Goal: Task Accomplishment & Management: Manage account settings

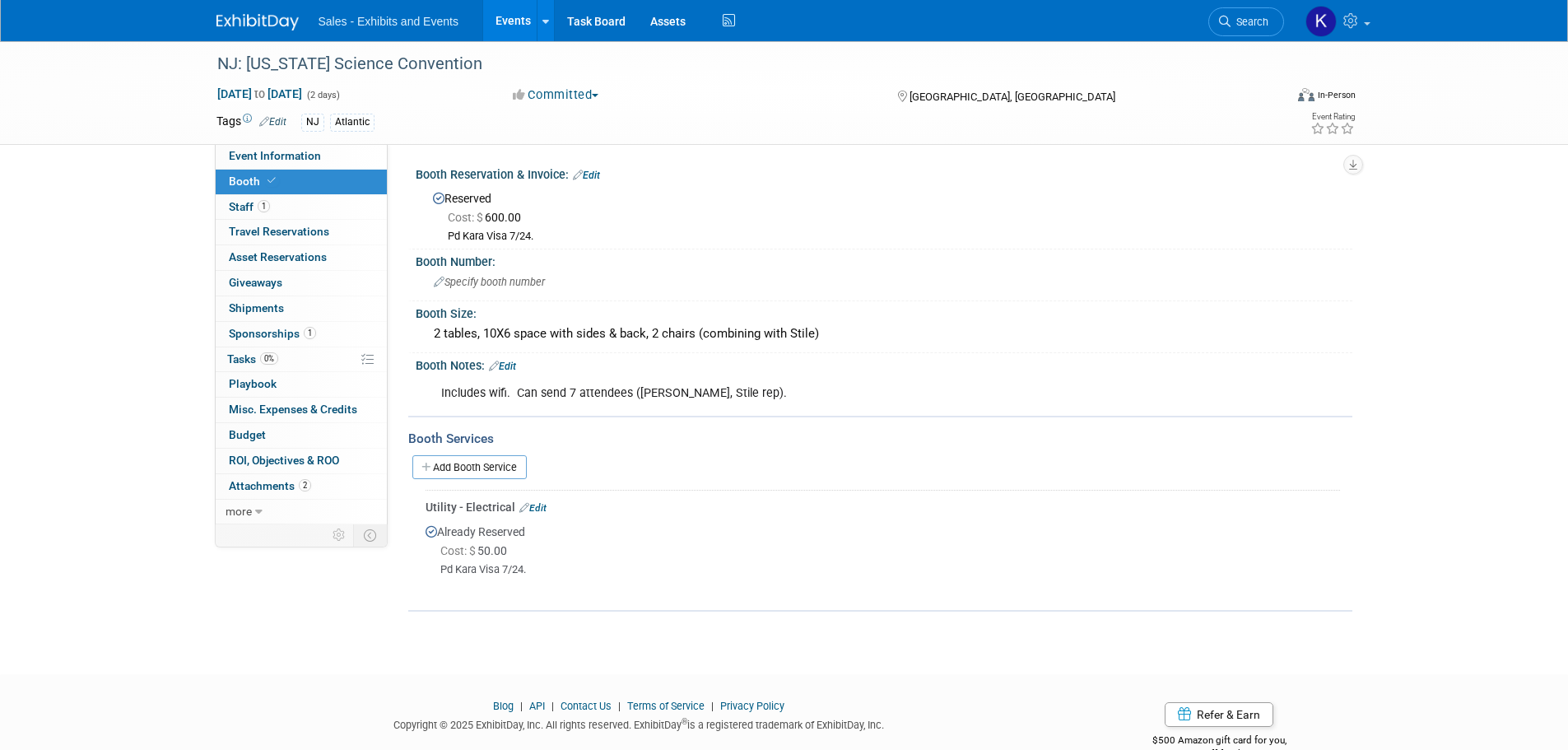
click at [272, 18] on img at bounding box center [257, 22] width 83 height 16
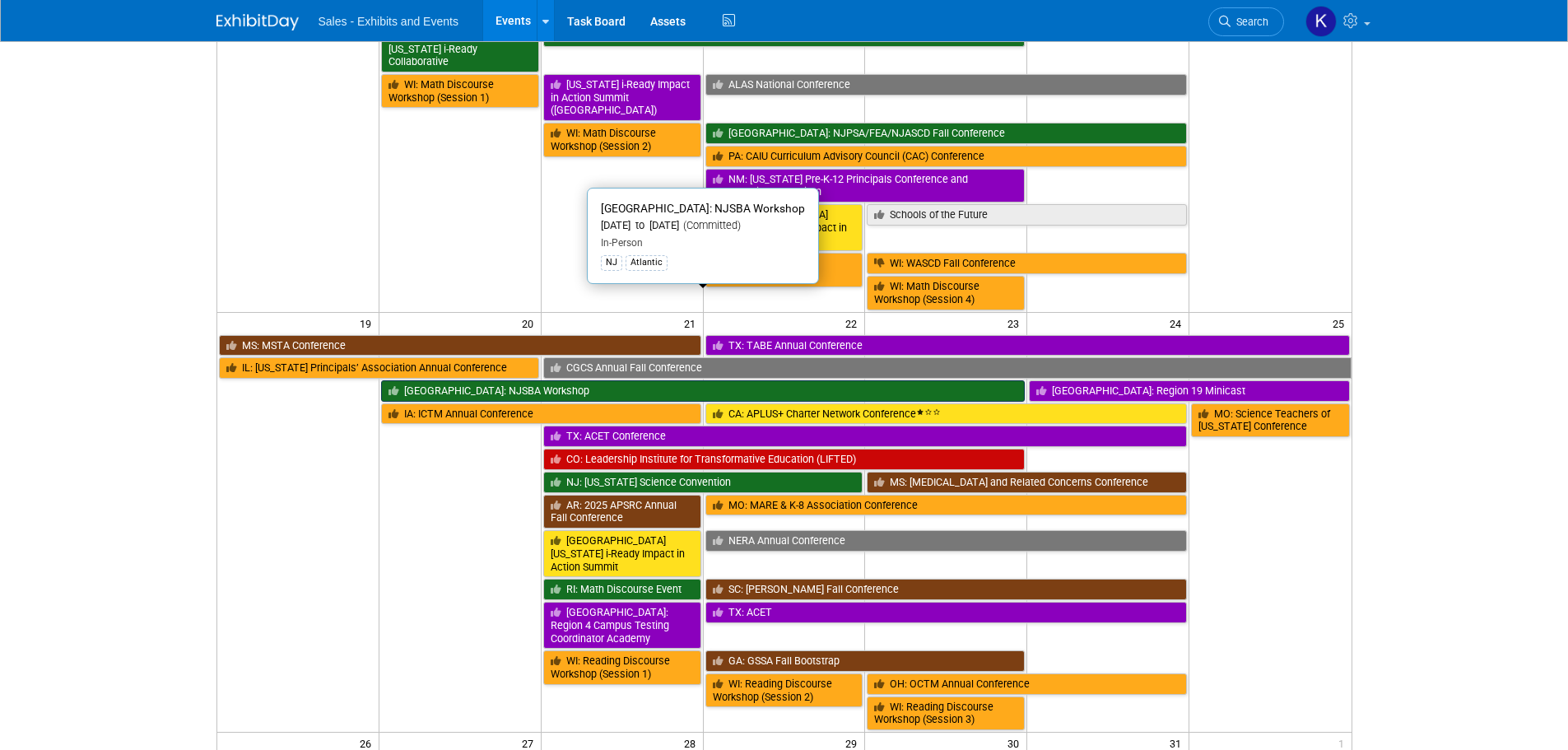
scroll to position [741, 0]
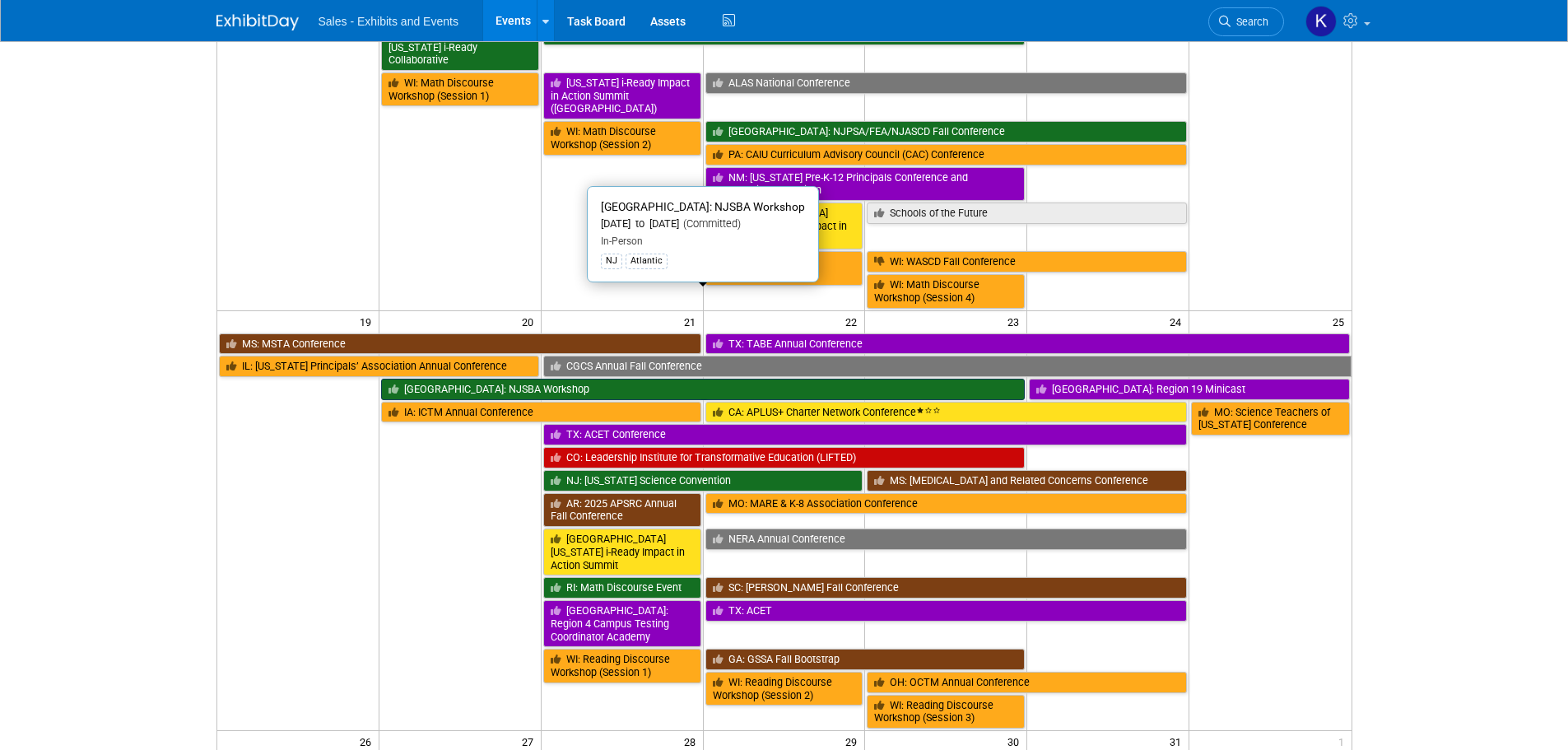
click at [531, 379] on link "[GEOGRAPHIC_DATA]: NJSBA Workshop" at bounding box center [703, 389] width 644 height 22
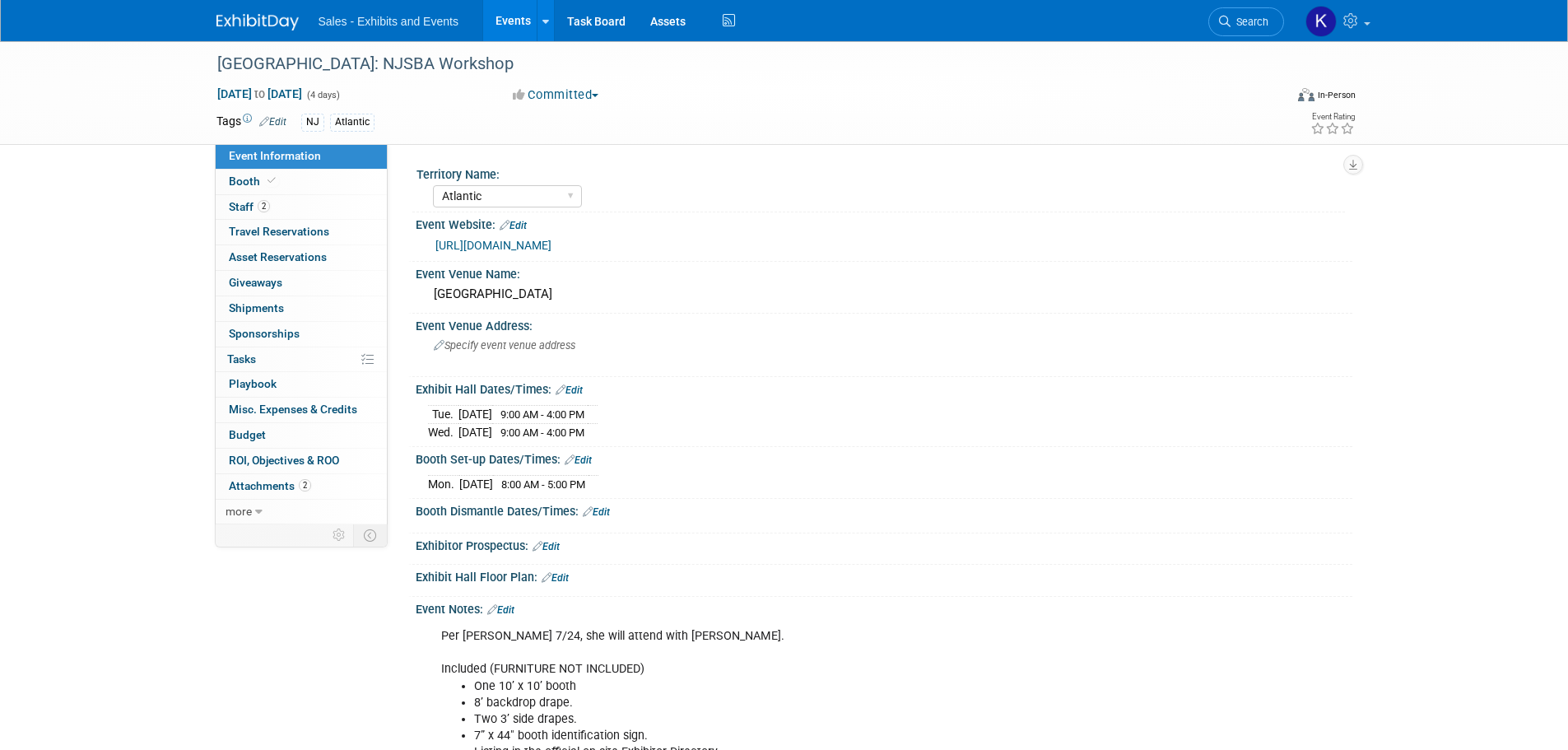
select select "Atlantic"
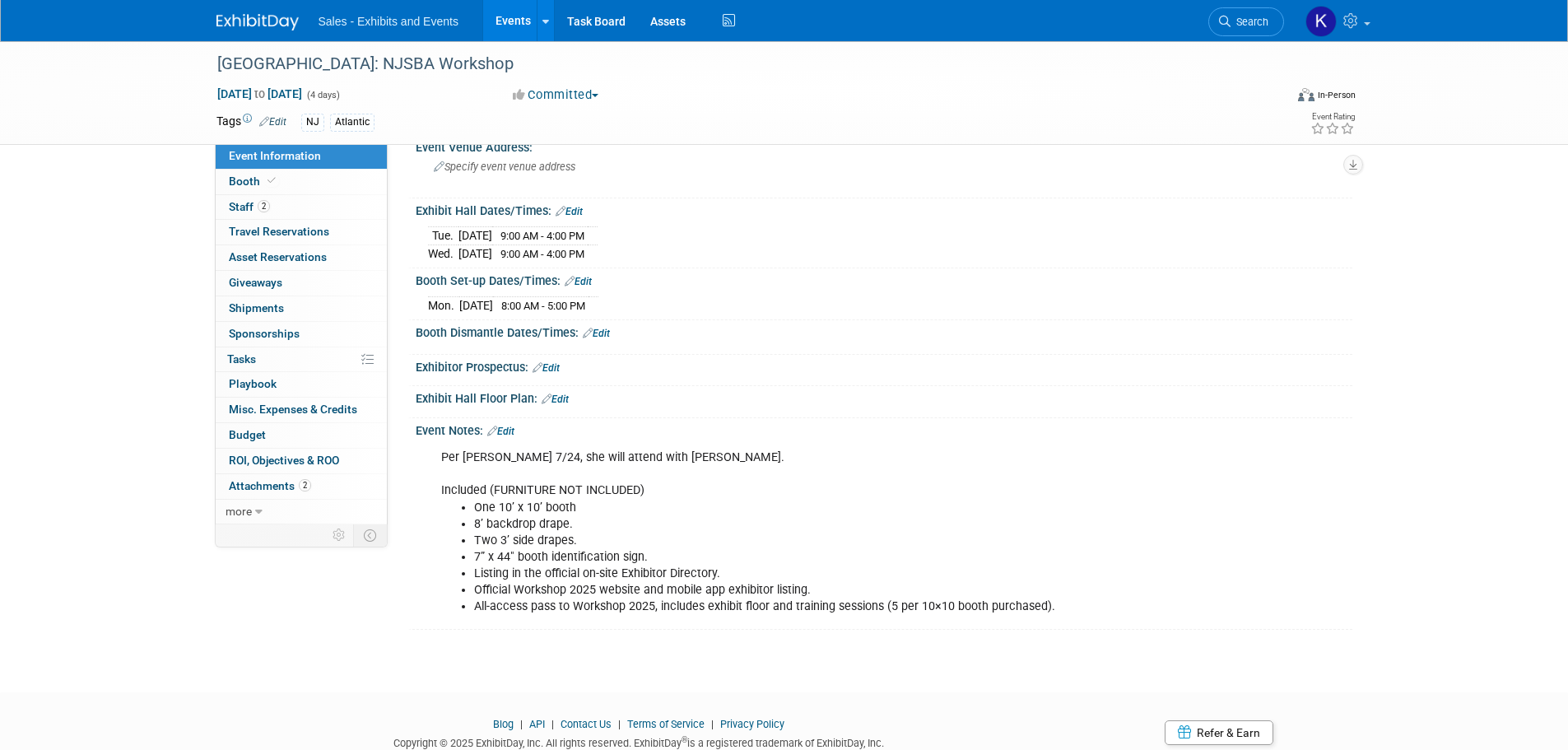
scroll to position [234, 0]
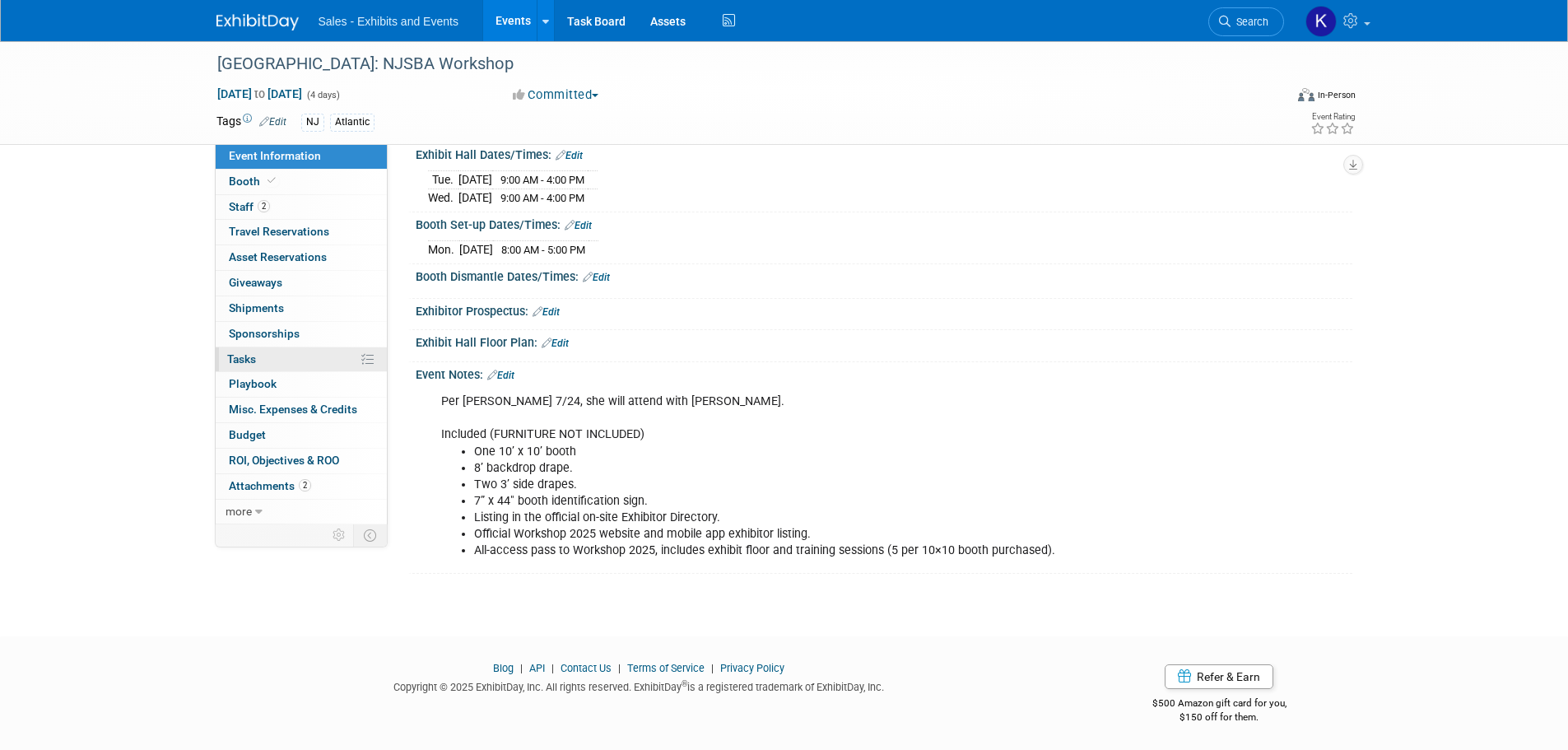
click at [234, 357] on span "Tasks 0%" at bounding box center [241, 359] width 28 height 13
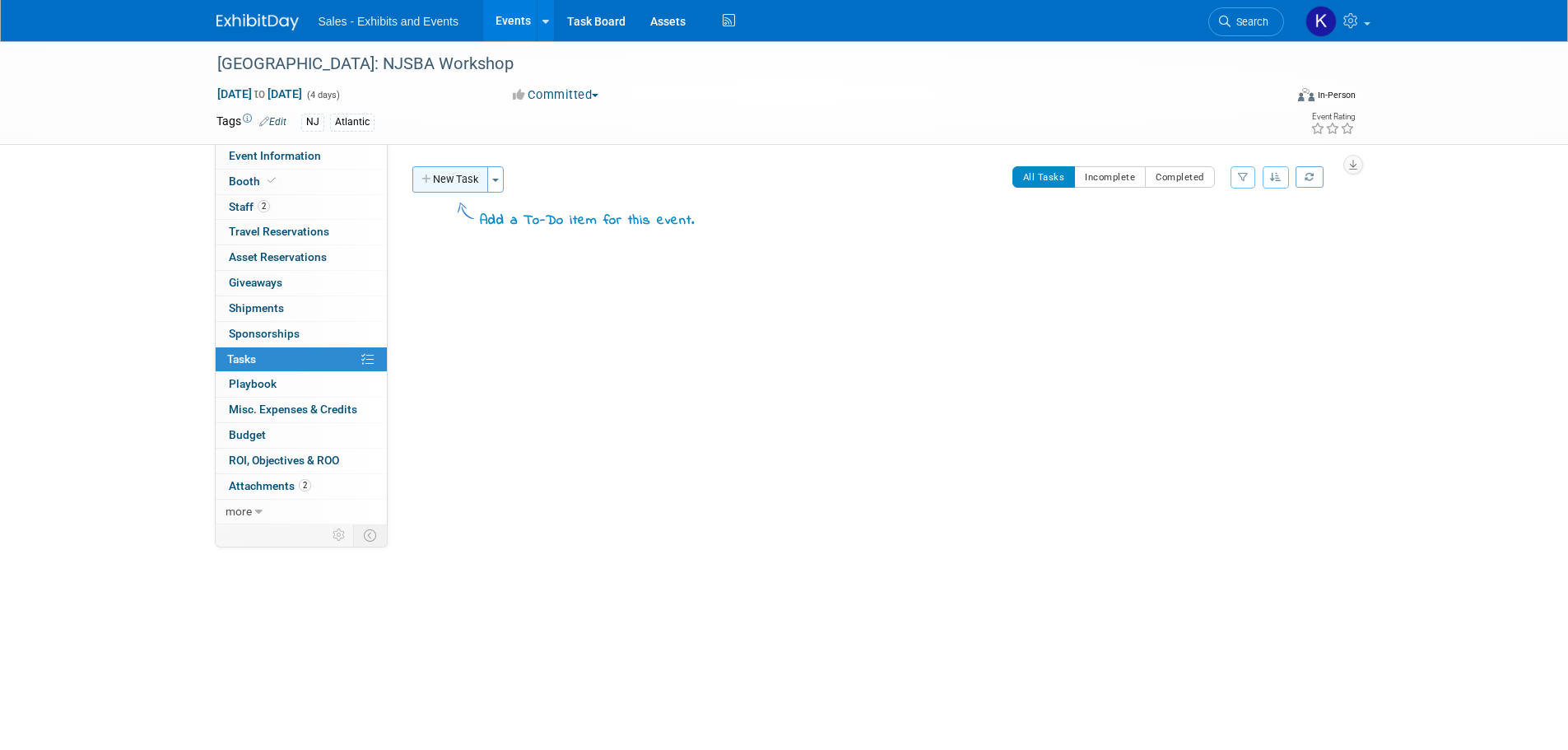
drag, startPoint x: 444, startPoint y: 178, endPoint x: 511, endPoint y: 193, distance: 68.7
click at [444, 178] on button "New Task" at bounding box center [451, 179] width 76 height 27
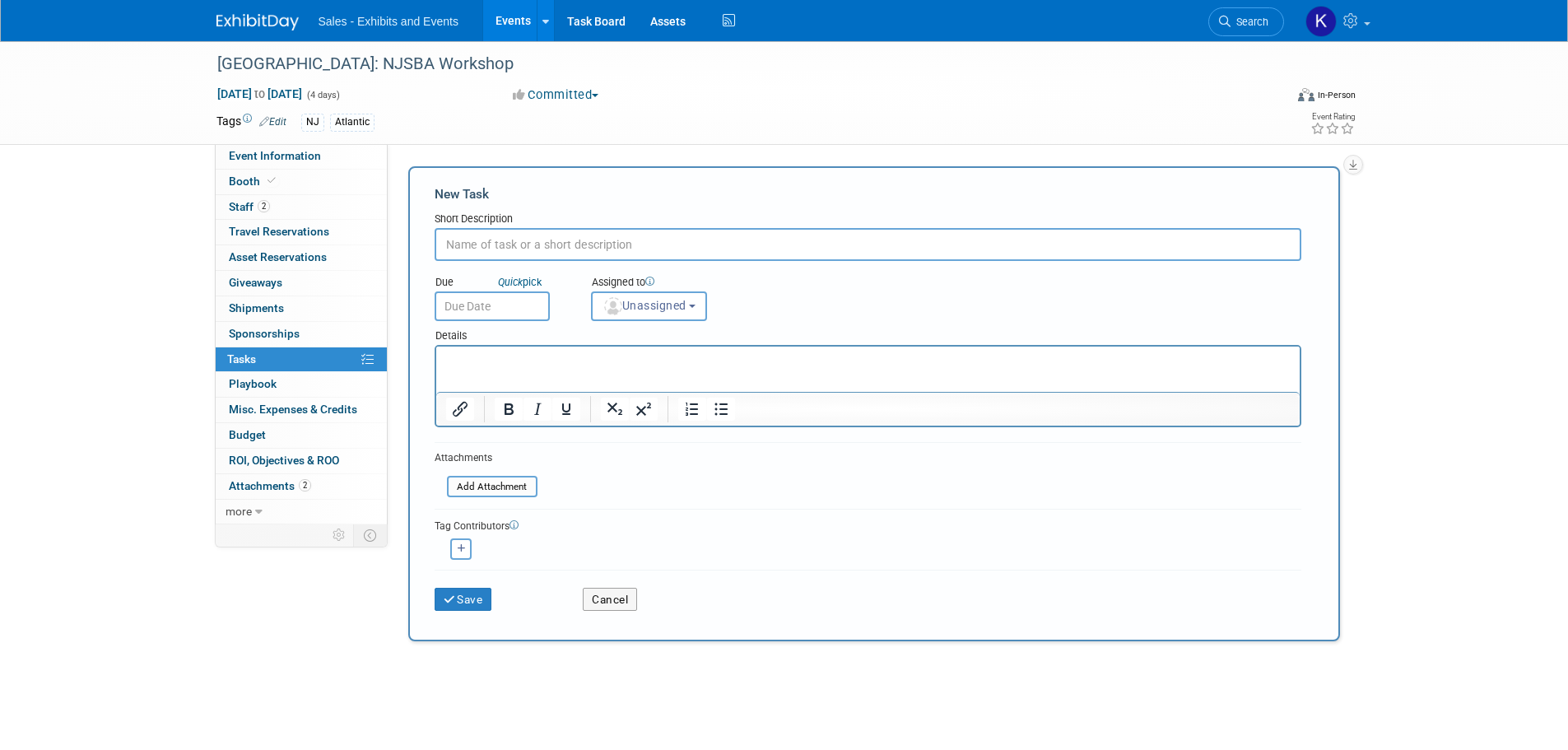
click at [569, 242] on input "text" at bounding box center [868, 244] width 867 height 33
type input "Ordered booth items (furniture)"
click at [512, 347] on iframe at bounding box center [868, 369] width 864 height 46
drag, startPoint x: 555, startPoint y: 371, endPoint x: 562, endPoint y: 355, distance: 17.5
click at [555, 368] on html at bounding box center [868, 358] width 864 height 23
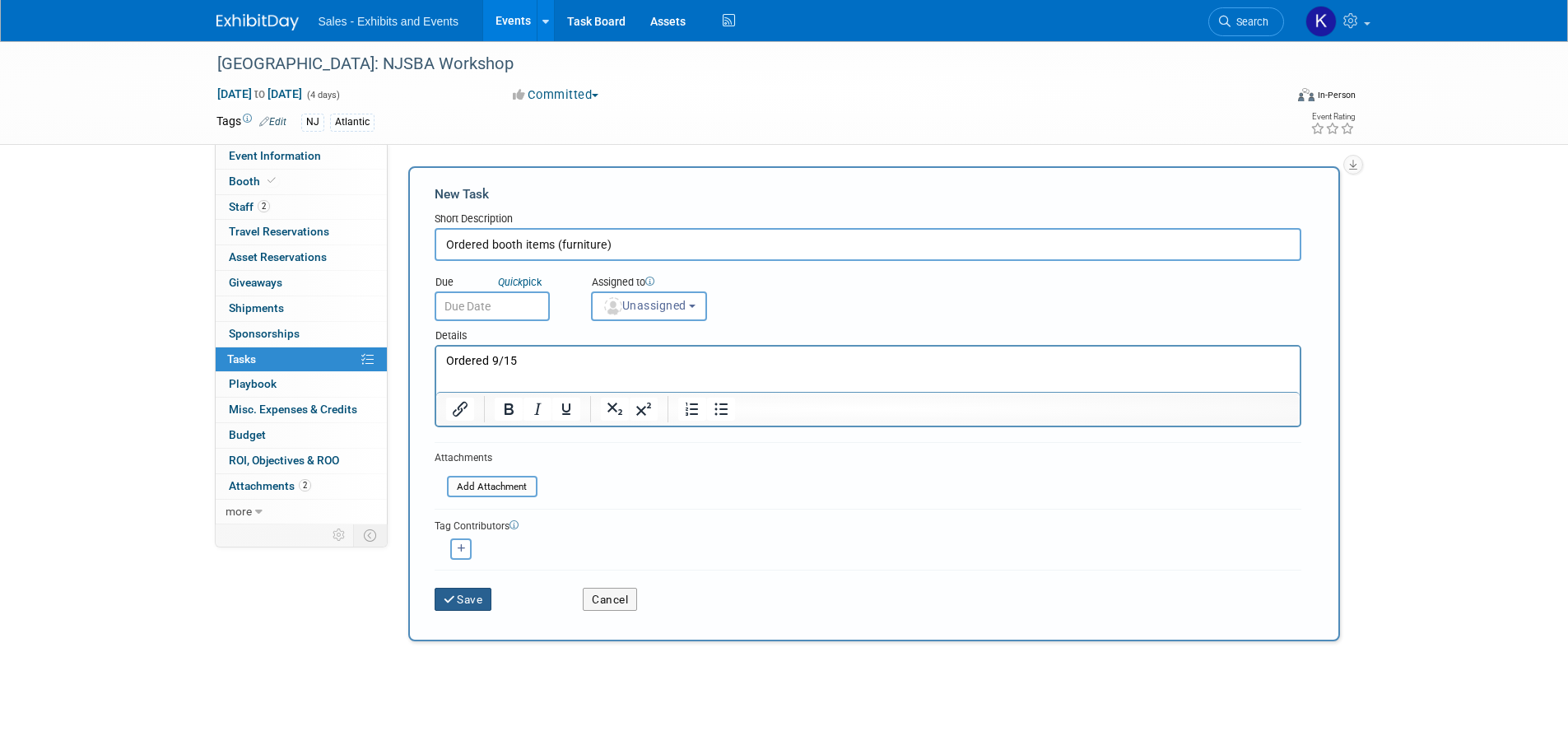
click at [458, 598] on button "Save" at bounding box center [463, 599] width 58 height 23
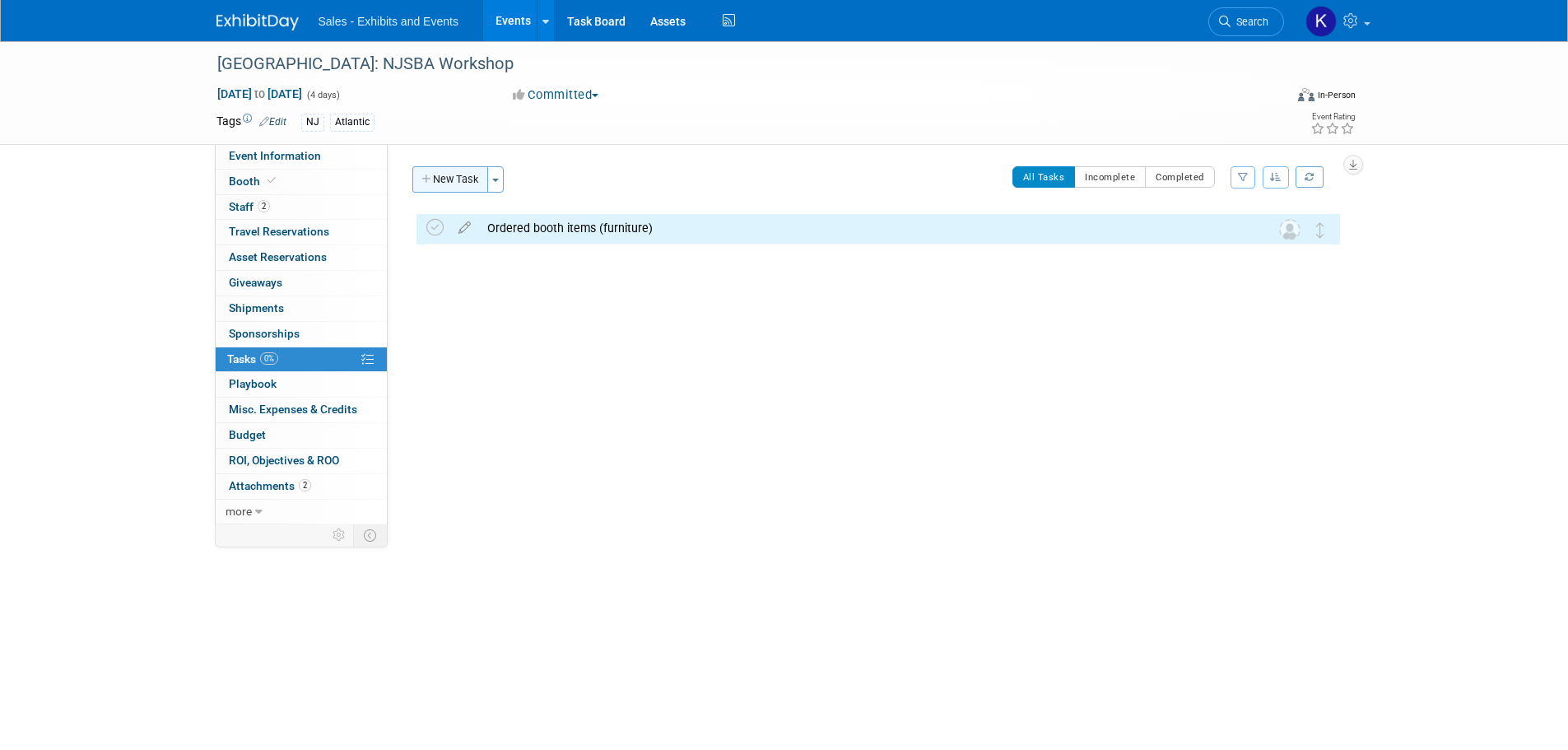
click at [444, 179] on button "New Task" at bounding box center [451, 179] width 76 height 27
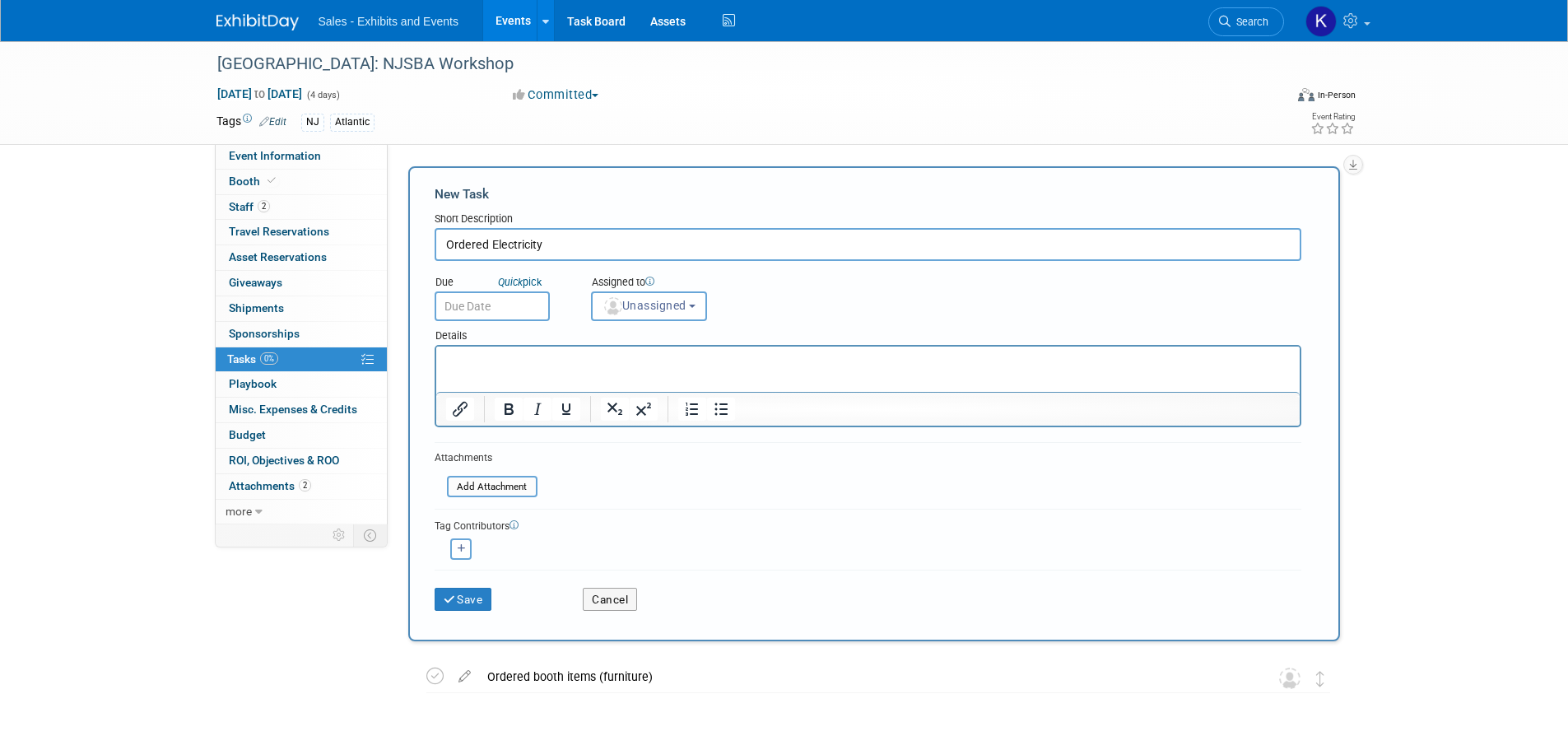
type input "Ordered Electricity"
drag, startPoint x: 539, startPoint y: 355, endPoint x: 555, endPoint y: 357, distance: 16.1
click at [539, 354] on p "Rich Text Area. Press ALT-0 for help." at bounding box center [868, 361] width 845 height 16
click at [482, 596] on button "Save" at bounding box center [463, 599] width 58 height 23
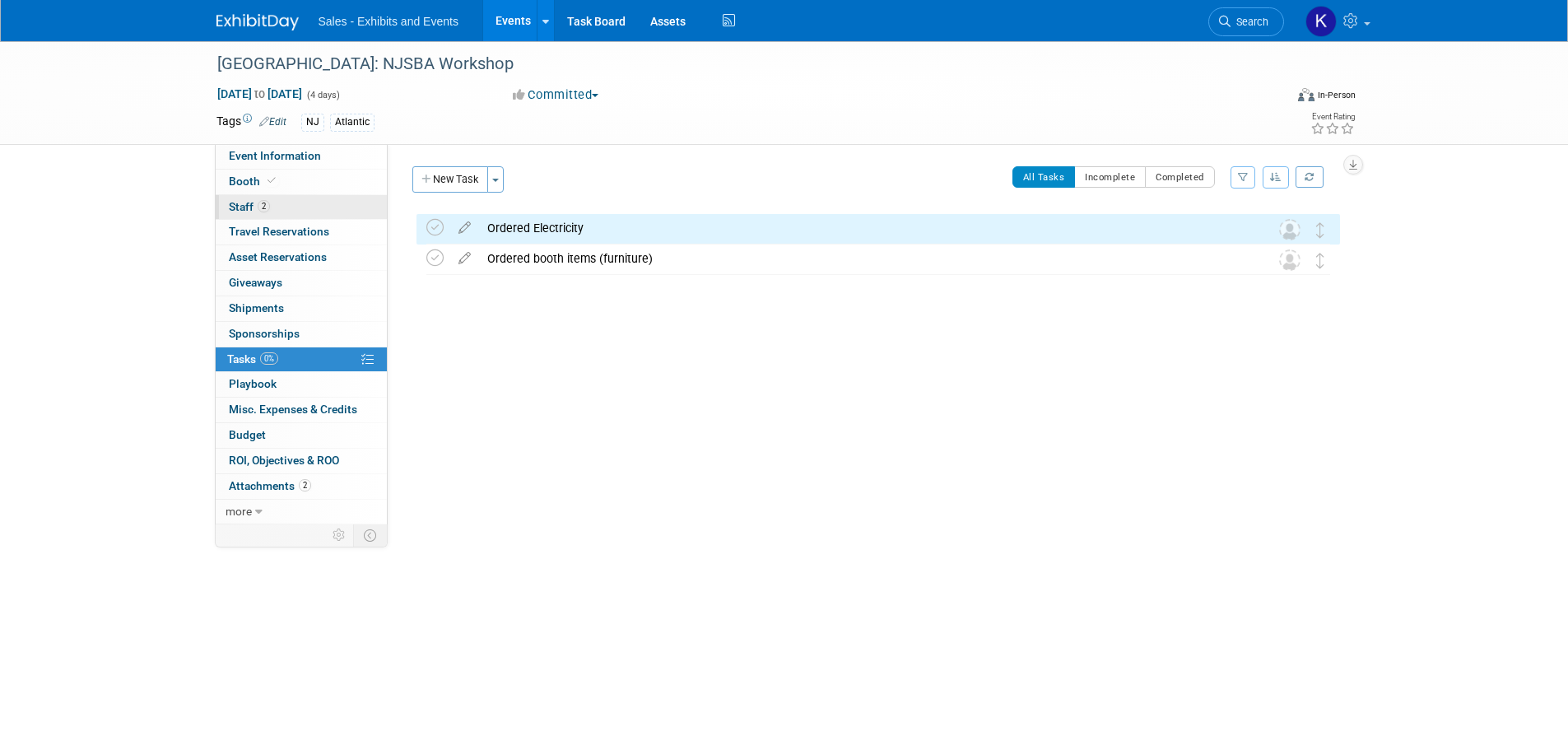
click at [250, 205] on span "Staff 2" at bounding box center [249, 207] width 41 height 13
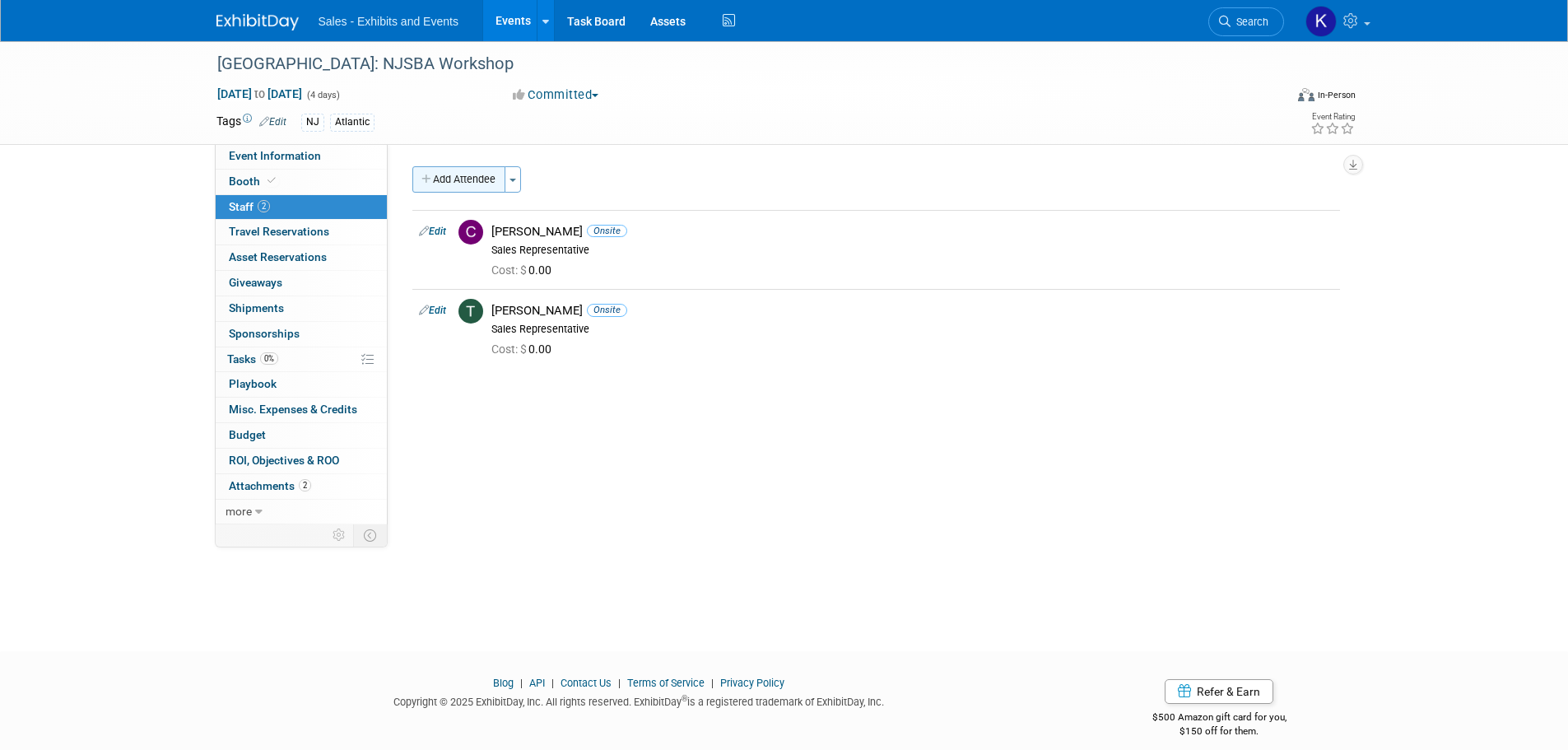
click at [480, 181] on button "Add Attendee" at bounding box center [459, 179] width 93 height 27
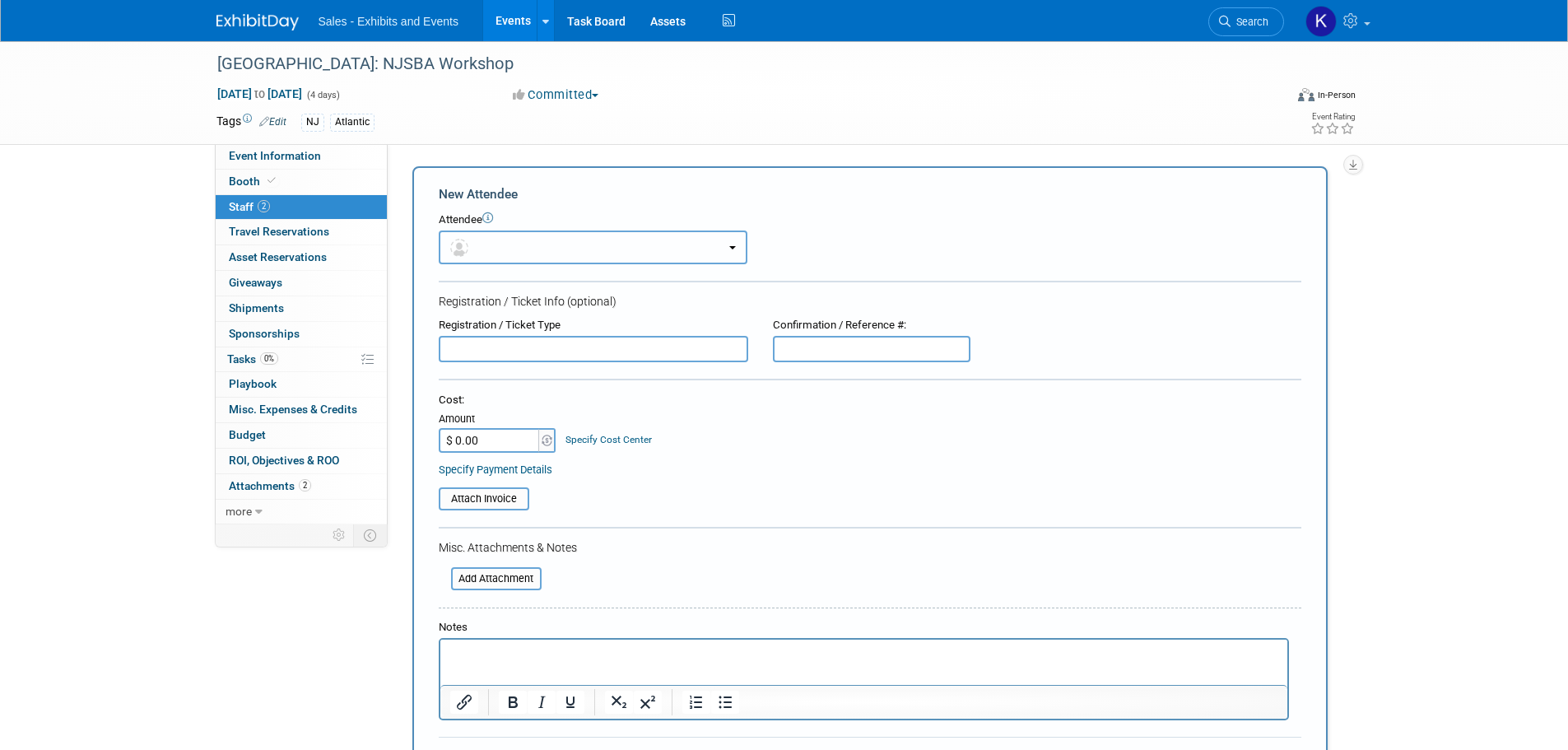
click at [641, 252] on button "button" at bounding box center [592, 248] width 308 height 34
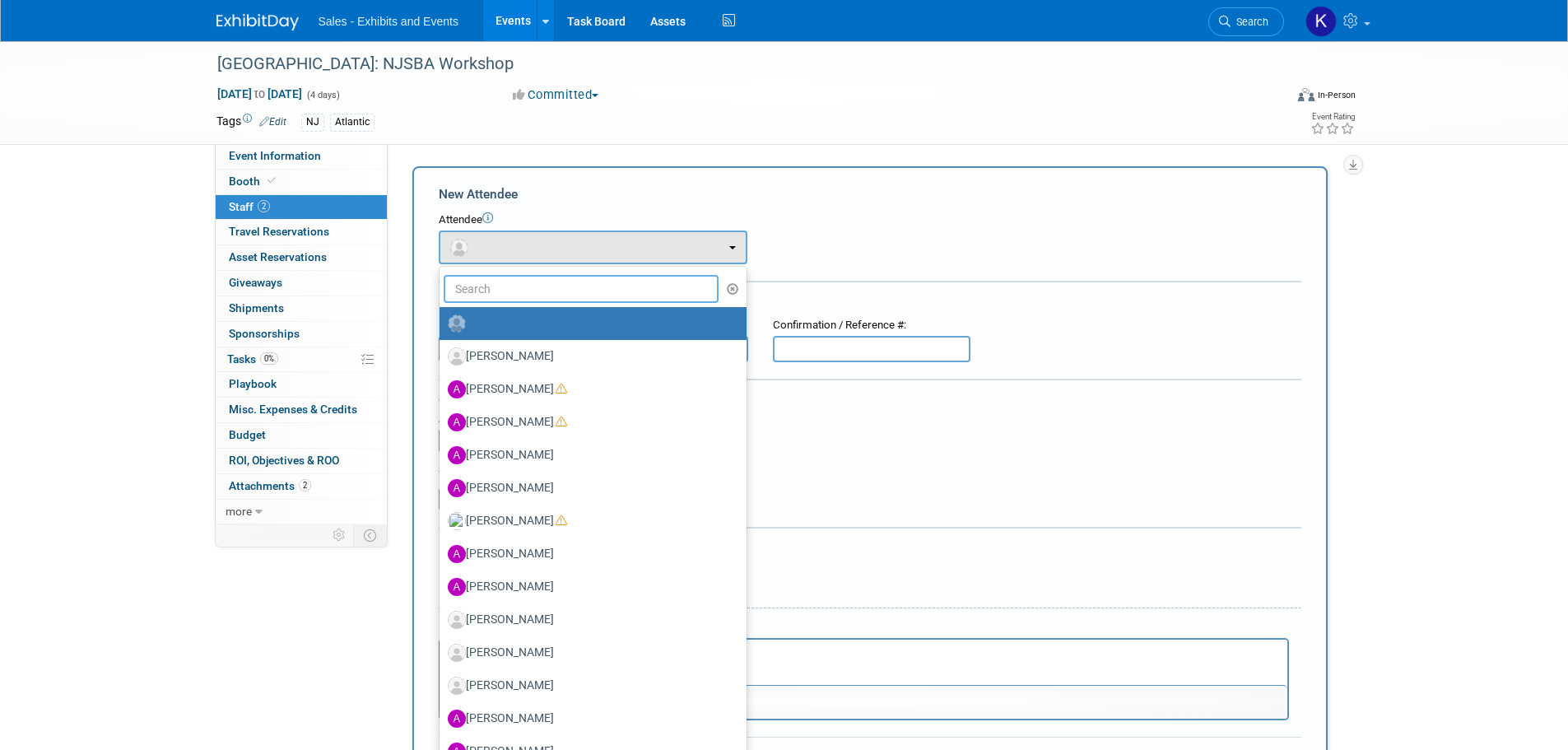
click at [585, 289] on input "text" at bounding box center [581, 289] width 276 height 28
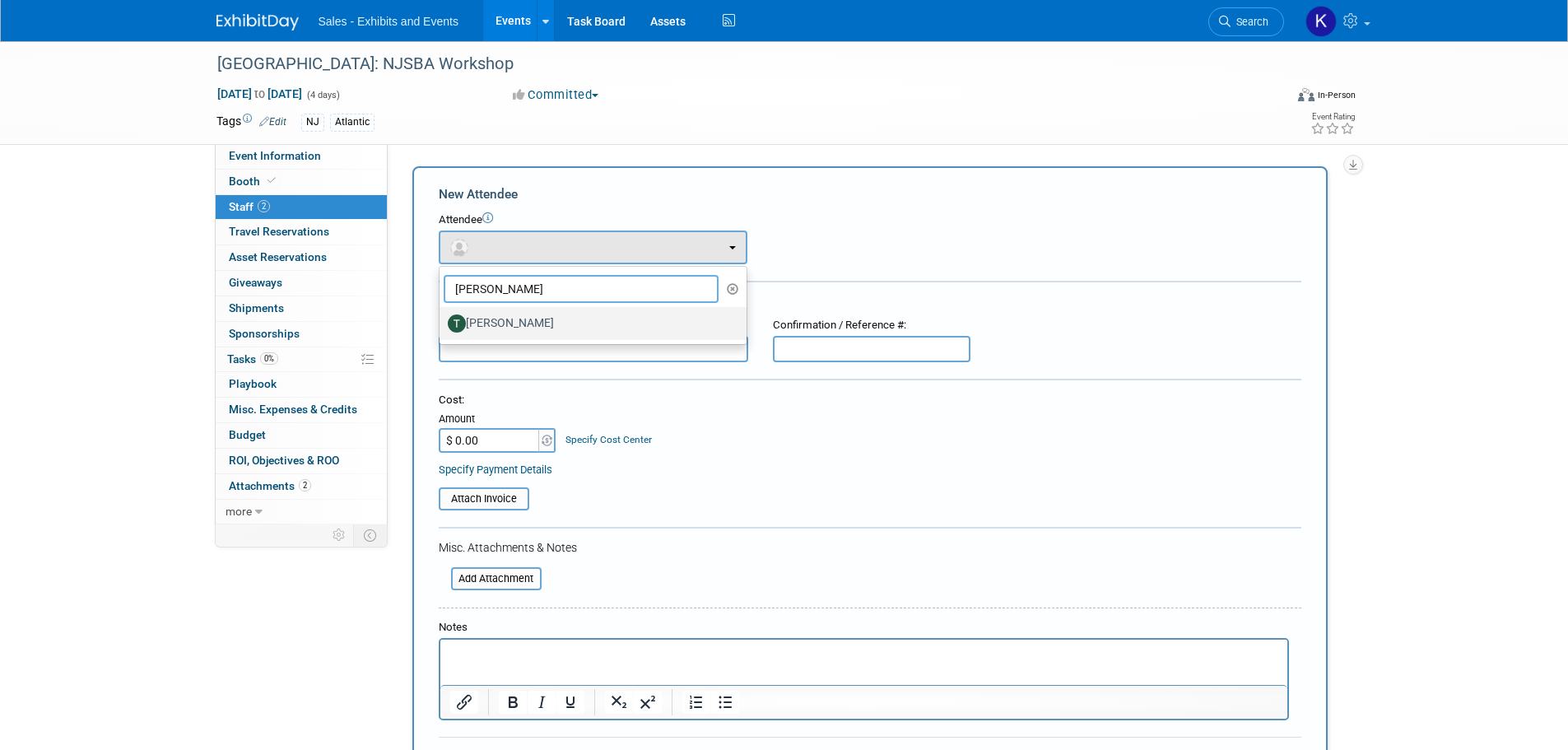
type input "Tracy"
click at [551, 320] on label "[PERSON_NAME]" at bounding box center [588, 324] width 282 height 27
click at [442, 320] on input "[PERSON_NAME]" at bounding box center [436, 321] width 10 height 10
select select "f8829c9f-957a-4aa4-8e91-9ca2b916c0f6"
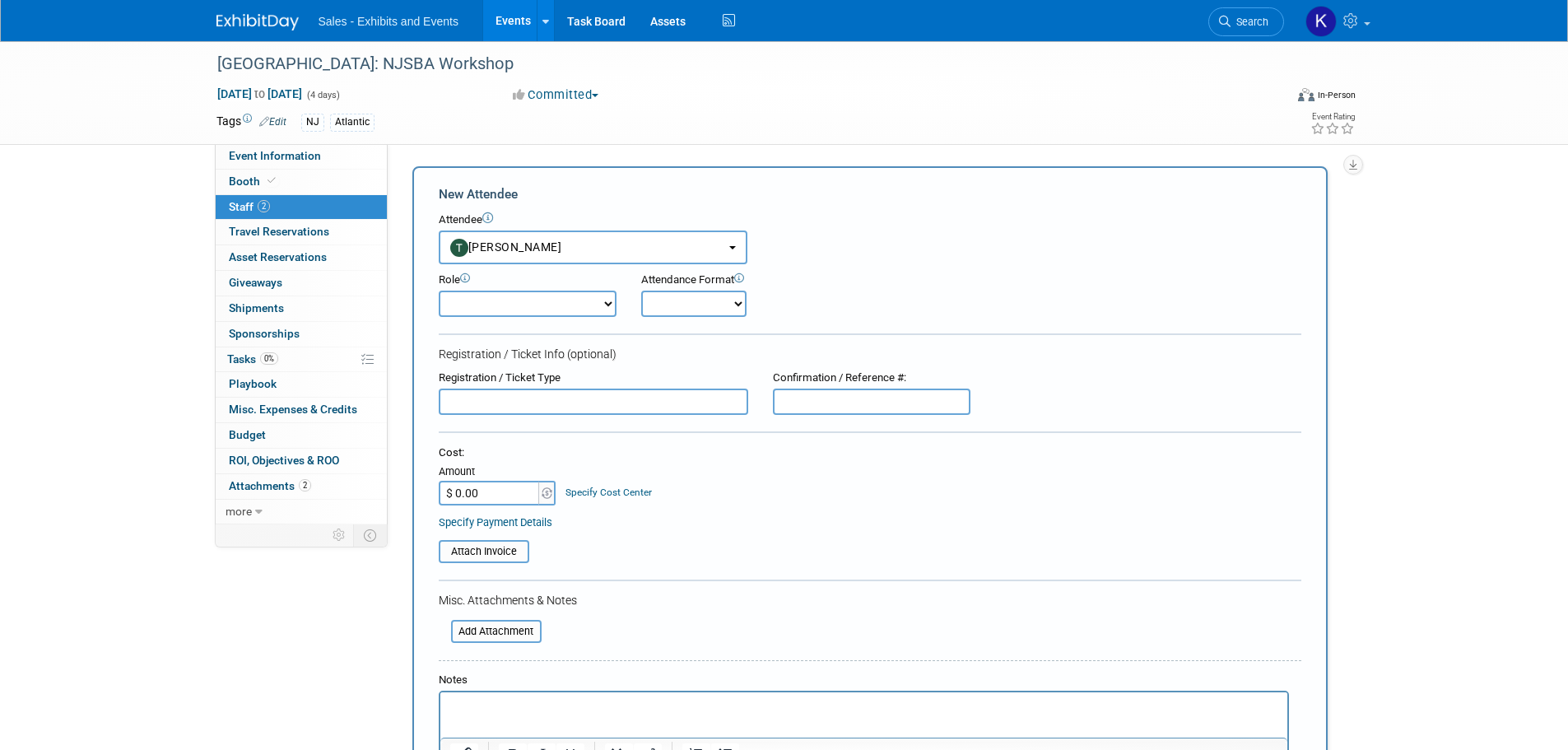
drag, startPoint x: 606, startPoint y: 301, endPoint x: 597, endPoint y: 317, distance: 18.4
click at [606, 301] on select "Author Demonstrator Host Planner Presenter Product Rep Sales Representative" at bounding box center [527, 304] width 177 height 27
select select "4"
click at [439, 291] on select "Author Demonstrator Host Planner Presenter Product Rep Sales Representative" at bounding box center [527, 304] width 177 height 27
click at [714, 295] on select "Onsite Remote" at bounding box center [694, 304] width 105 height 27
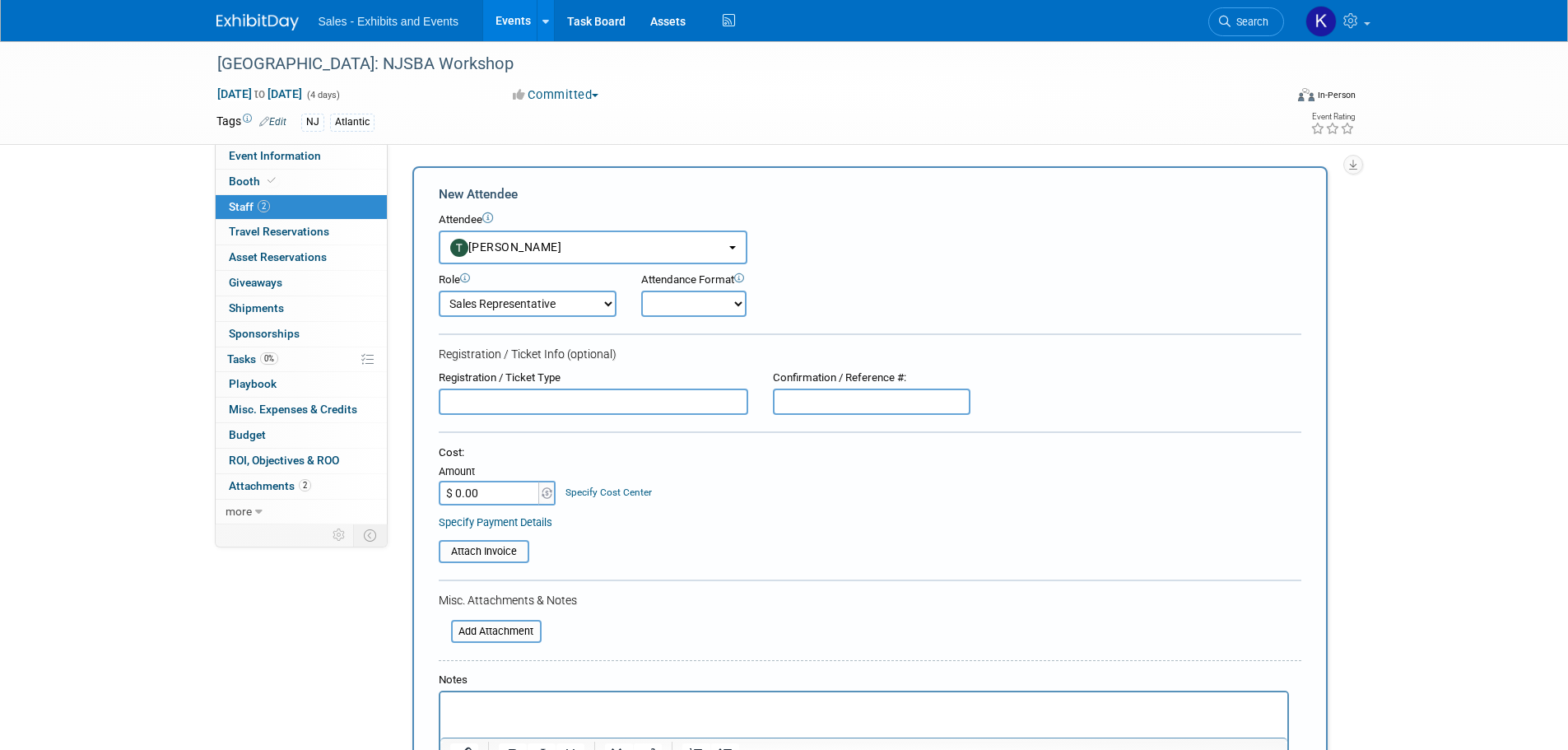
select select "1"
click at [642, 291] on select "Onsite Remote" at bounding box center [694, 304] width 105 height 27
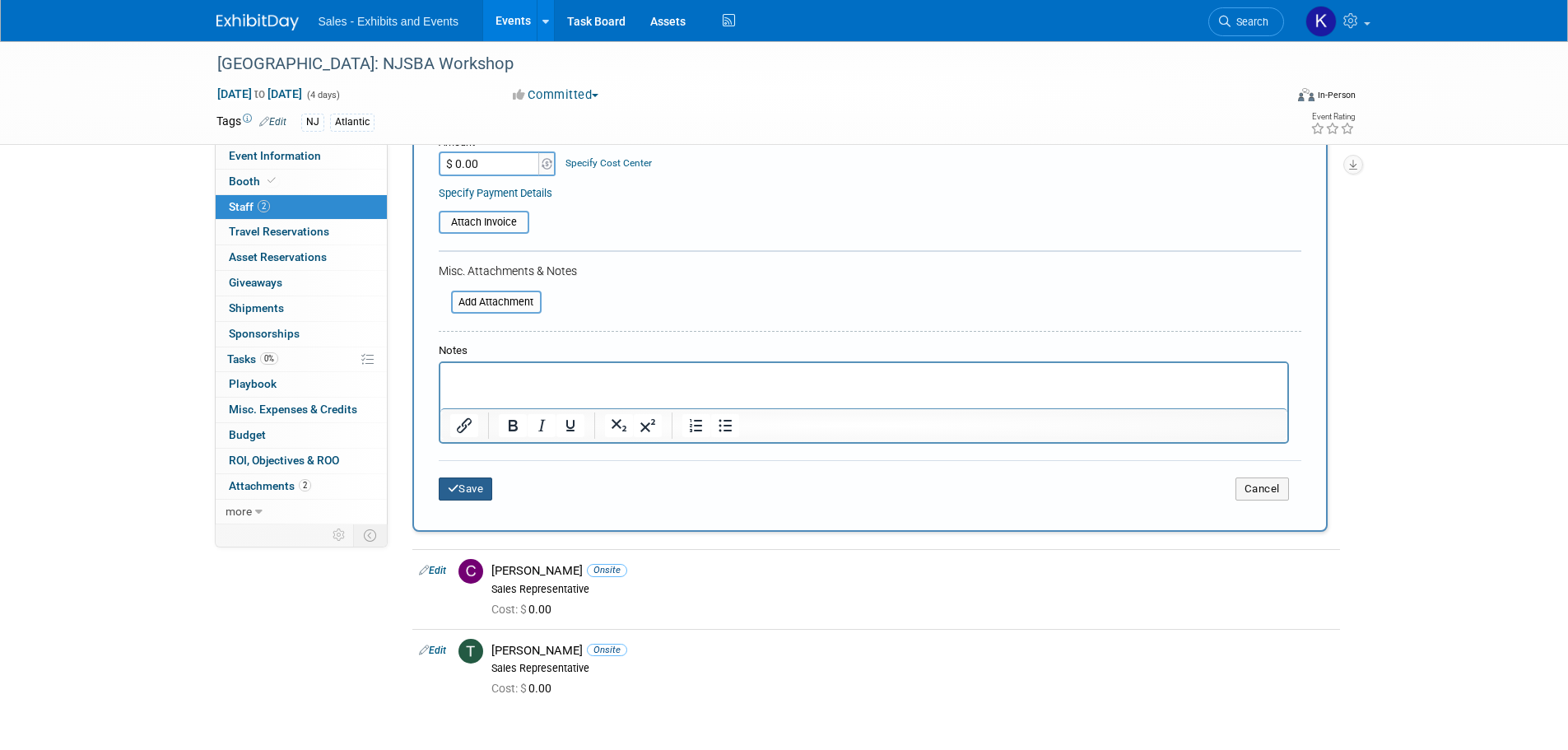
click at [484, 490] on button "Save" at bounding box center [465, 489] width 54 height 23
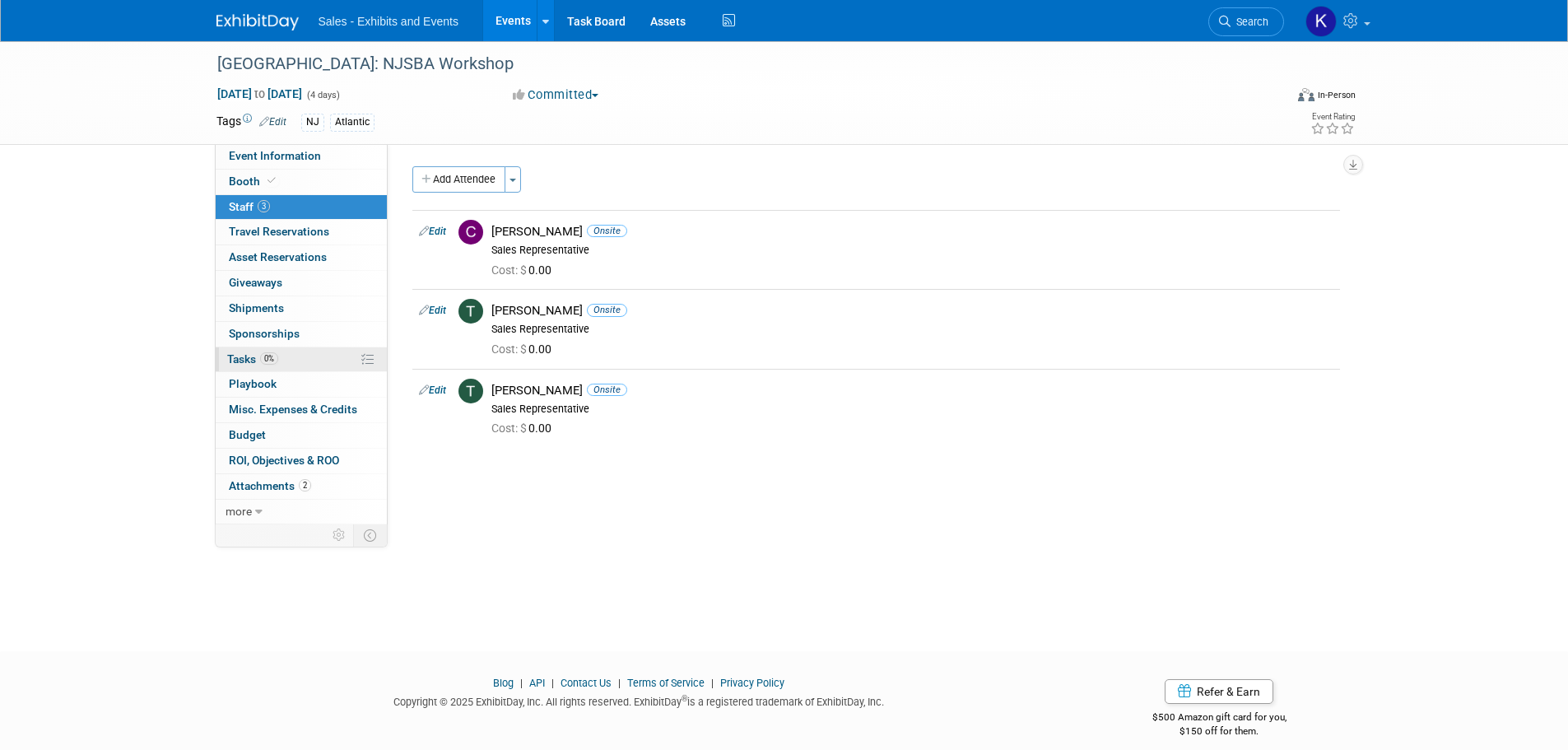
click at [242, 362] on span "Tasks 0%" at bounding box center [252, 359] width 51 height 13
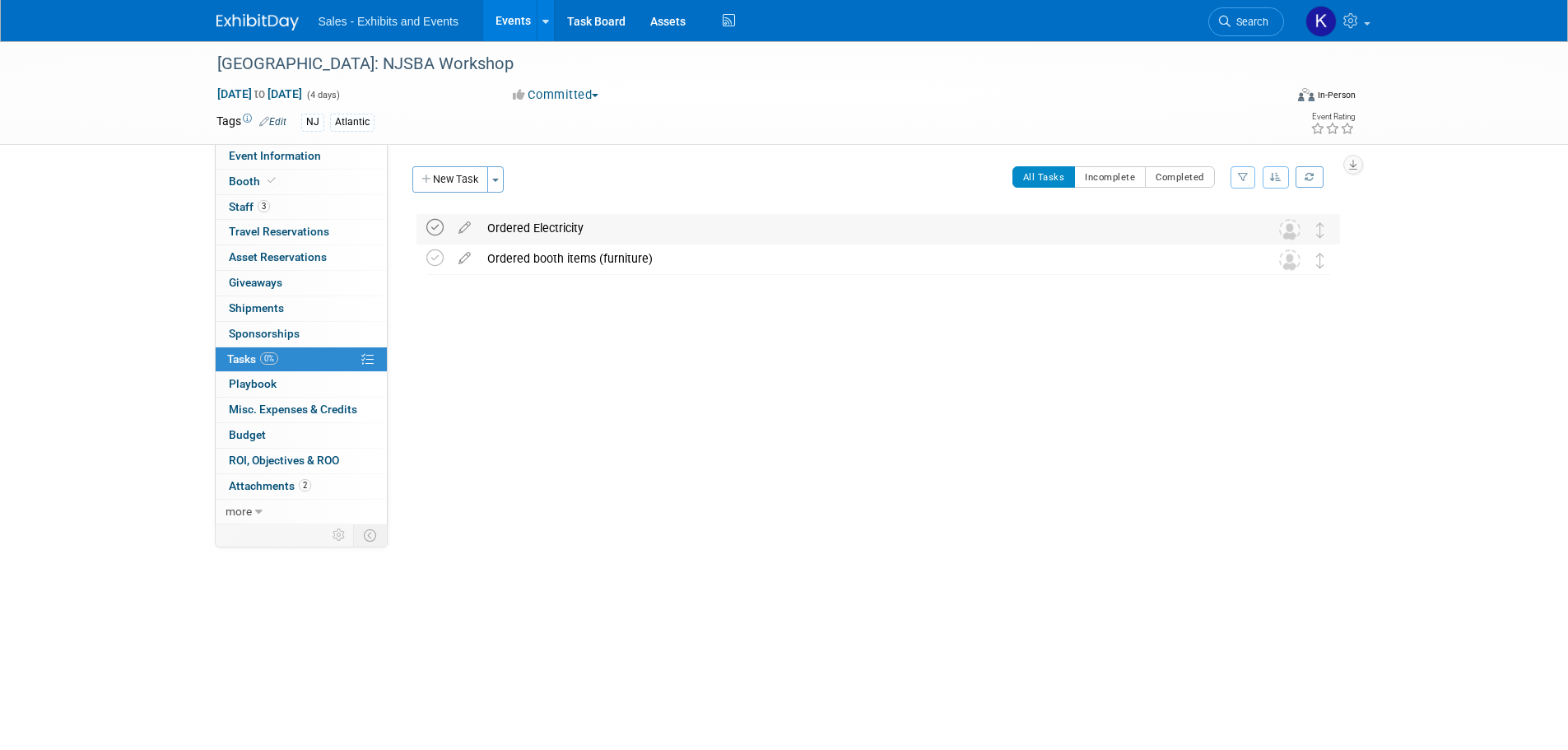
click at [433, 228] on icon at bounding box center [435, 228] width 17 height 17
click at [438, 257] on icon at bounding box center [435, 258] width 17 height 17
click at [242, 165] on link "Event Information" at bounding box center [301, 157] width 171 height 25
select select "Atlantic"
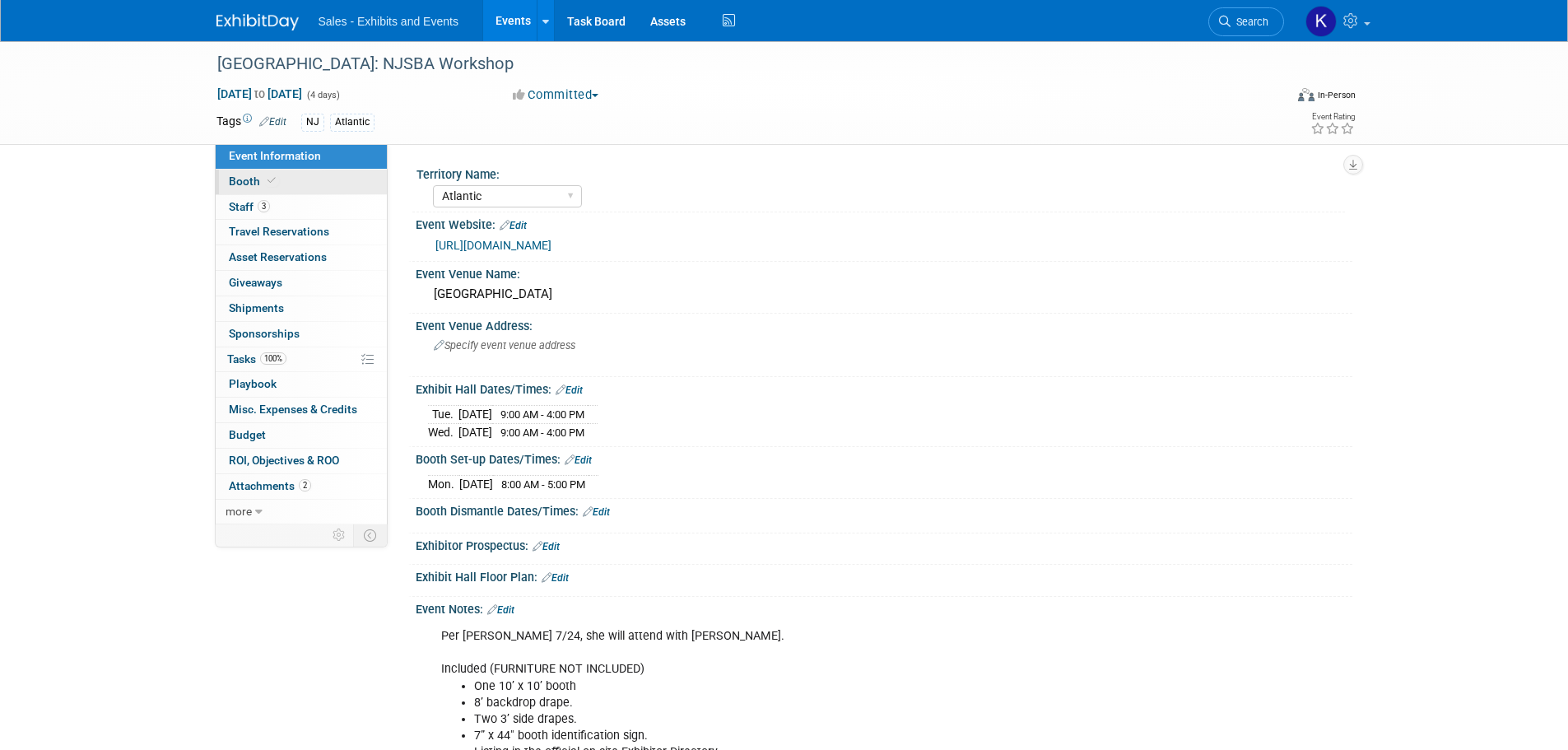
click at [238, 180] on span "Booth" at bounding box center [253, 181] width 50 height 13
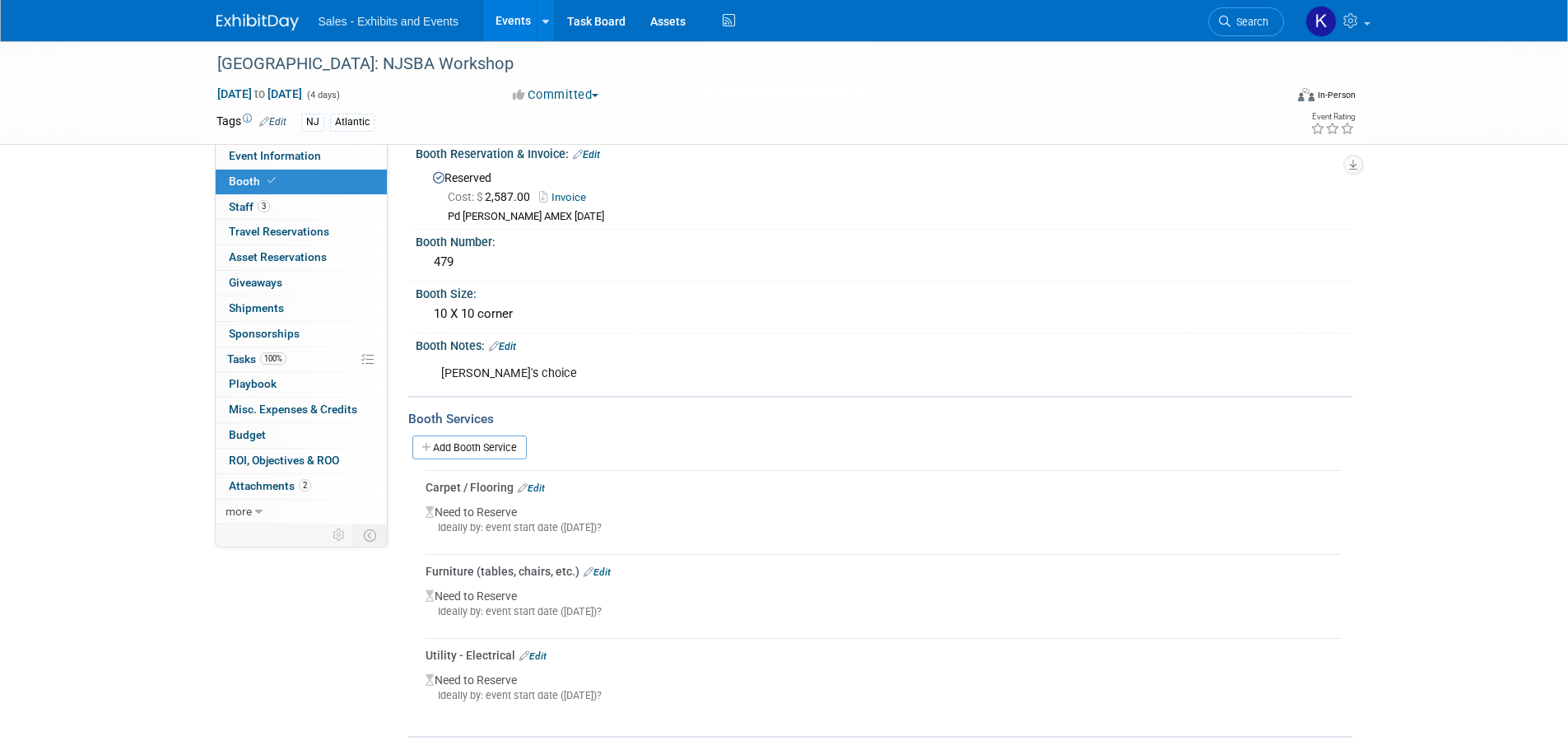
scroll to position [40, 0]
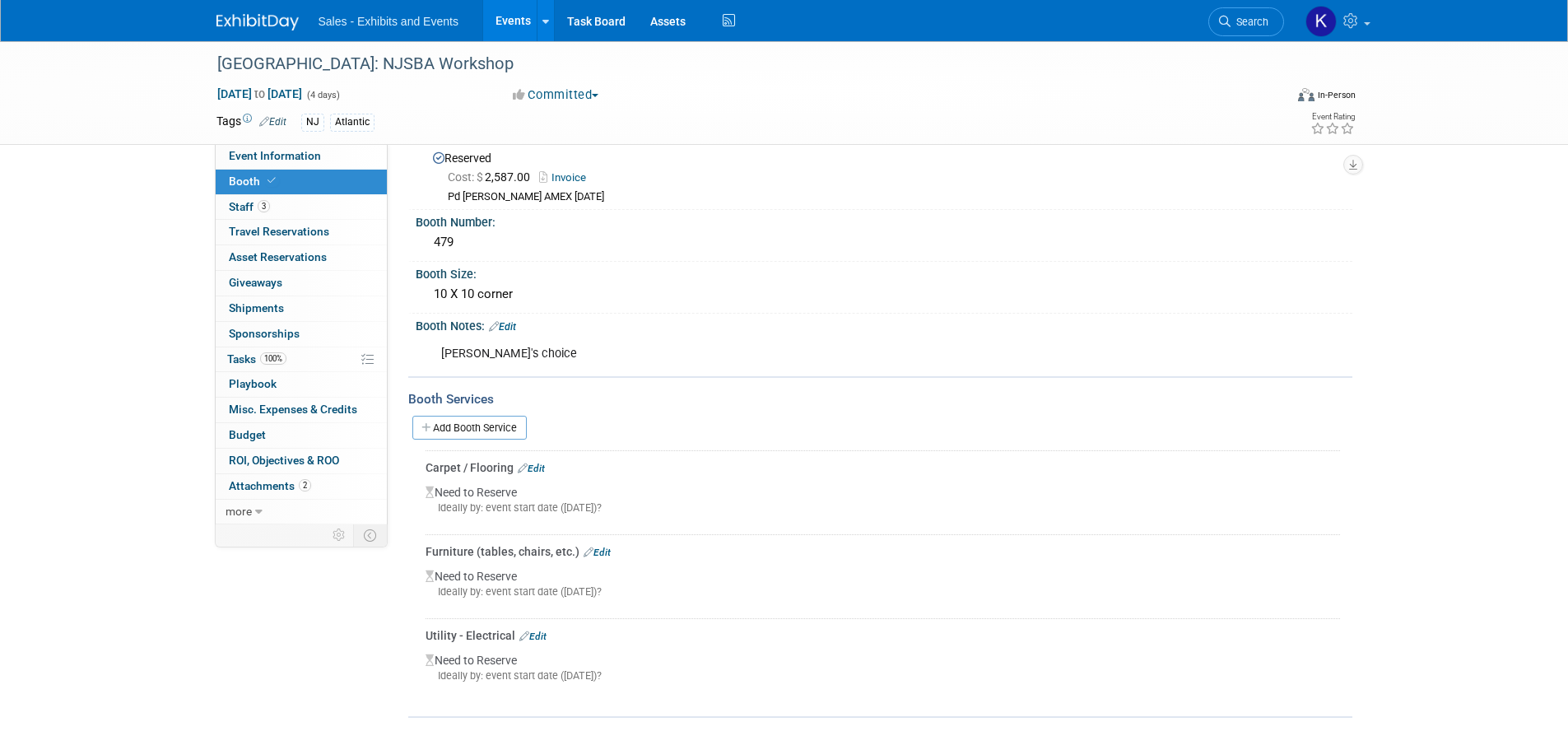
click at [542, 465] on link "Edit" at bounding box center [532, 468] width 28 height 11
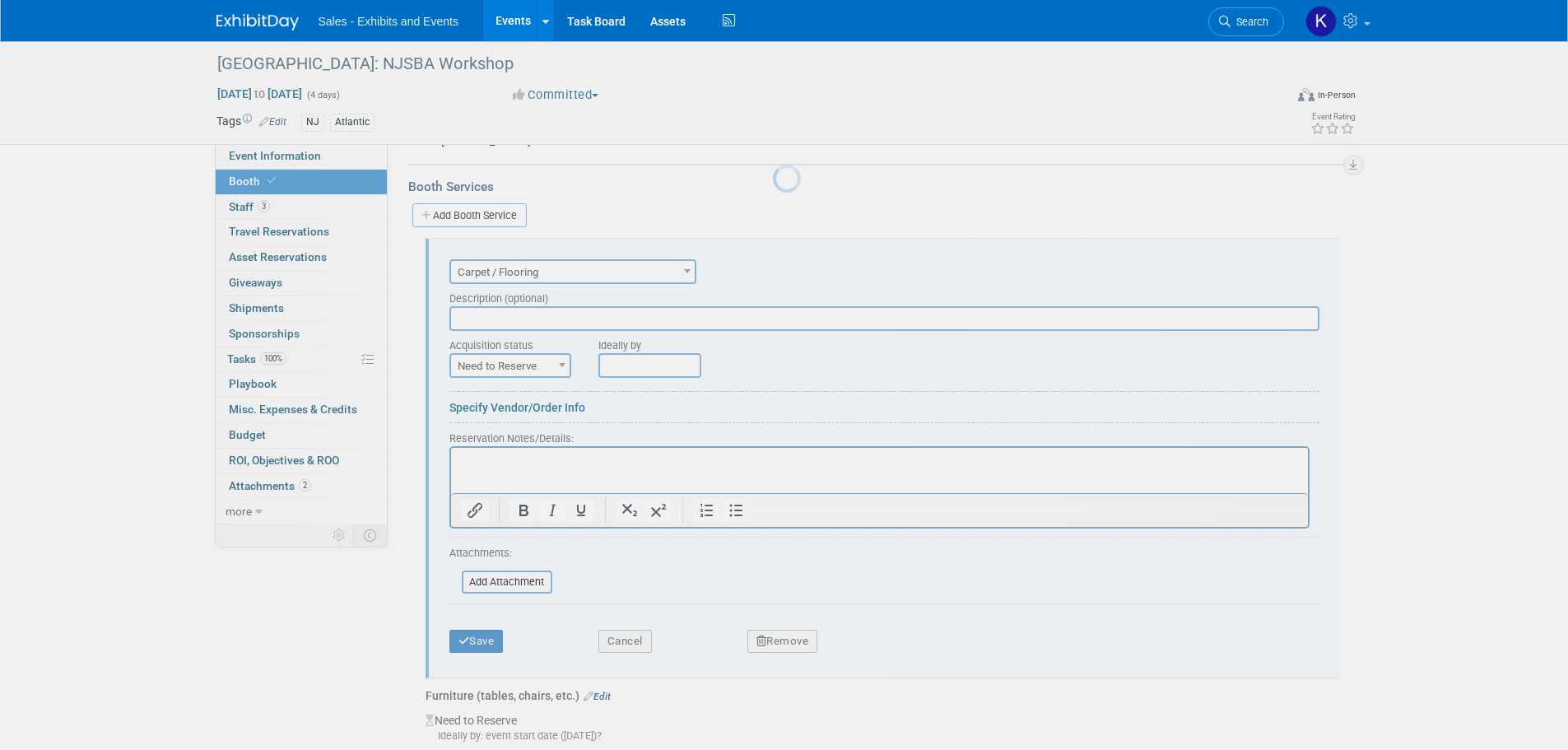
scroll to position [303, 0]
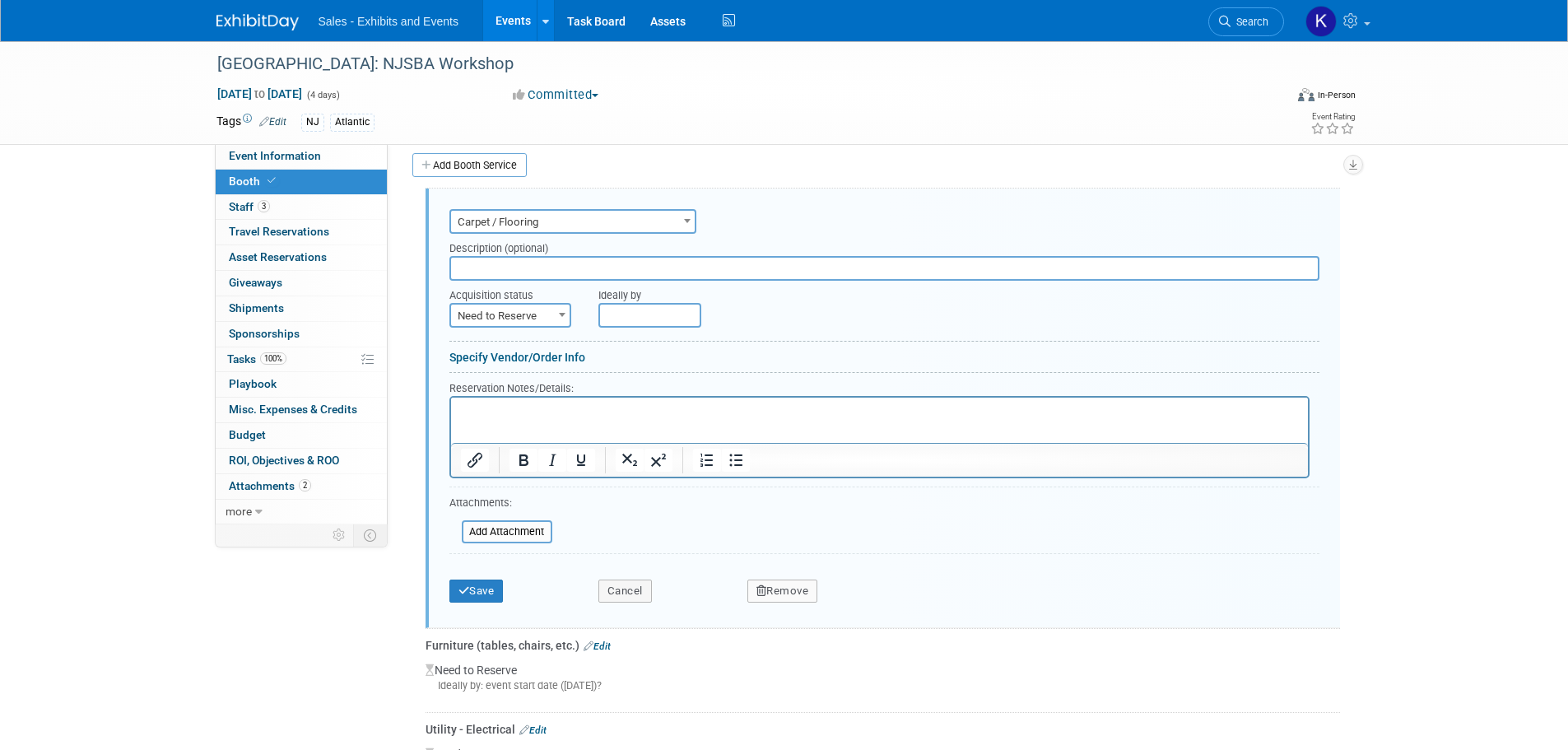
click at [566, 313] on span at bounding box center [562, 314] width 16 height 22
select select "2"
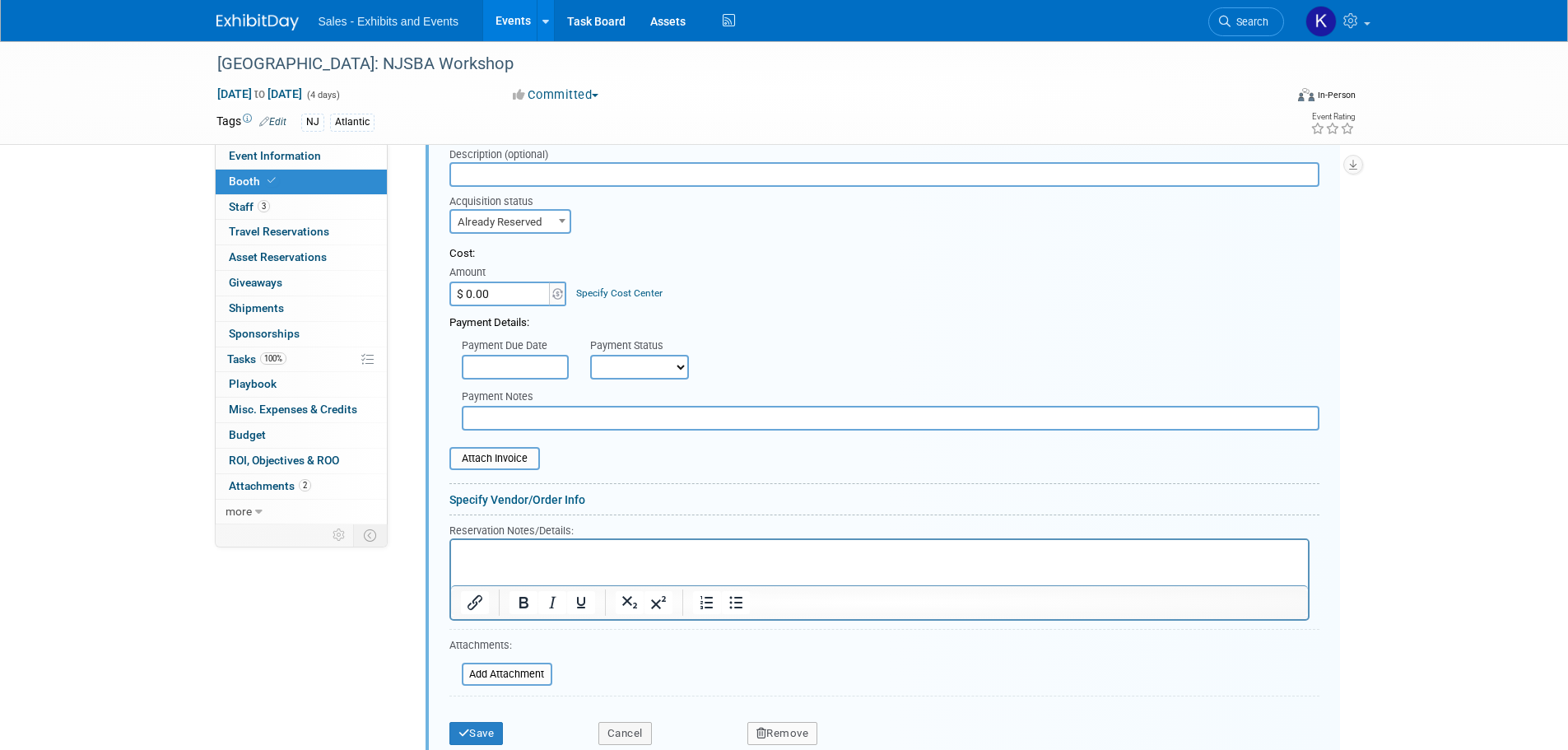
scroll to position [632, 0]
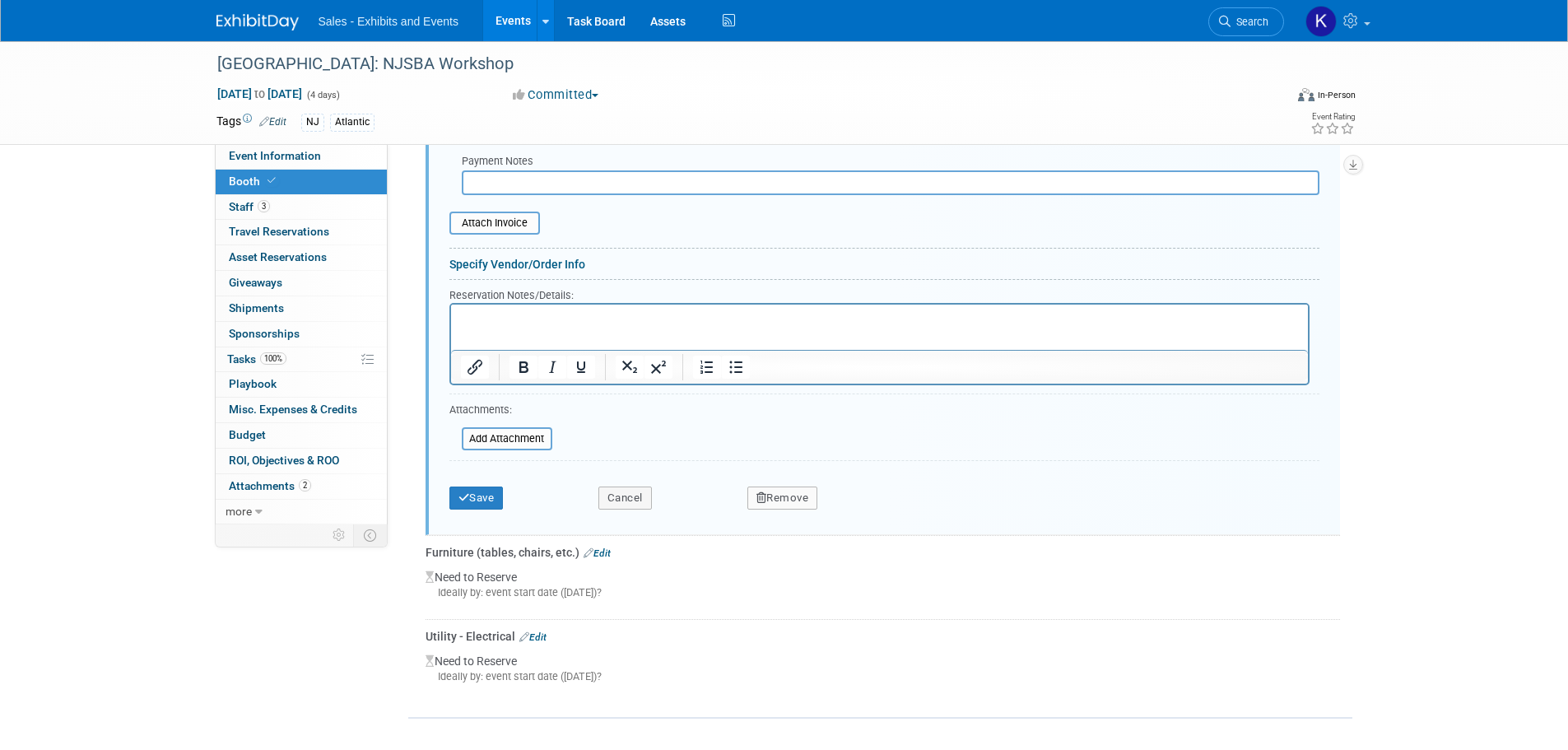
click at [798, 503] on button "Remove" at bounding box center [782, 498] width 71 height 23
click at [858, 516] on icon at bounding box center [863, 512] width 9 height 9
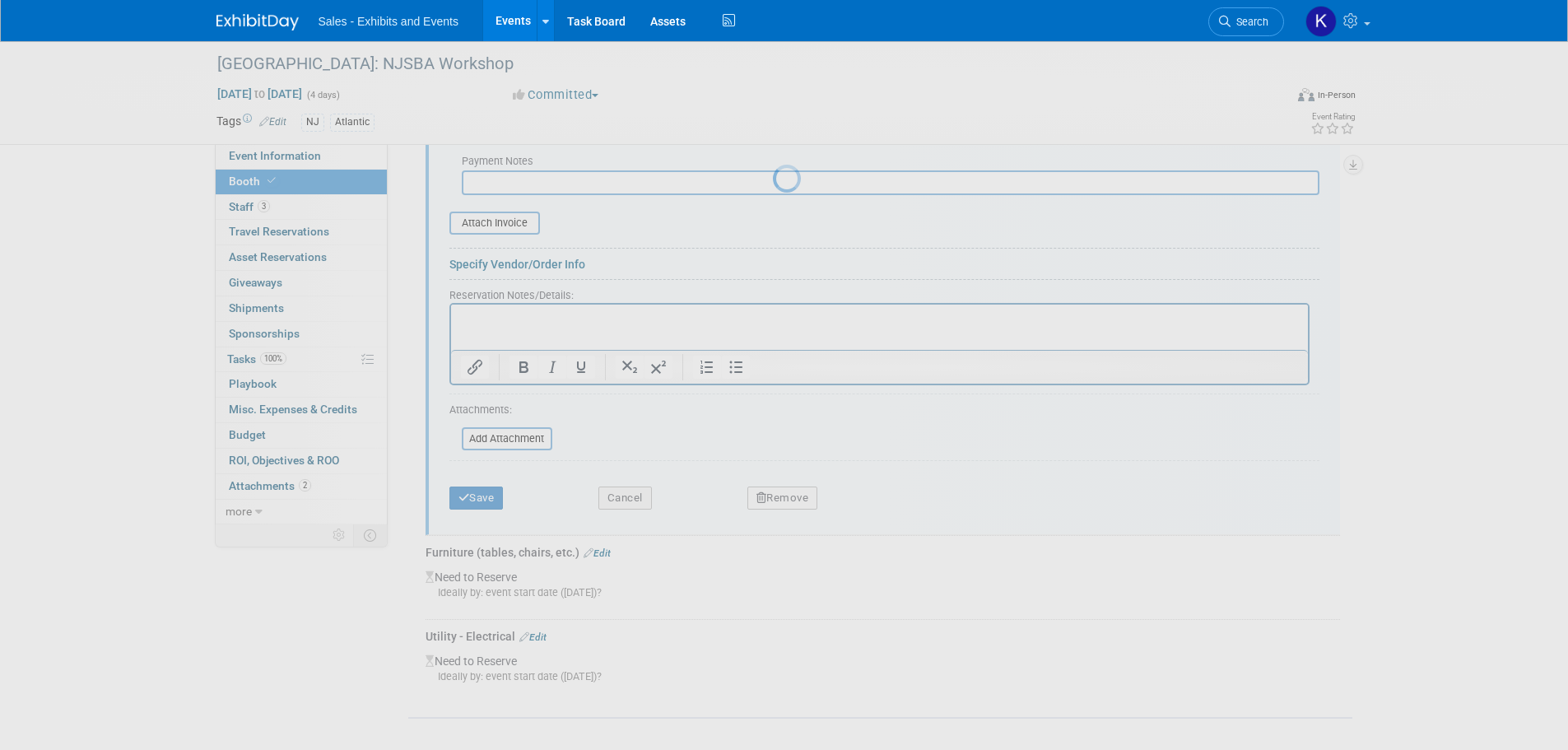
scroll to position [0, 0]
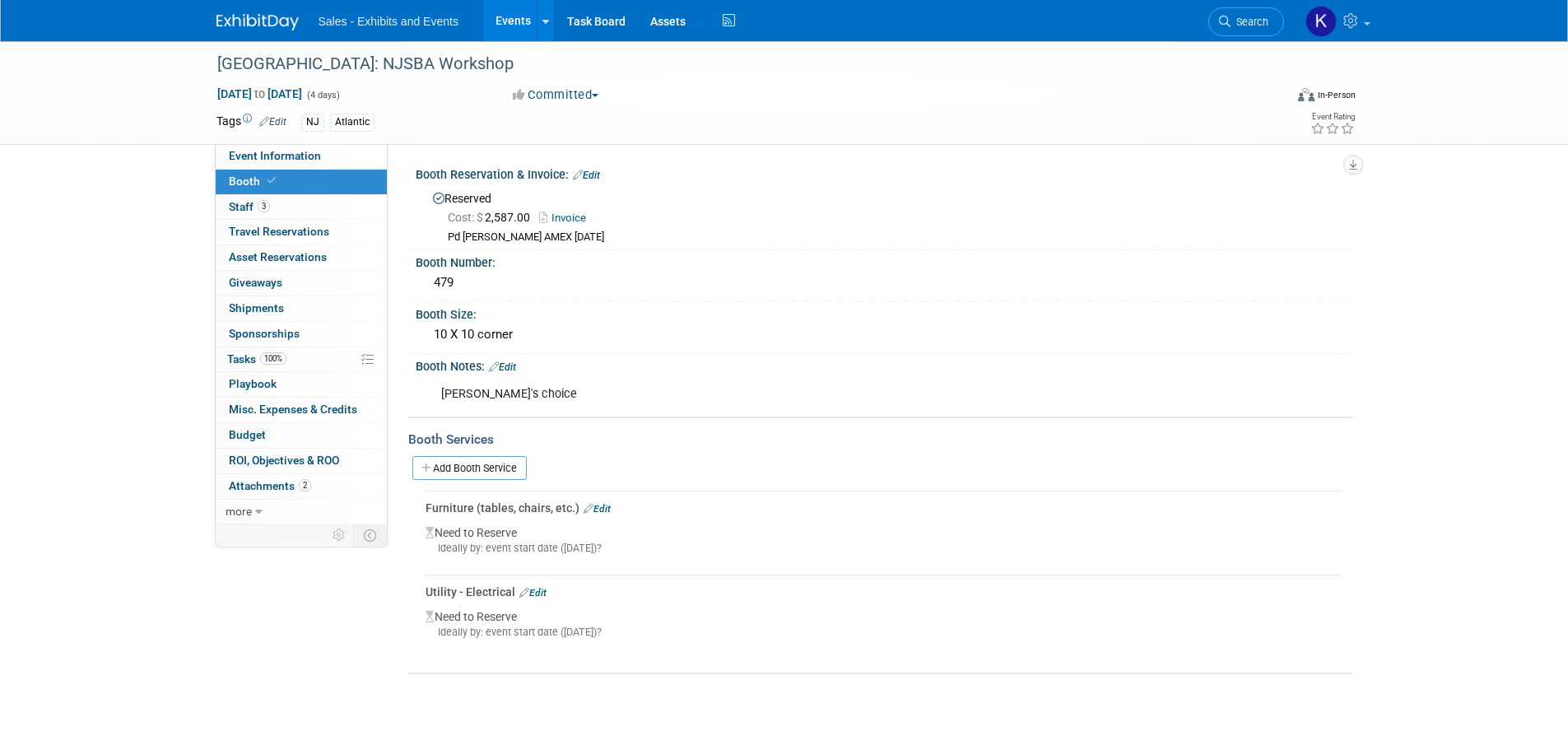
drag, startPoint x: 554, startPoint y: 506, endPoint x: 597, endPoint y: 506, distance: 43.0
click at [556, 506] on div "Furniture (tables, chairs, etc.) Edit" at bounding box center [883, 507] width 915 height 16
click at [606, 506] on link "Edit" at bounding box center [597, 509] width 28 height 11
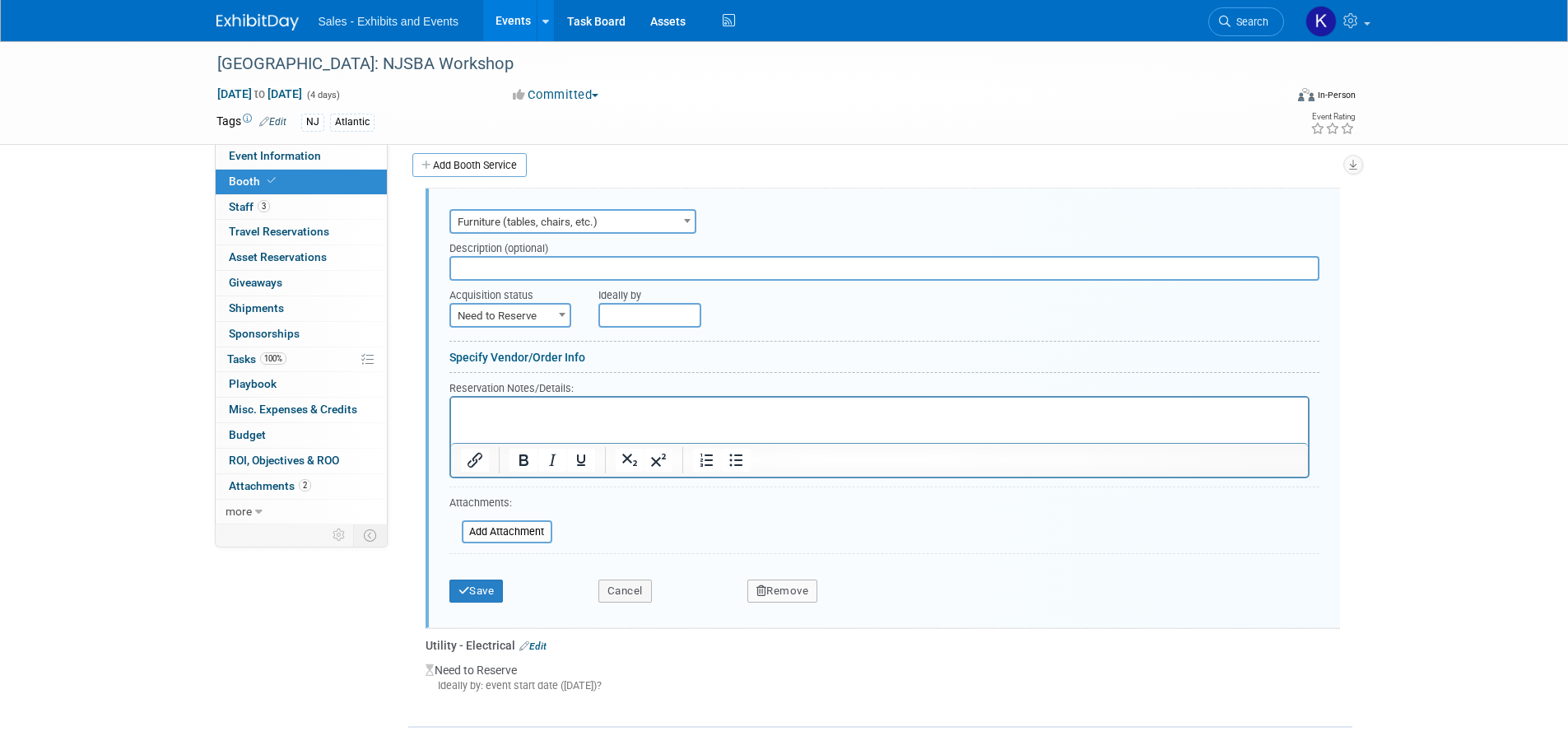
click at [639, 219] on span "Furniture (tables, chairs, etc.)" at bounding box center [572, 222] width 244 height 23
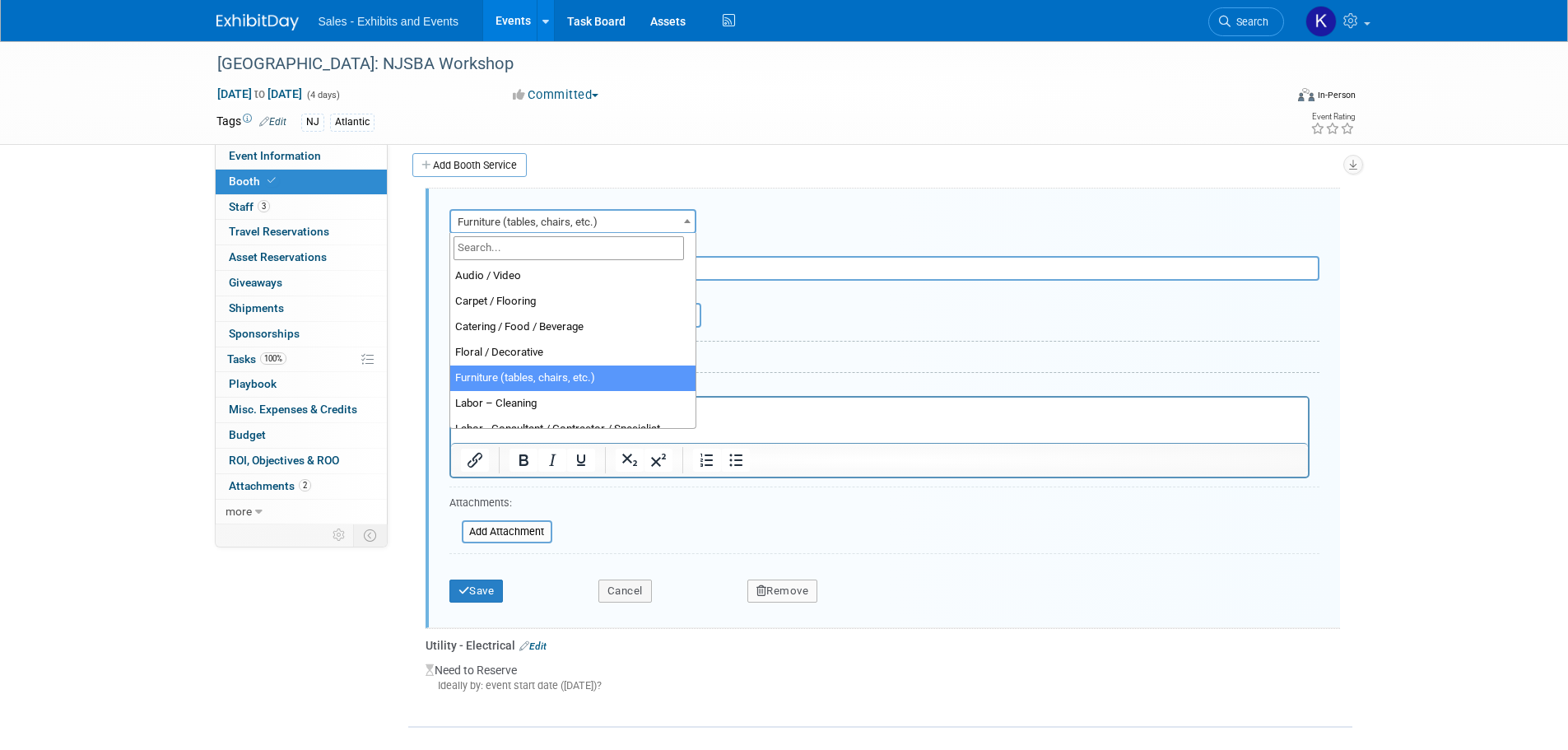
click at [644, 218] on span "Furniture (tables, chairs, etc.)" at bounding box center [572, 222] width 244 height 23
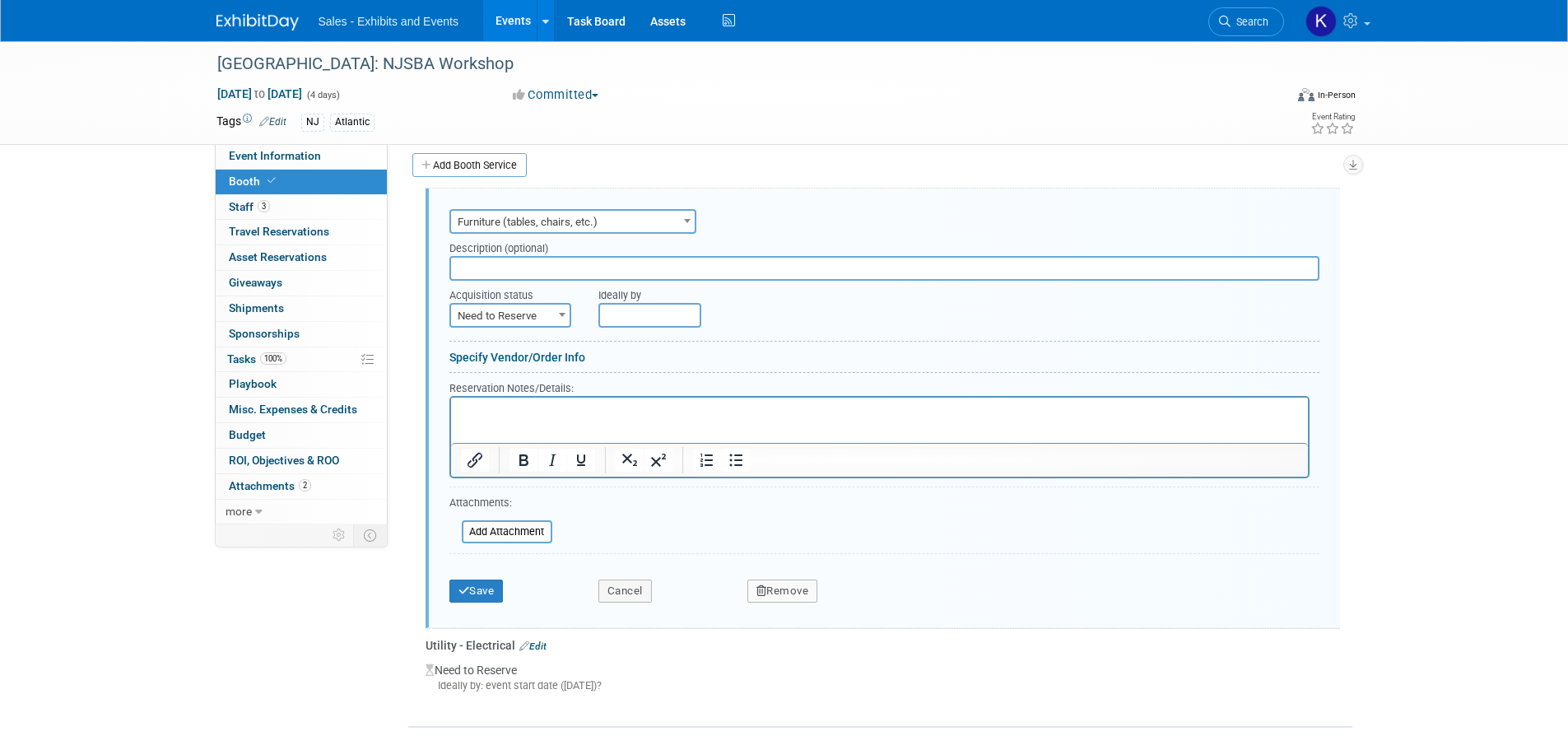
click at [636, 266] on input "text" at bounding box center [885, 269] width 870 height 25
type input "Also carpet"
click at [567, 313] on span at bounding box center [562, 314] width 16 height 22
select select "2"
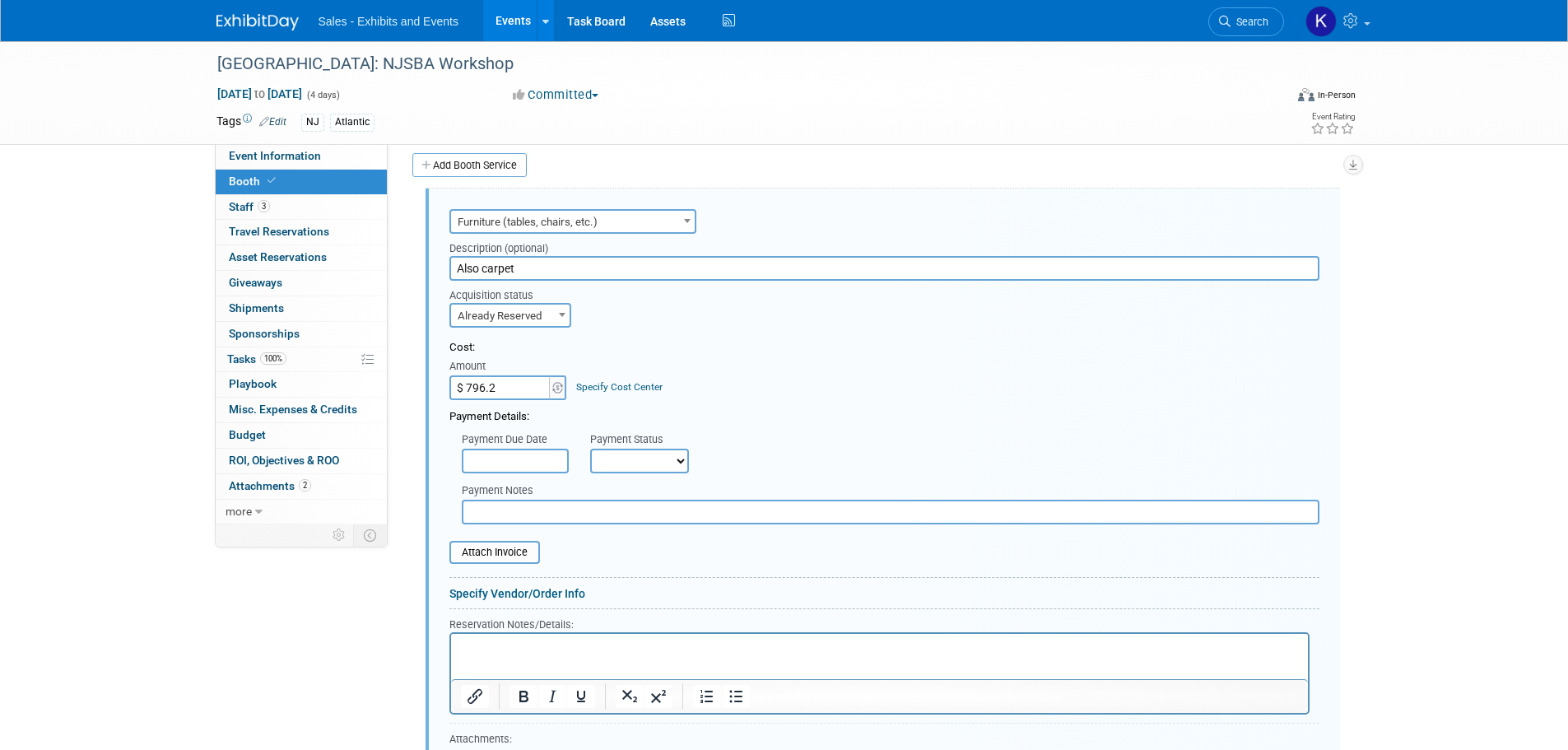
type input "$ 796.23"
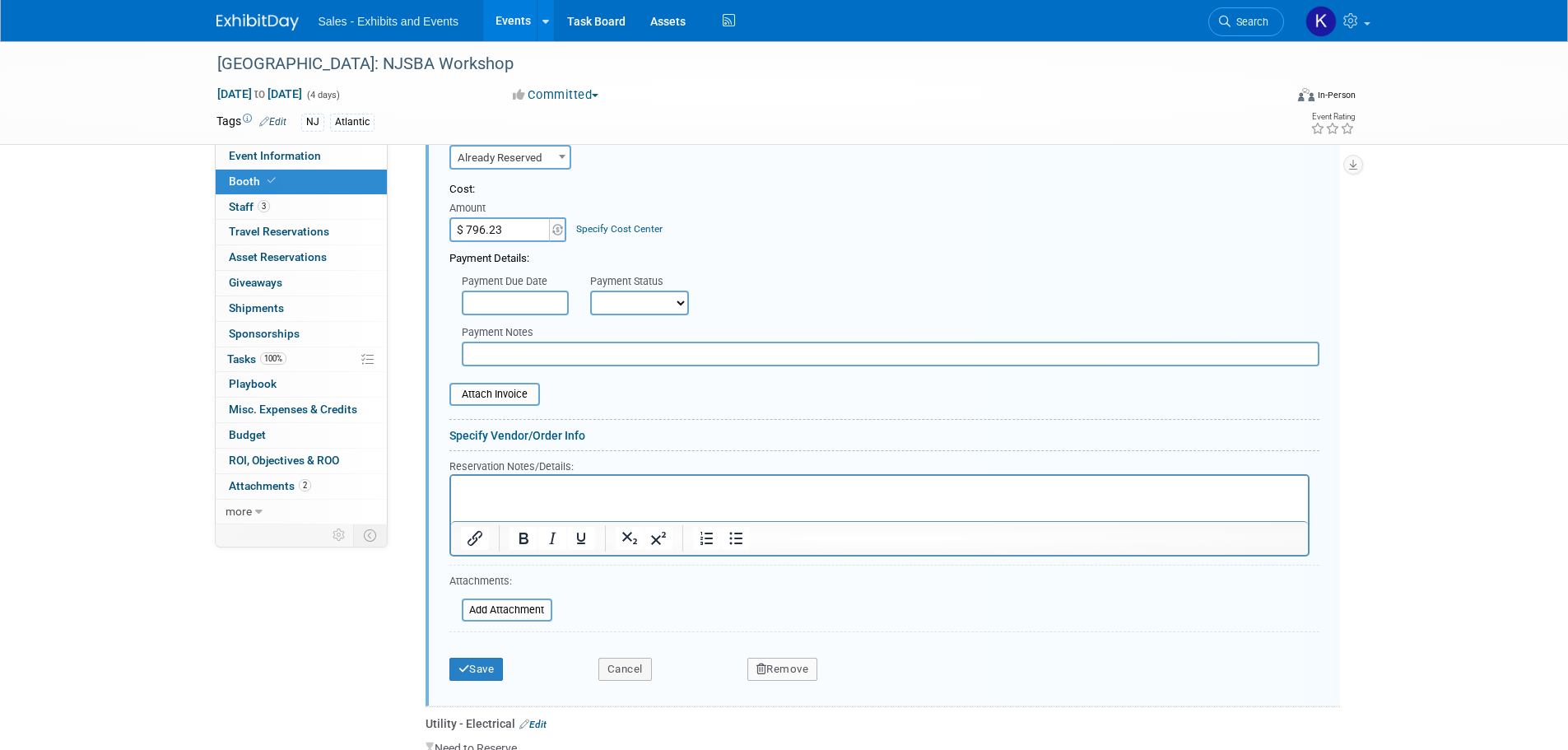
scroll to position [468, 0]
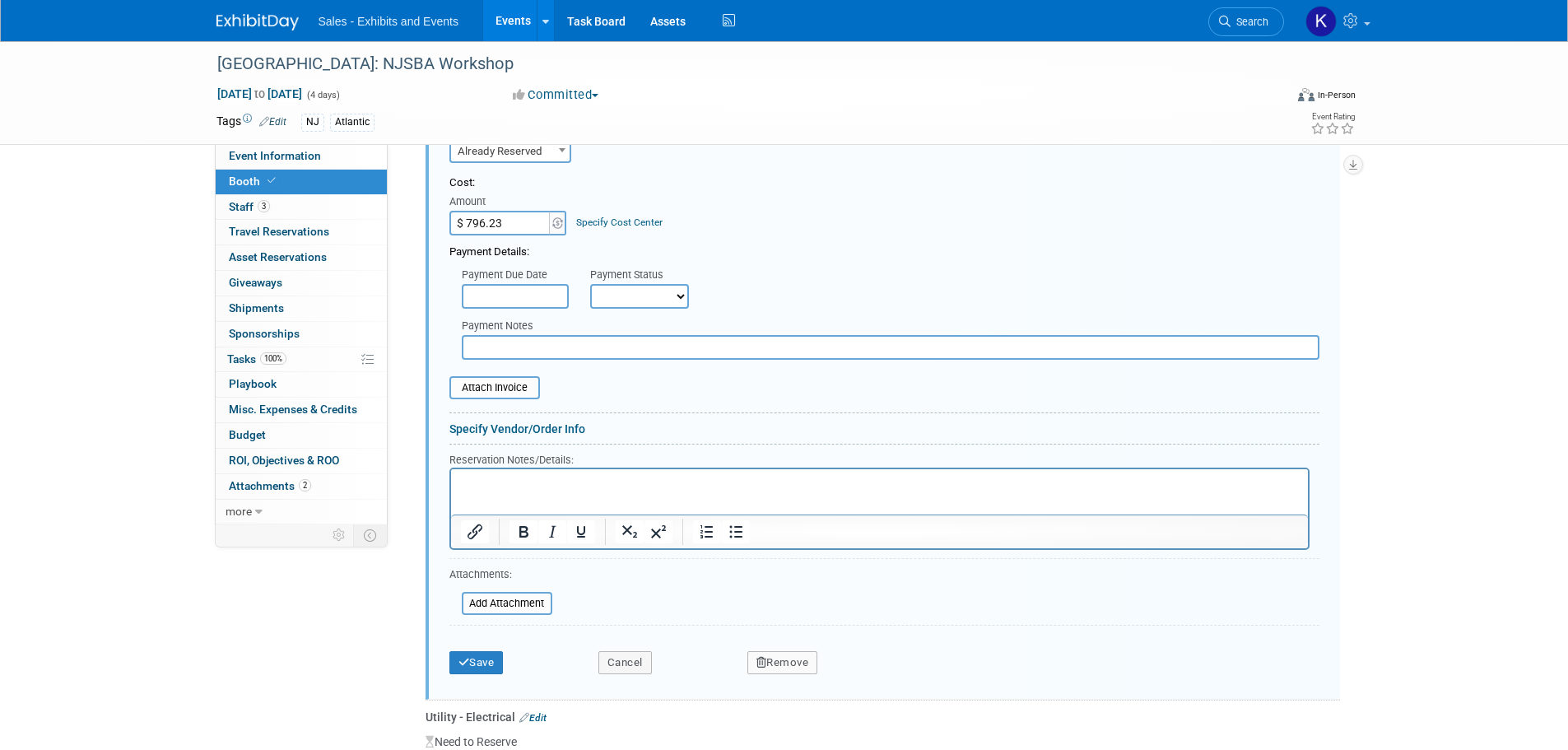
drag, startPoint x: 527, startPoint y: 343, endPoint x: 532, endPoint y: 349, distance: 7.8
click at [528, 344] on input "text" at bounding box center [891, 347] width 858 height 25
type input "Pd Kara Visa 9/15"
click at [504, 475] on p "Rich Text Area. Press ALT-0 for help." at bounding box center [879, 482] width 838 height 15
click at [512, 599] on input "file" at bounding box center [453, 603] width 196 height 20
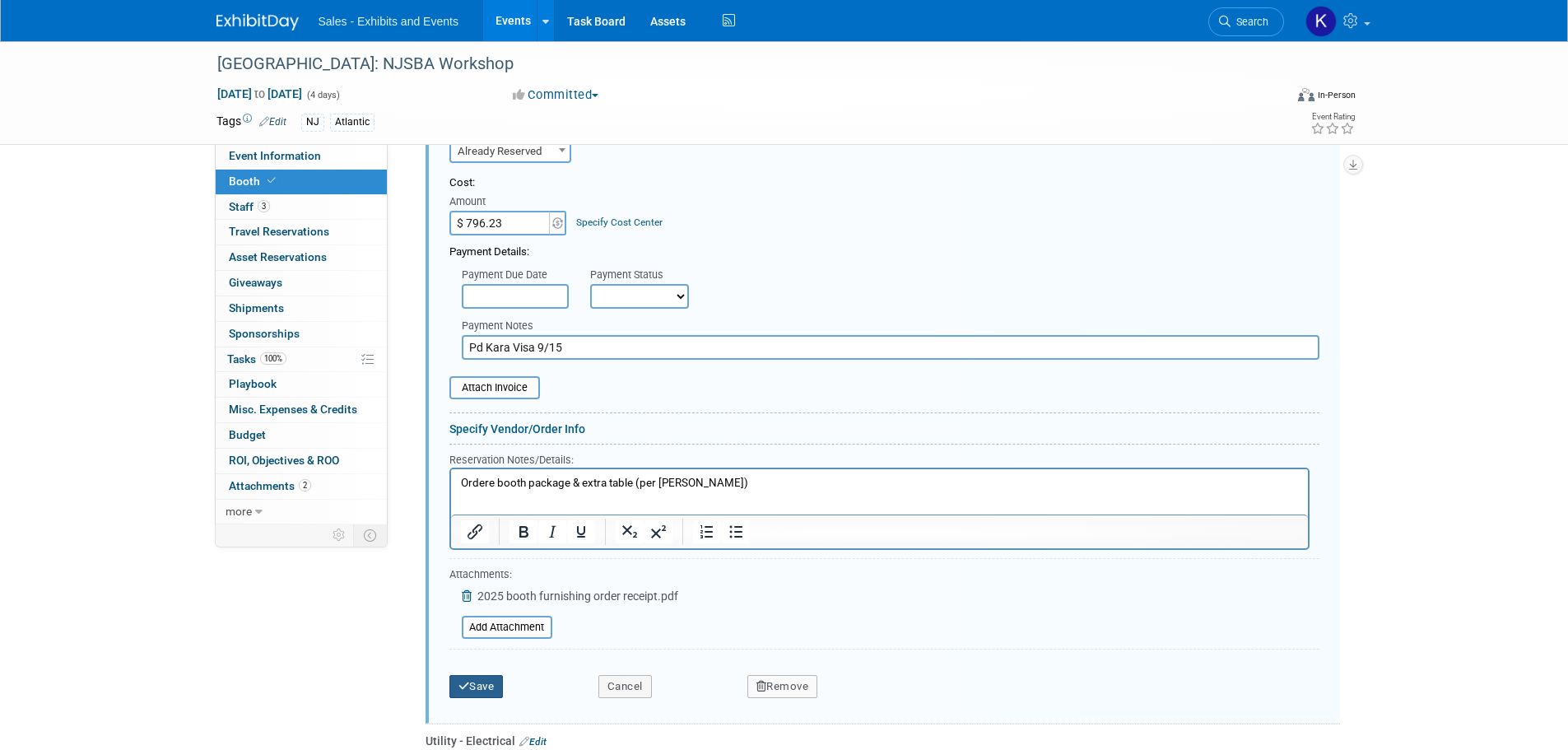
click at [474, 679] on button "Save" at bounding box center [476, 686] width 54 height 23
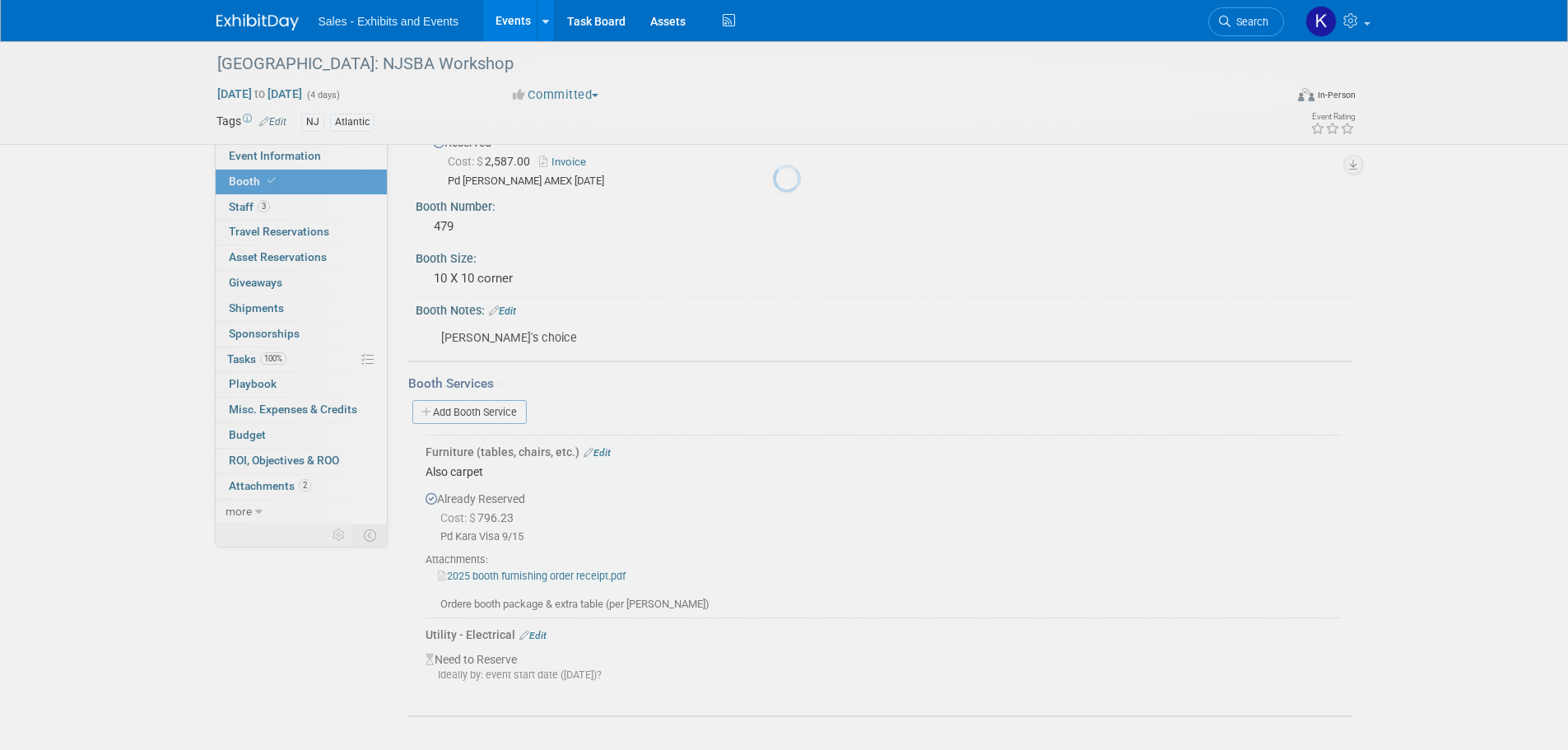
scroll to position [55, 0]
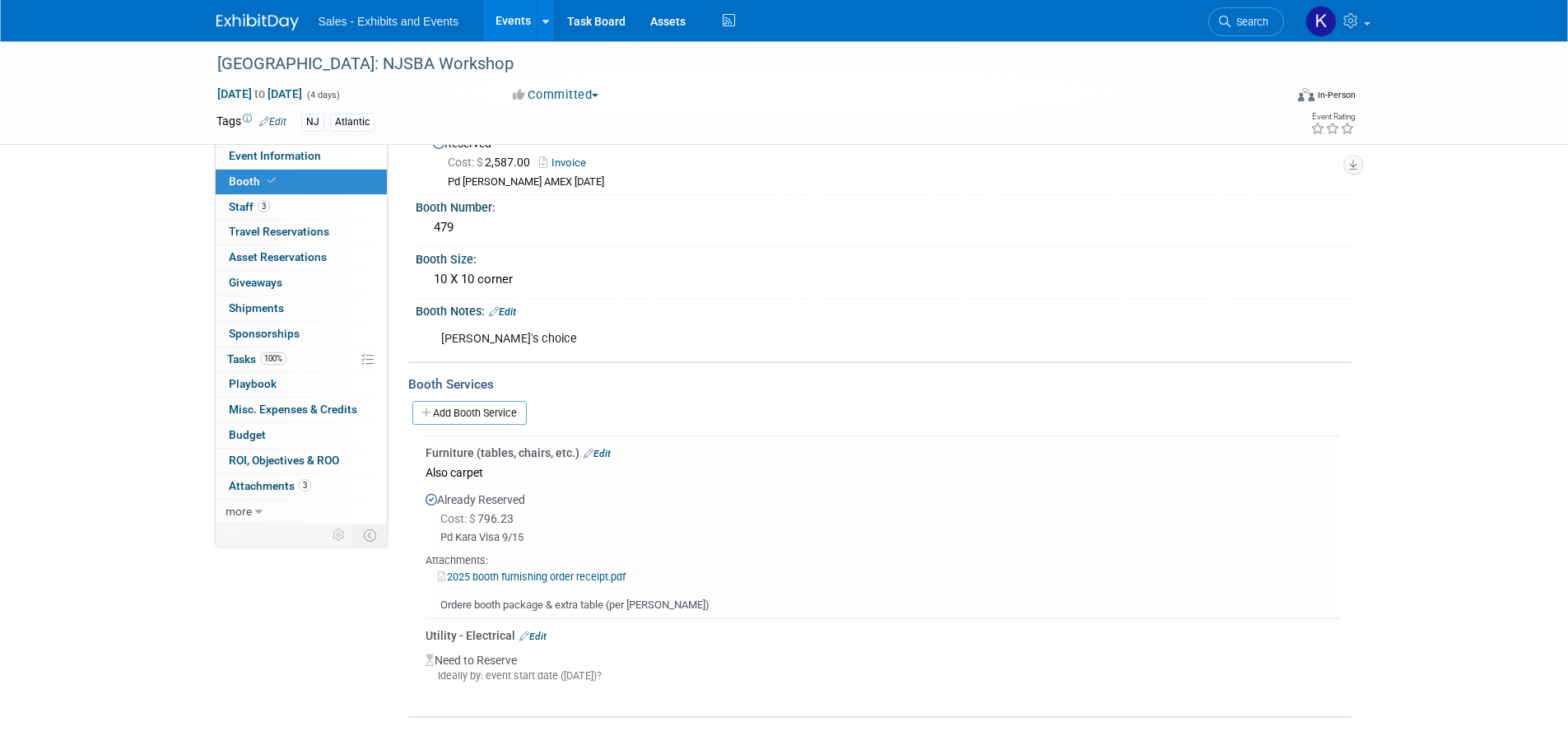
click at [543, 635] on link "Edit" at bounding box center [532, 636] width 28 height 11
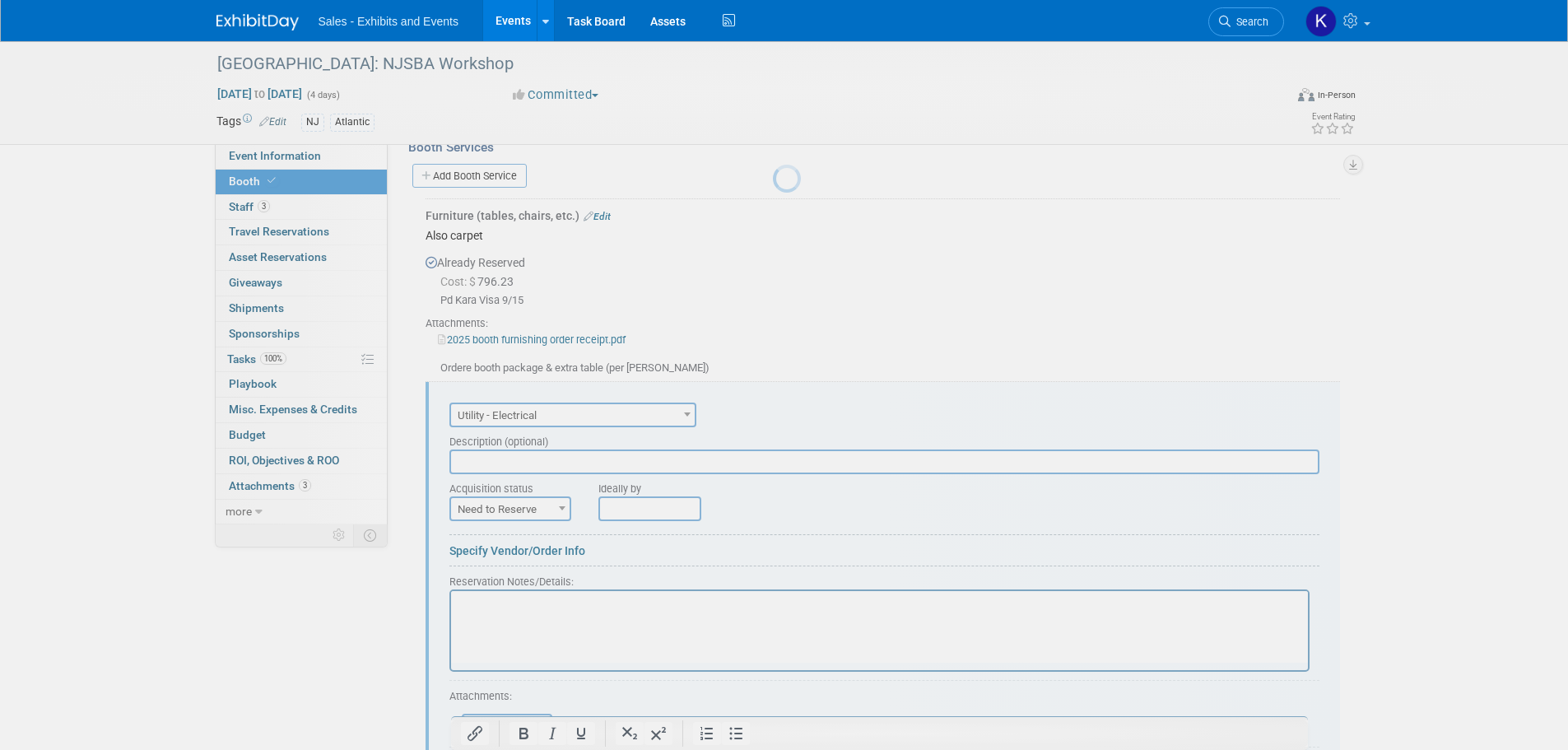
scroll to position [430, 0]
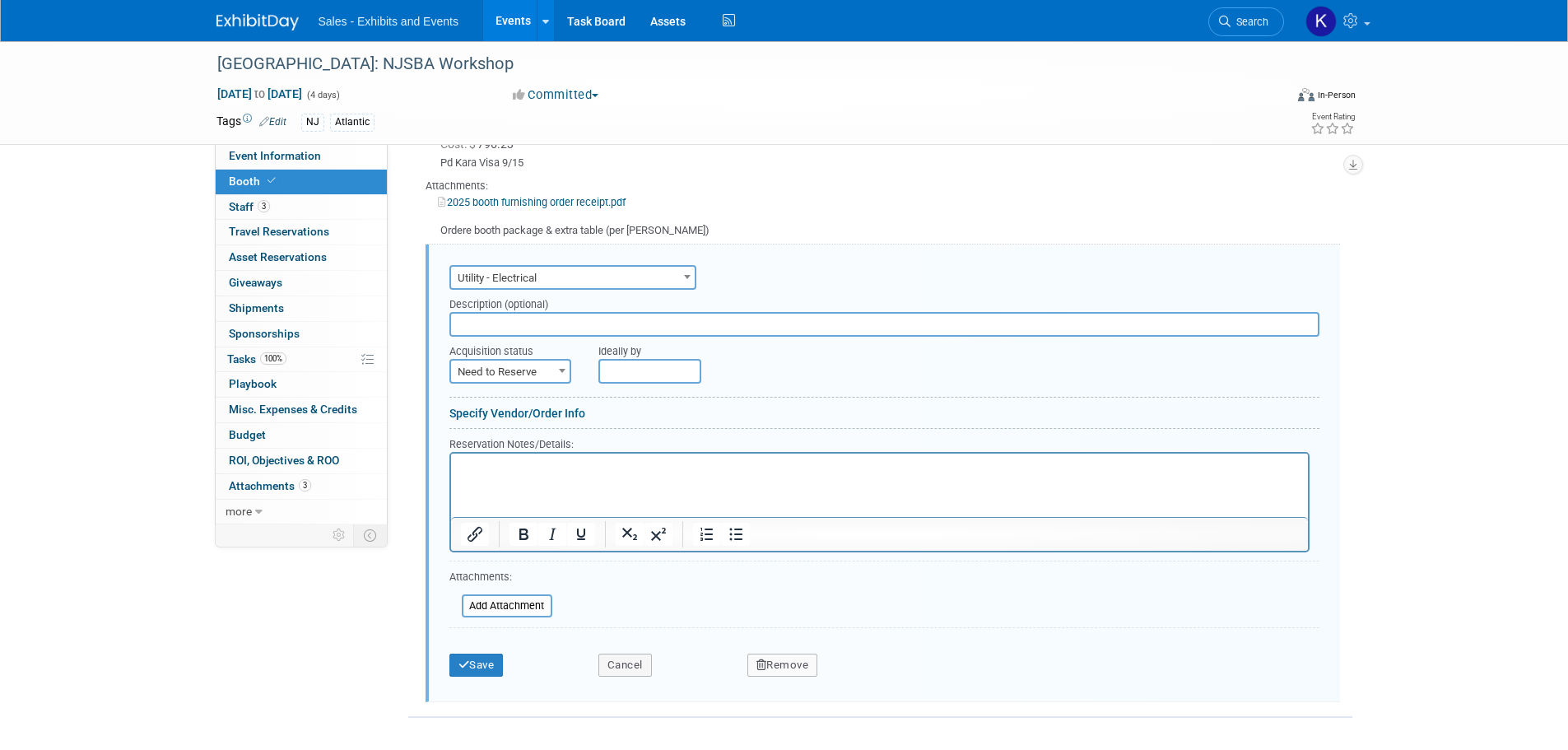
click at [556, 370] on span at bounding box center [562, 370] width 16 height 22
select select "2"
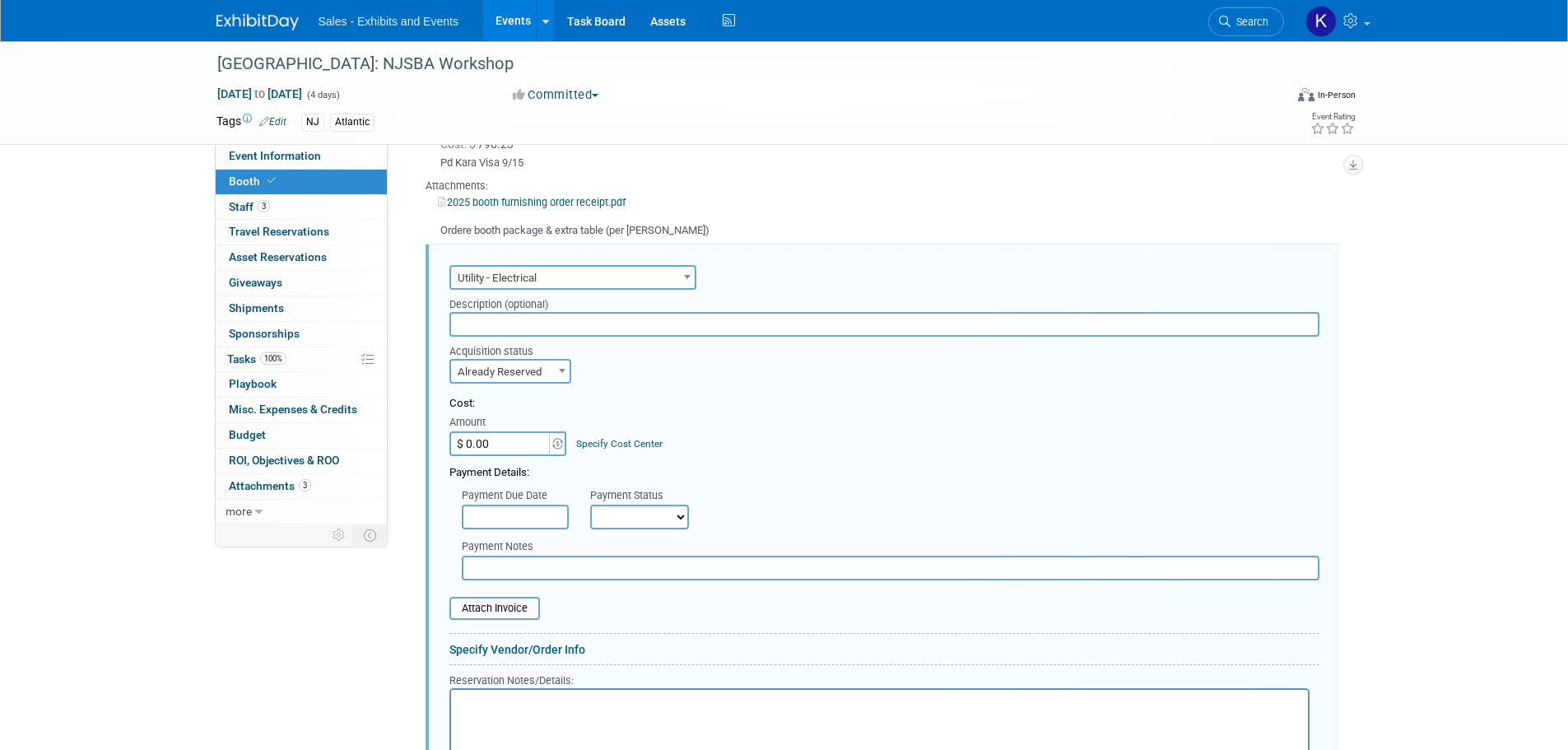
drag, startPoint x: 494, startPoint y: 444, endPoint x: 505, endPoint y: 437, distance: 13.0
click at [494, 444] on input "$ 0.00" at bounding box center [501, 443] width 103 height 25
type input "$ 149.28"
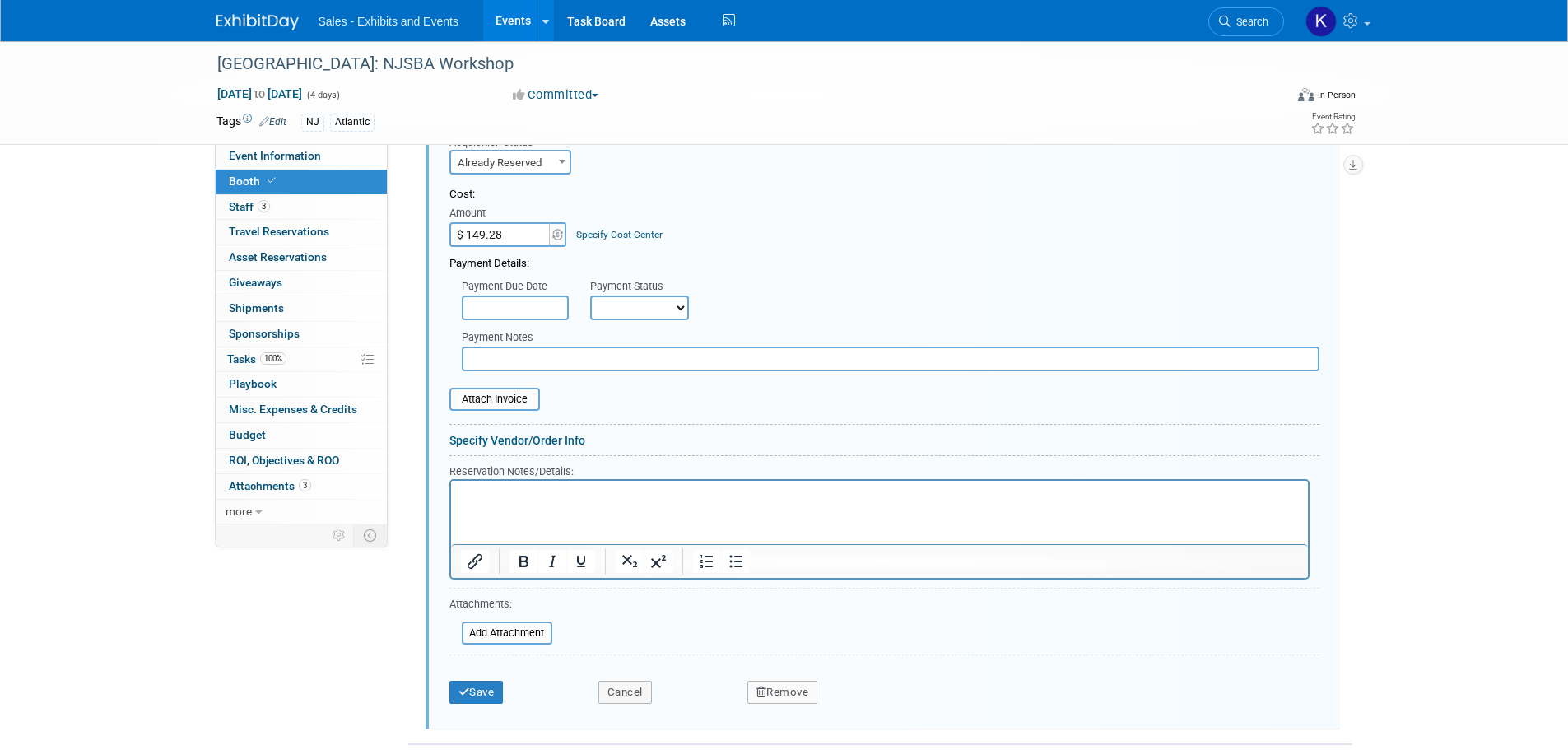
scroll to position [667, 0]
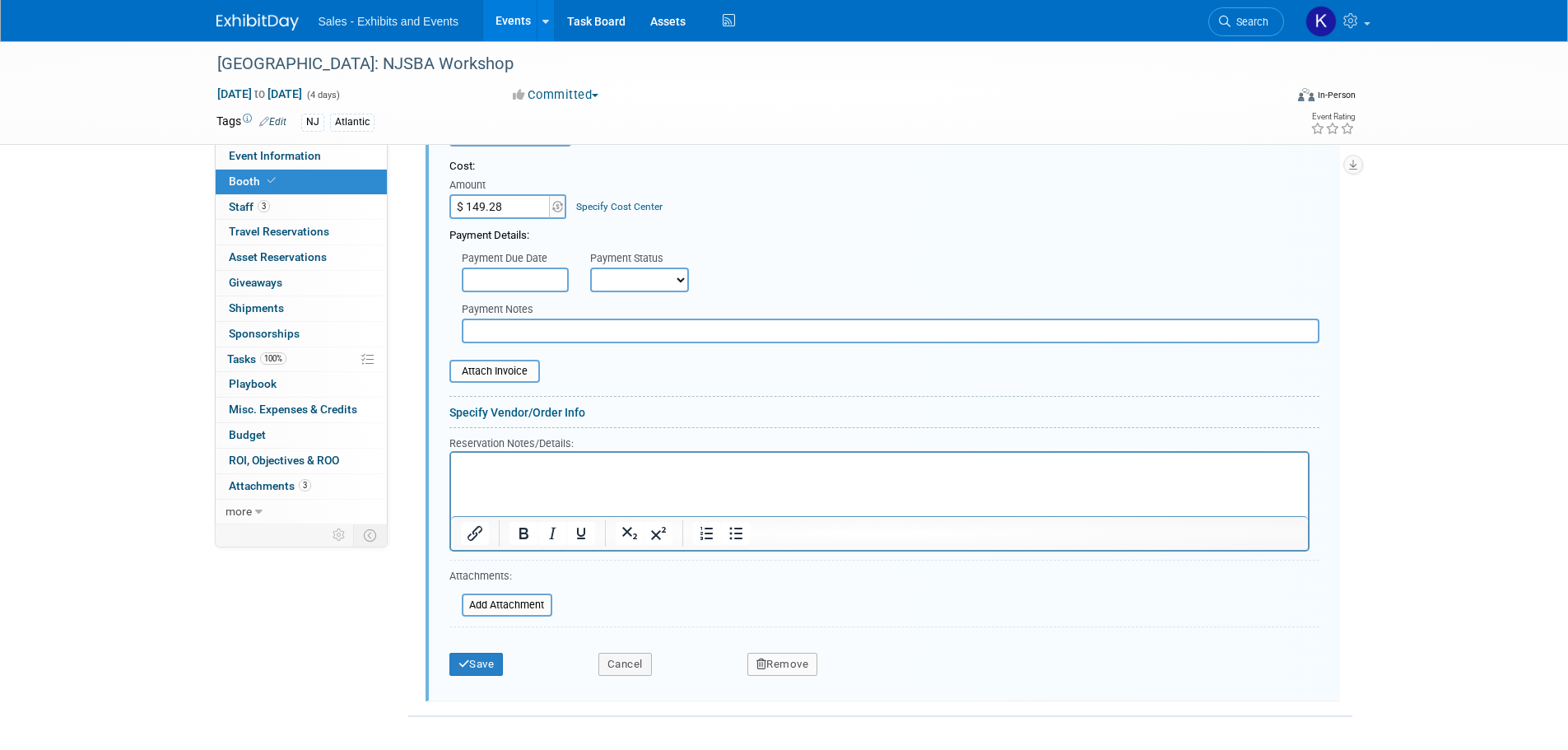
click at [600, 462] on p "Rich Text Area. Press ALT-0 for help." at bounding box center [879, 467] width 838 height 15
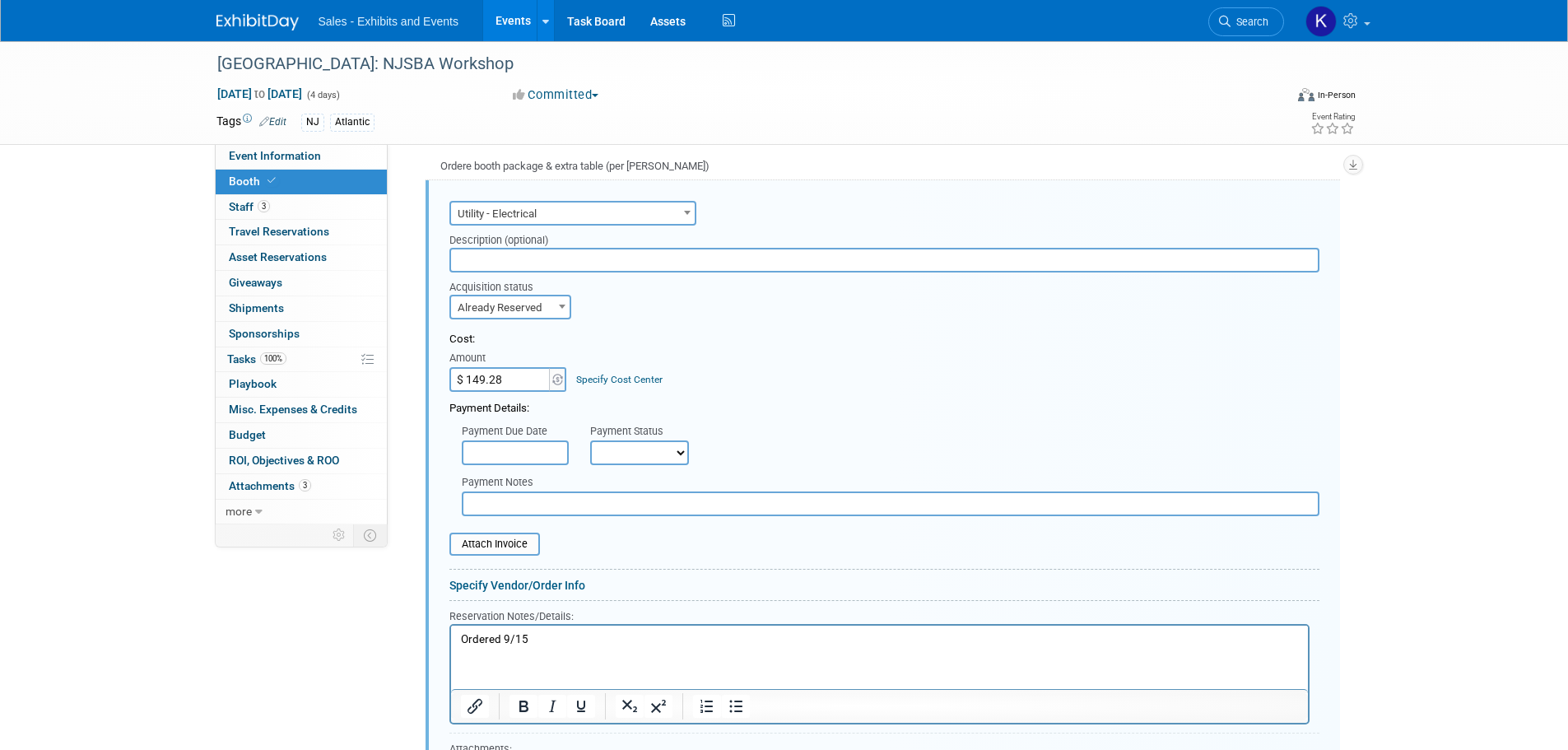
scroll to position [585, 0]
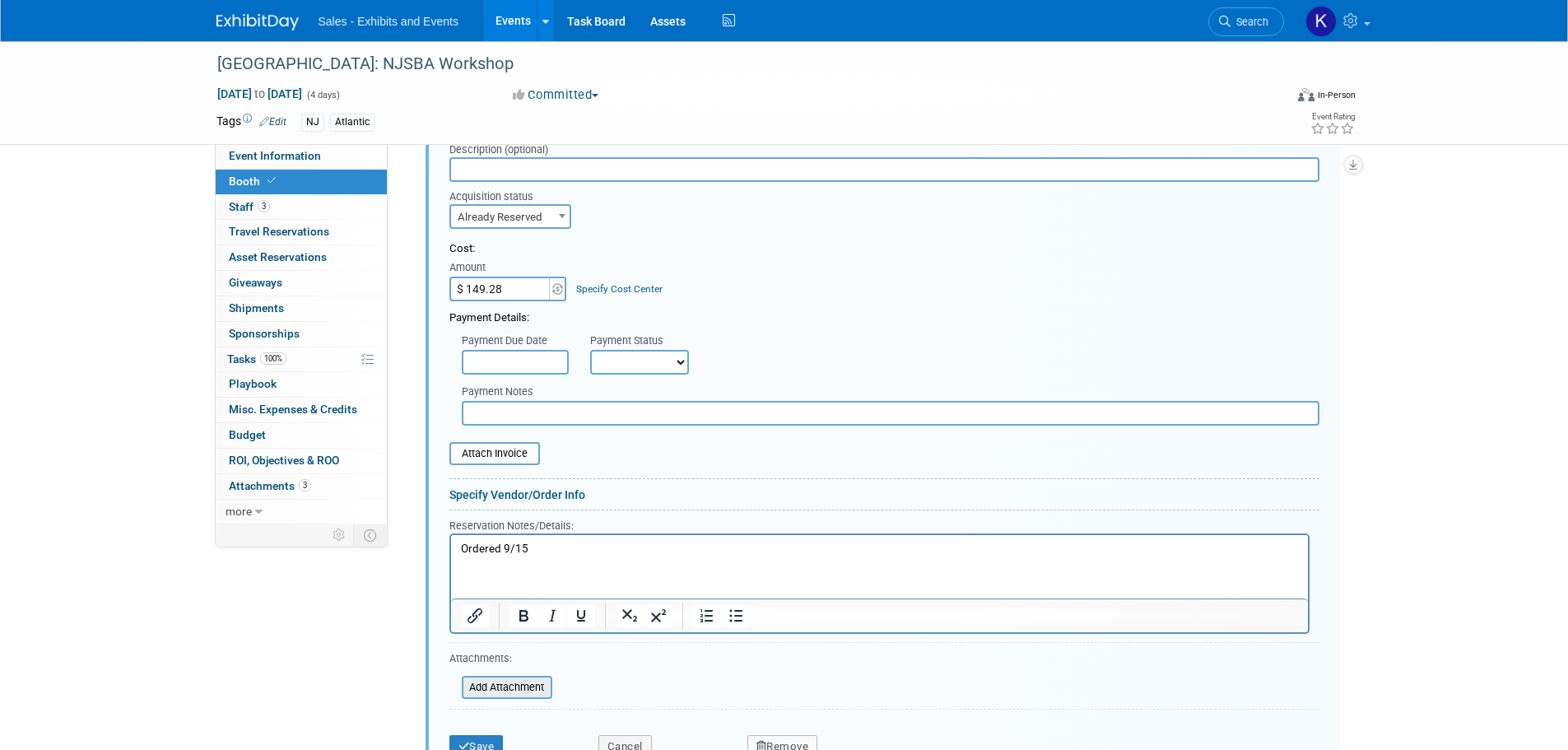
click at [528, 695] on input "file" at bounding box center [453, 687] width 196 height 20
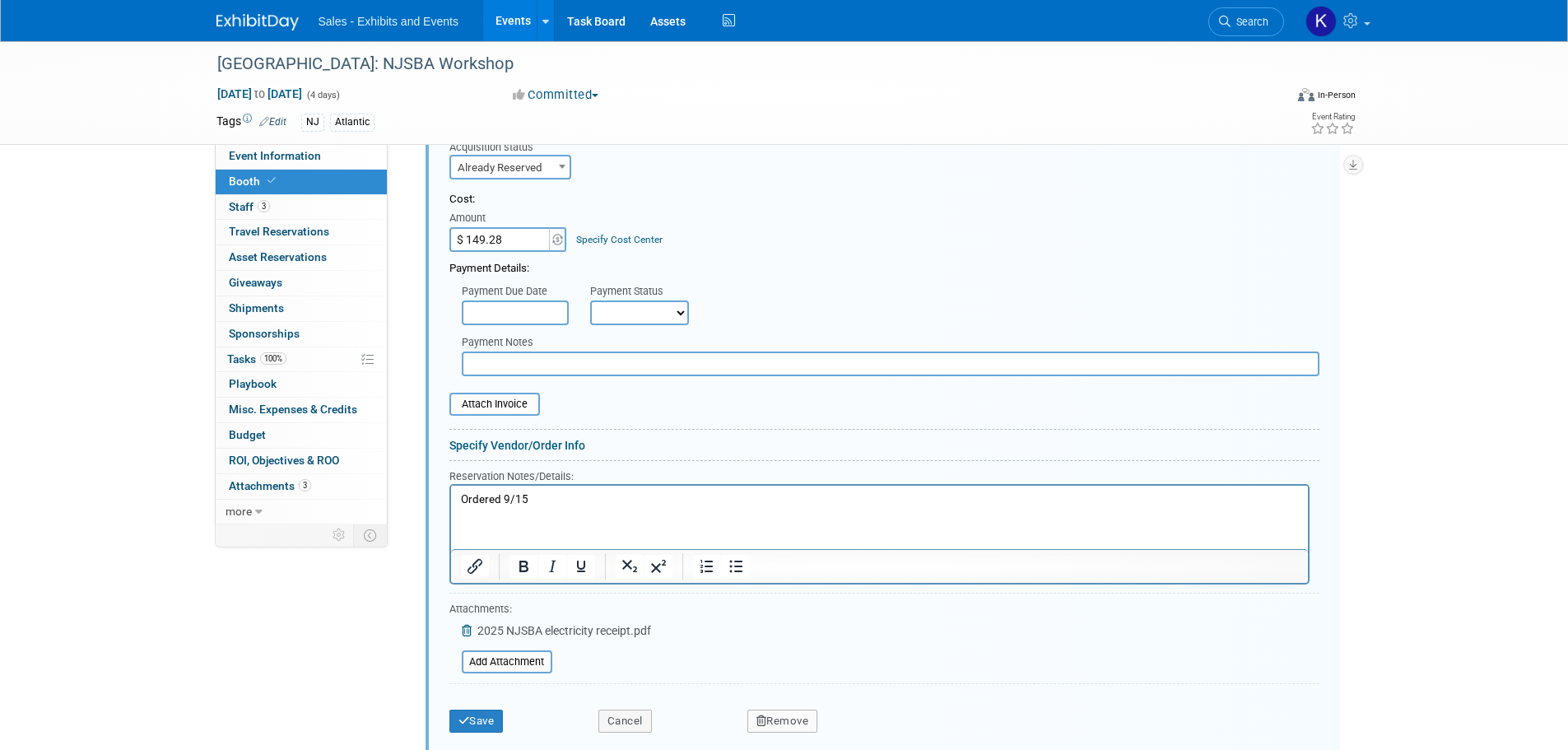
scroll to position [691, 0]
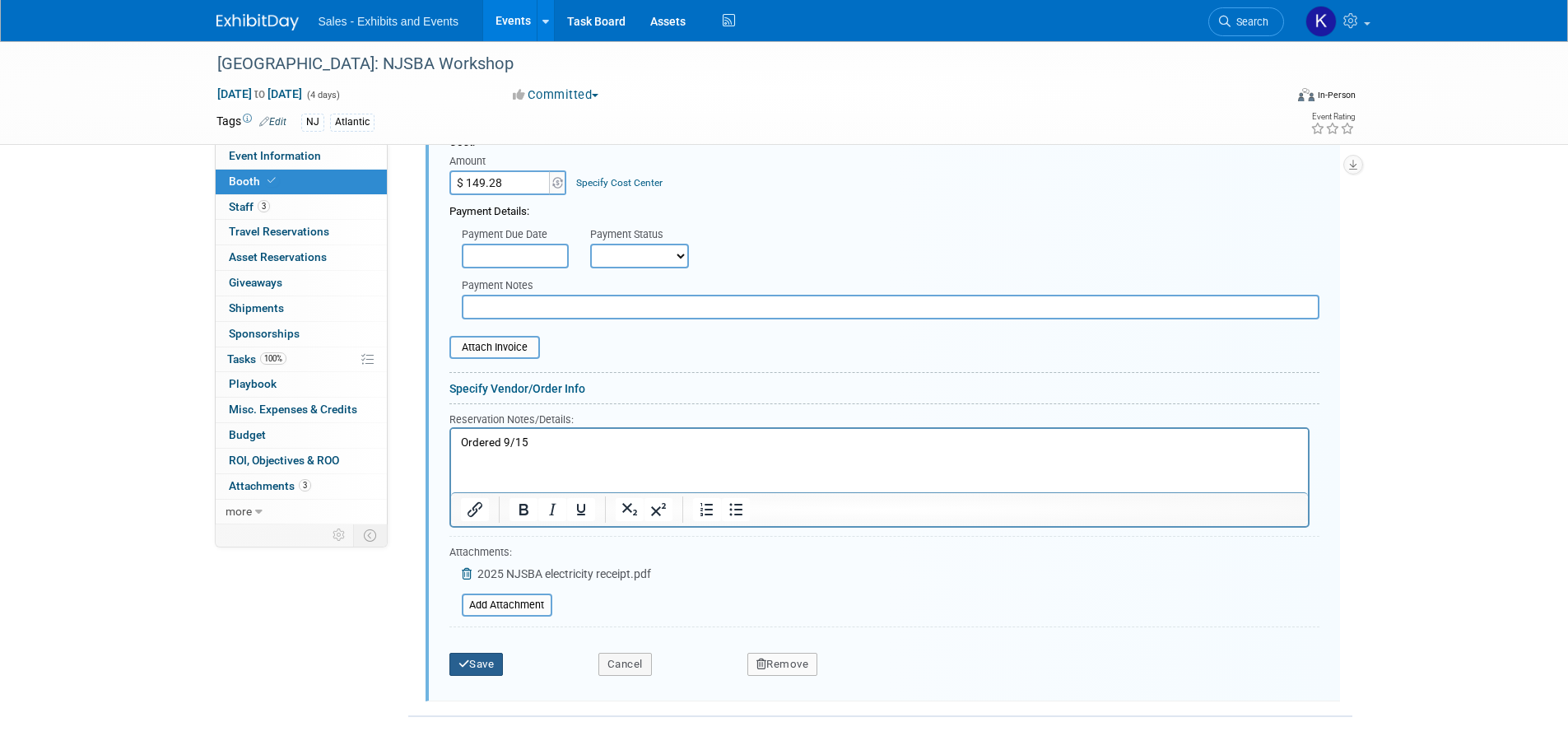
click at [490, 662] on button "Save" at bounding box center [476, 665] width 54 height 23
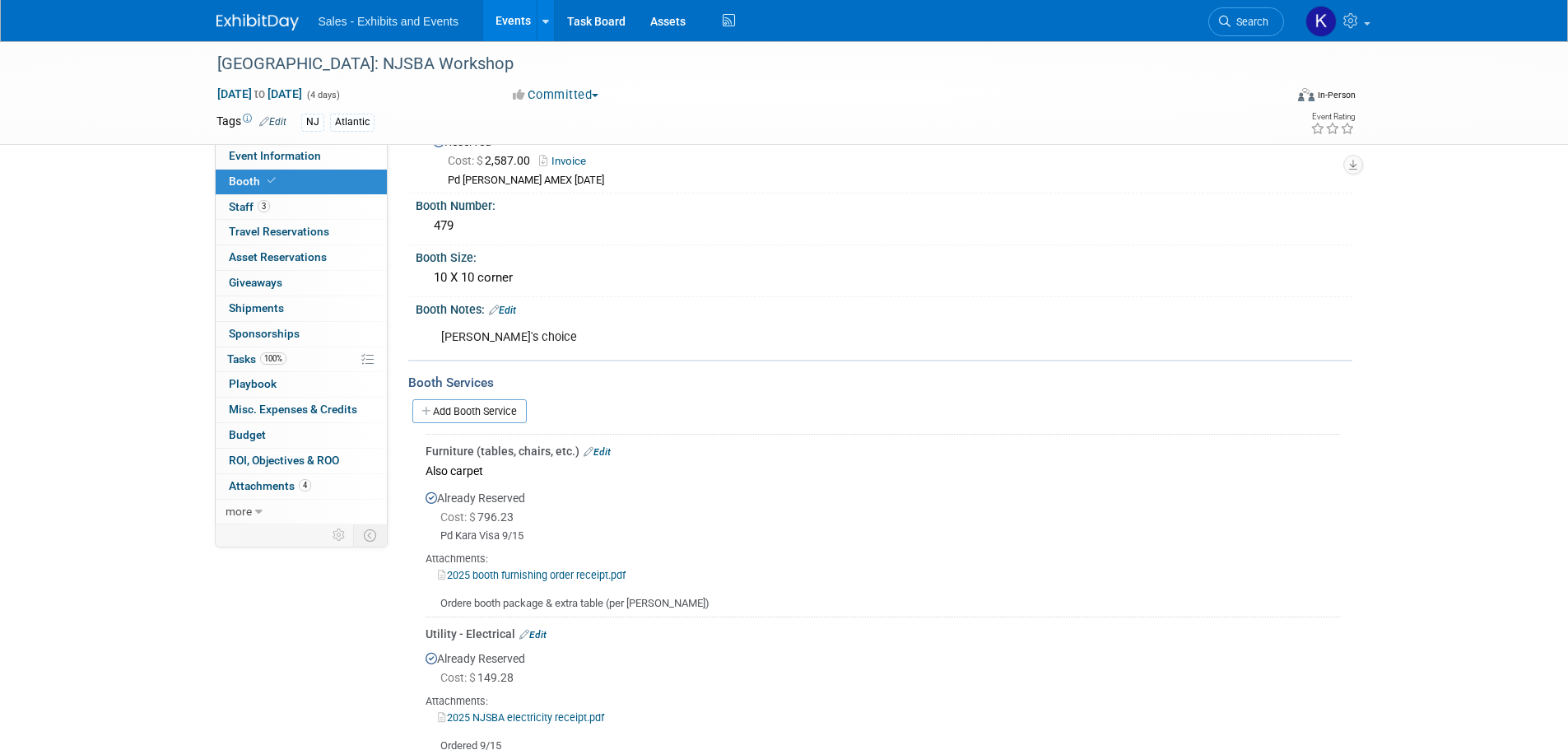
scroll to position [0, 0]
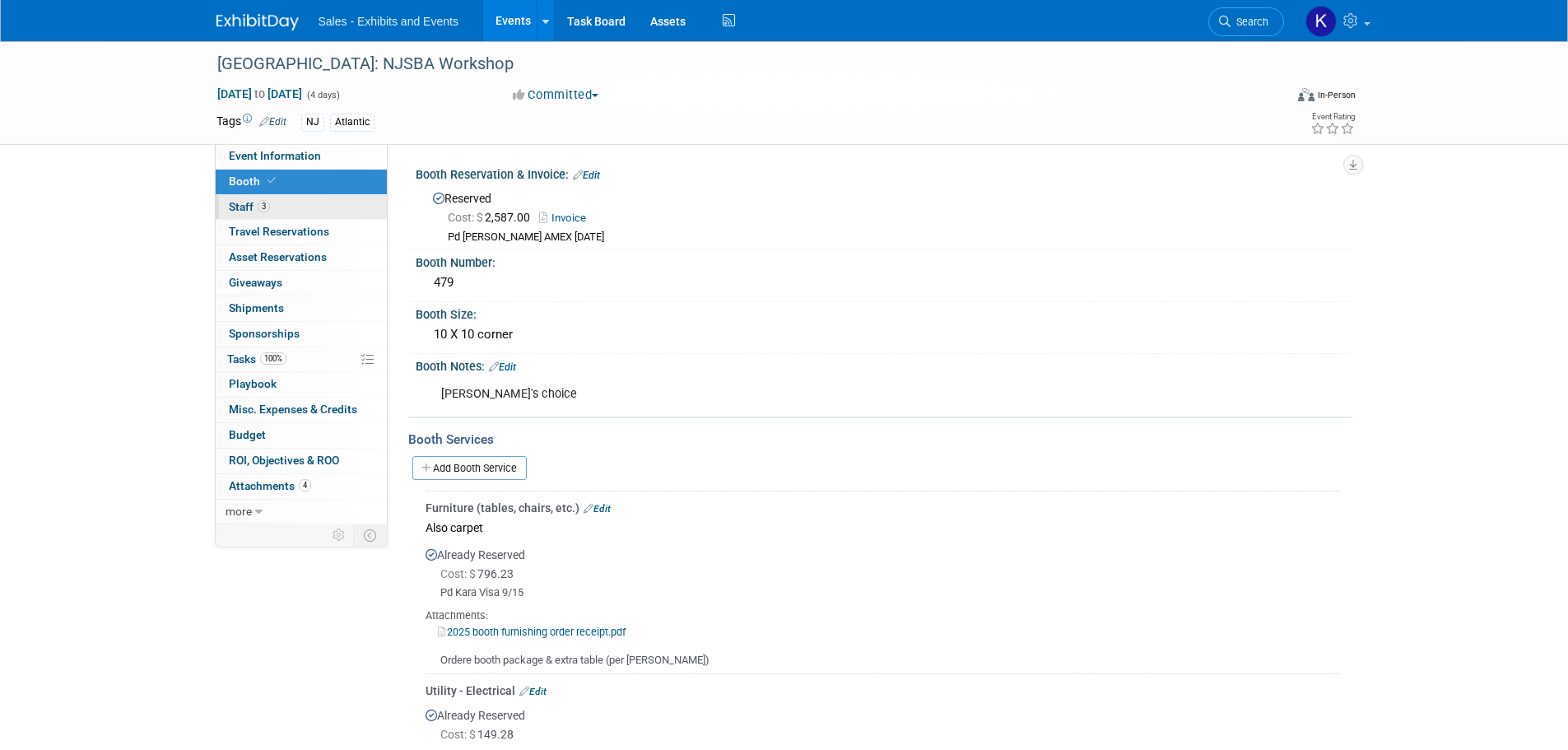
click at [246, 204] on span "Staff 3" at bounding box center [249, 207] width 41 height 13
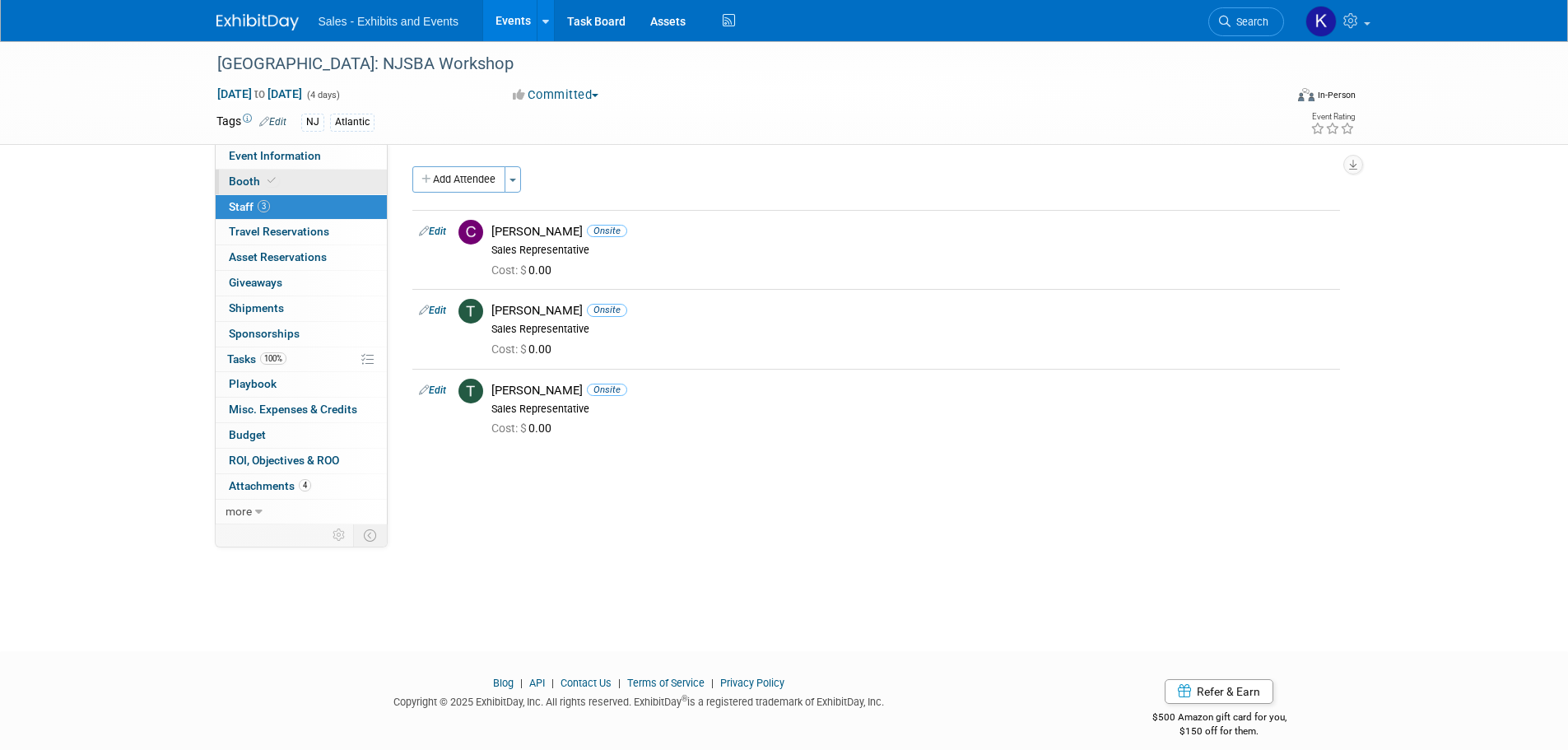
click at [248, 172] on link "Booth" at bounding box center [301, 182] width 171 height 25
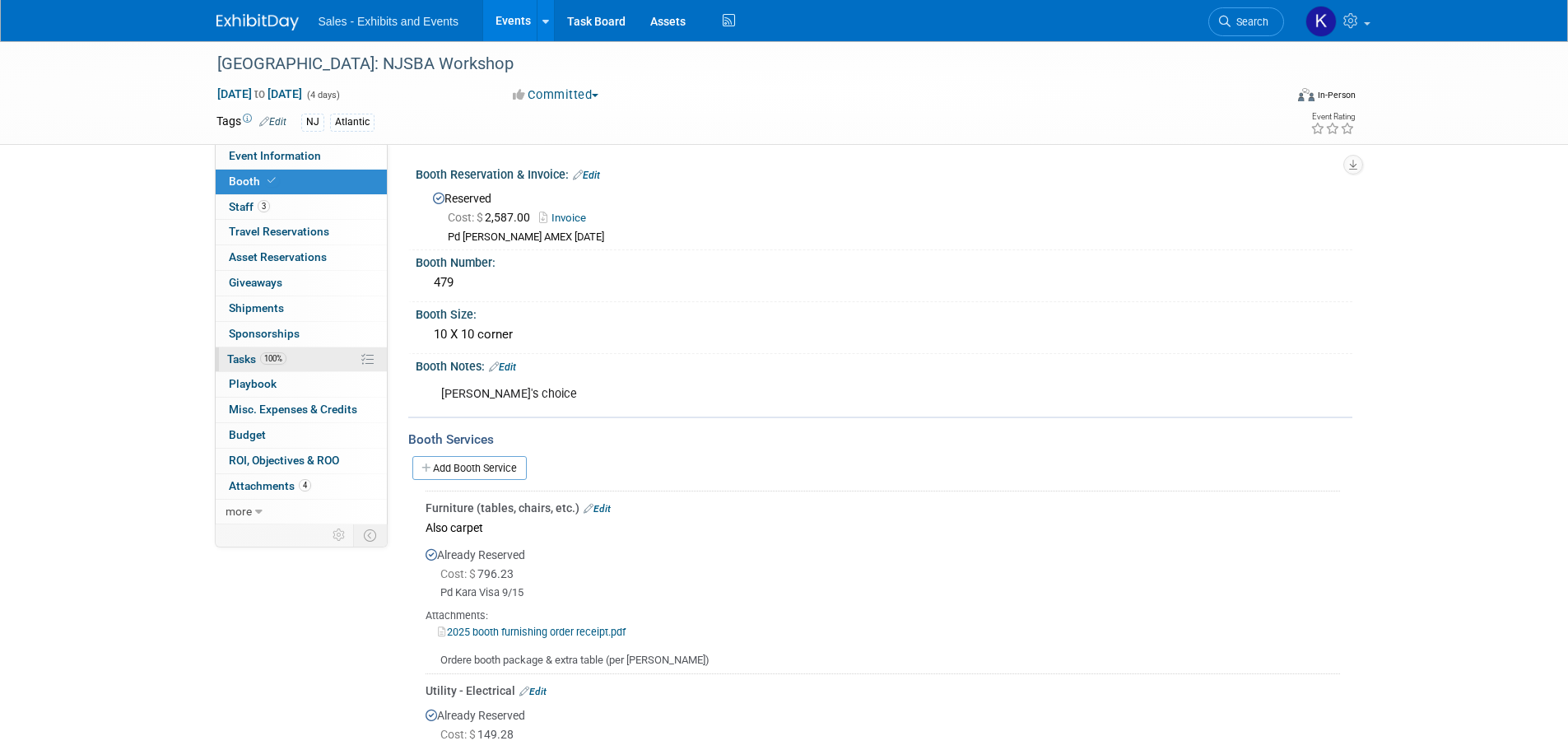
click at [240, 363] on span "Tasks 100%" at bounding box center [256, 359] width 59 height 13
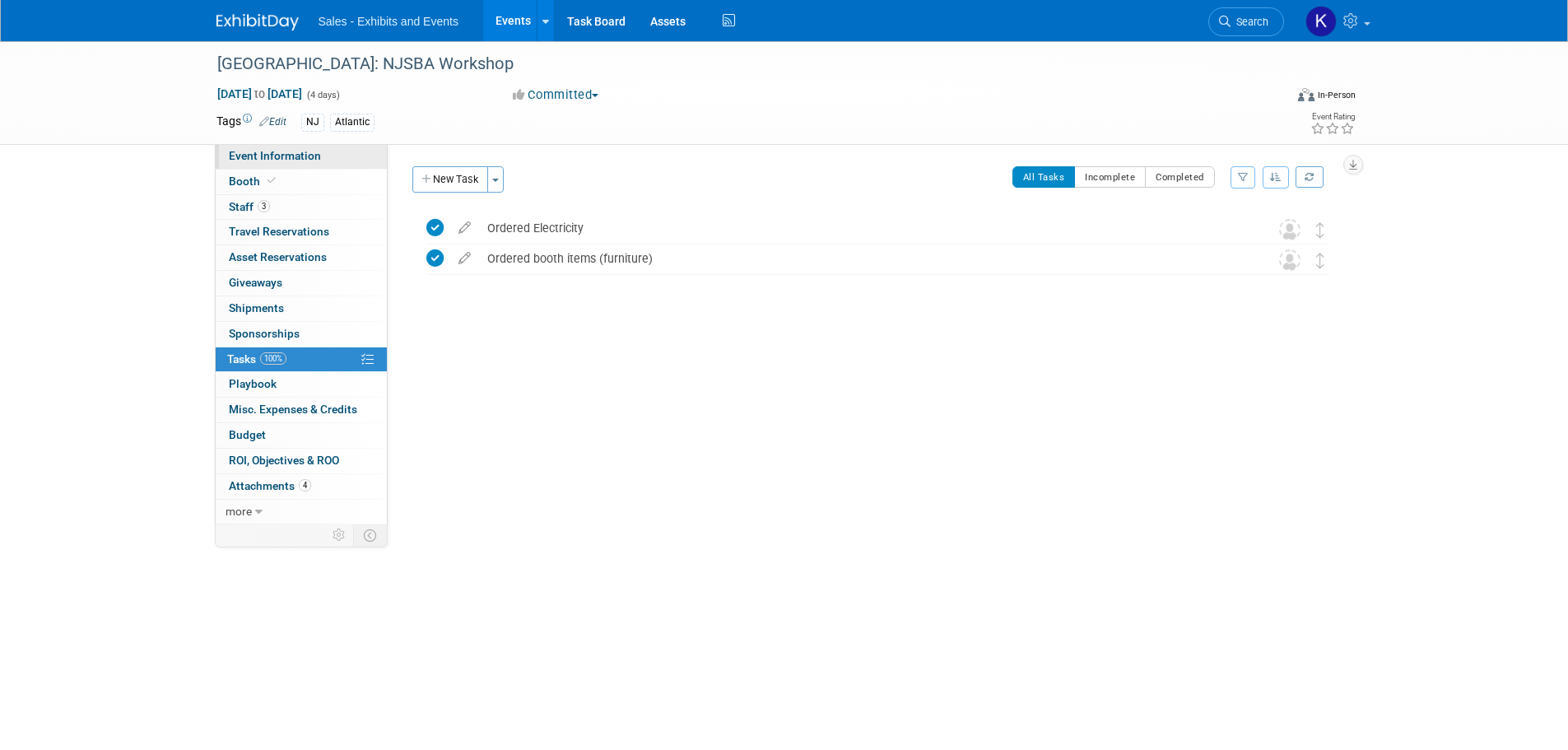
click at [285, 150] on span "Event Information" at bounding box center [274, 156] width 92 height 13
select select "Atlantic"
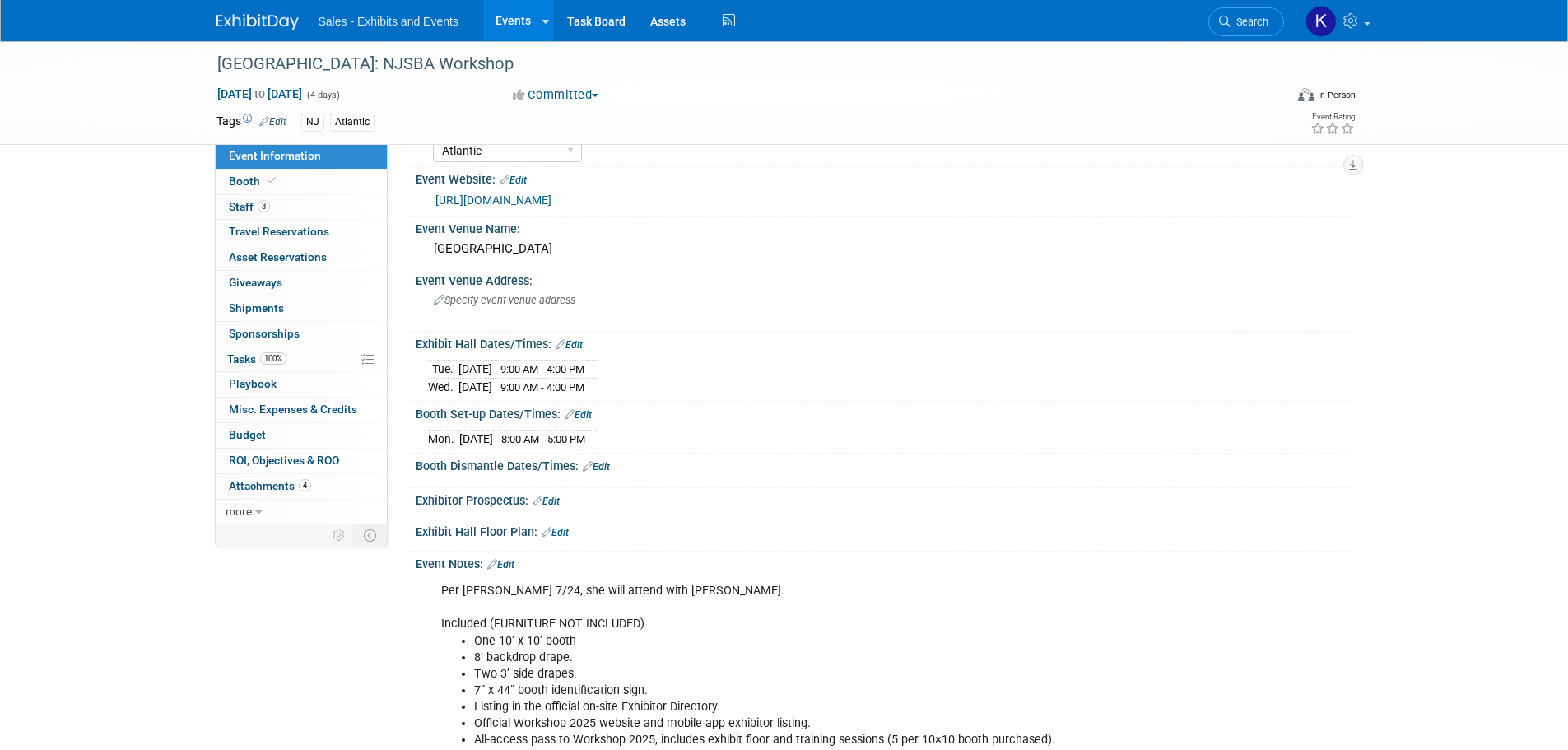
scroll to position [90, 0]
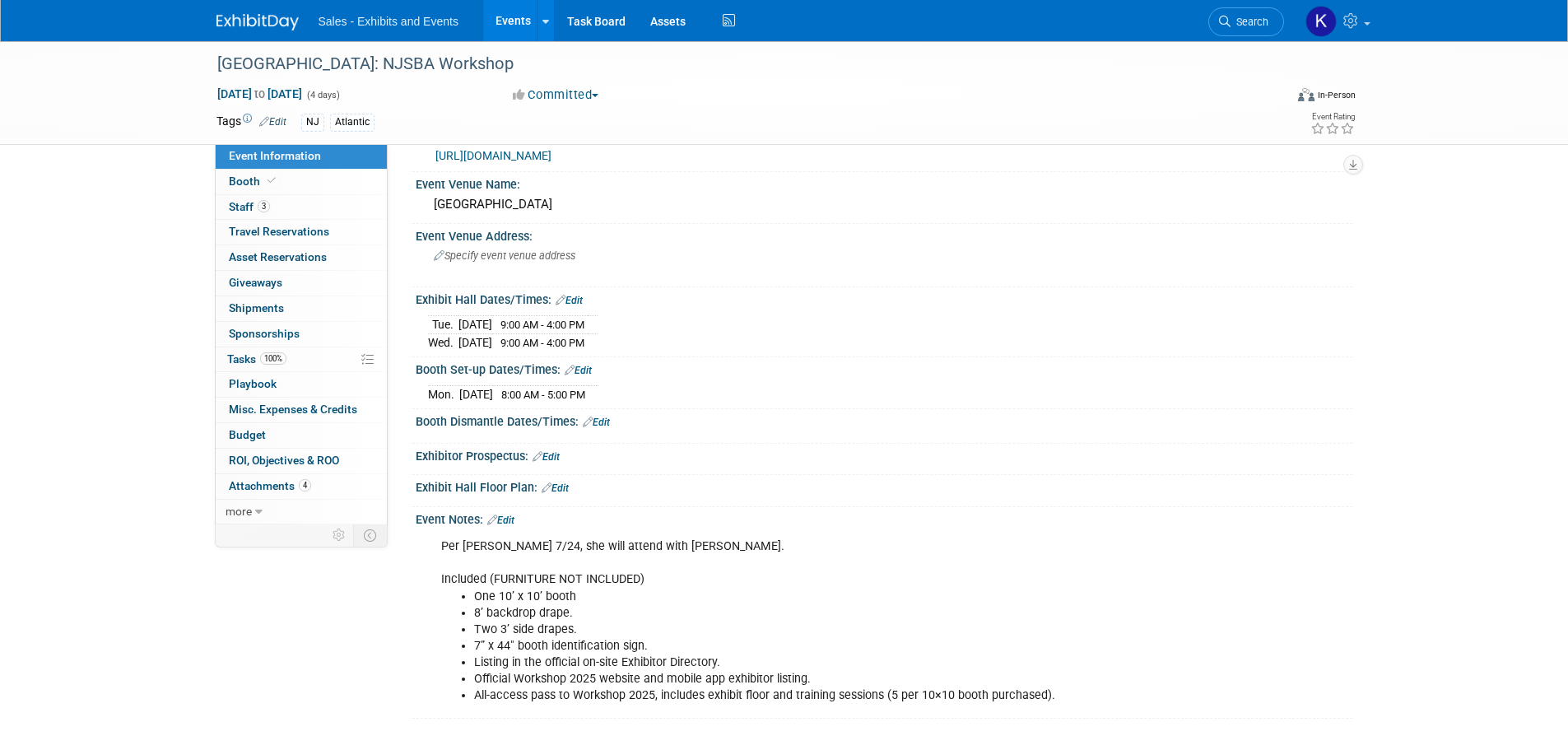
drag, startPoint x: 579, startPoint y: 301, endPoint x: 592, endPoint y: 306, distance: 13.9
click at [579, 301] on link "Edit" at bounding box center [569, 300] width 28 height 11
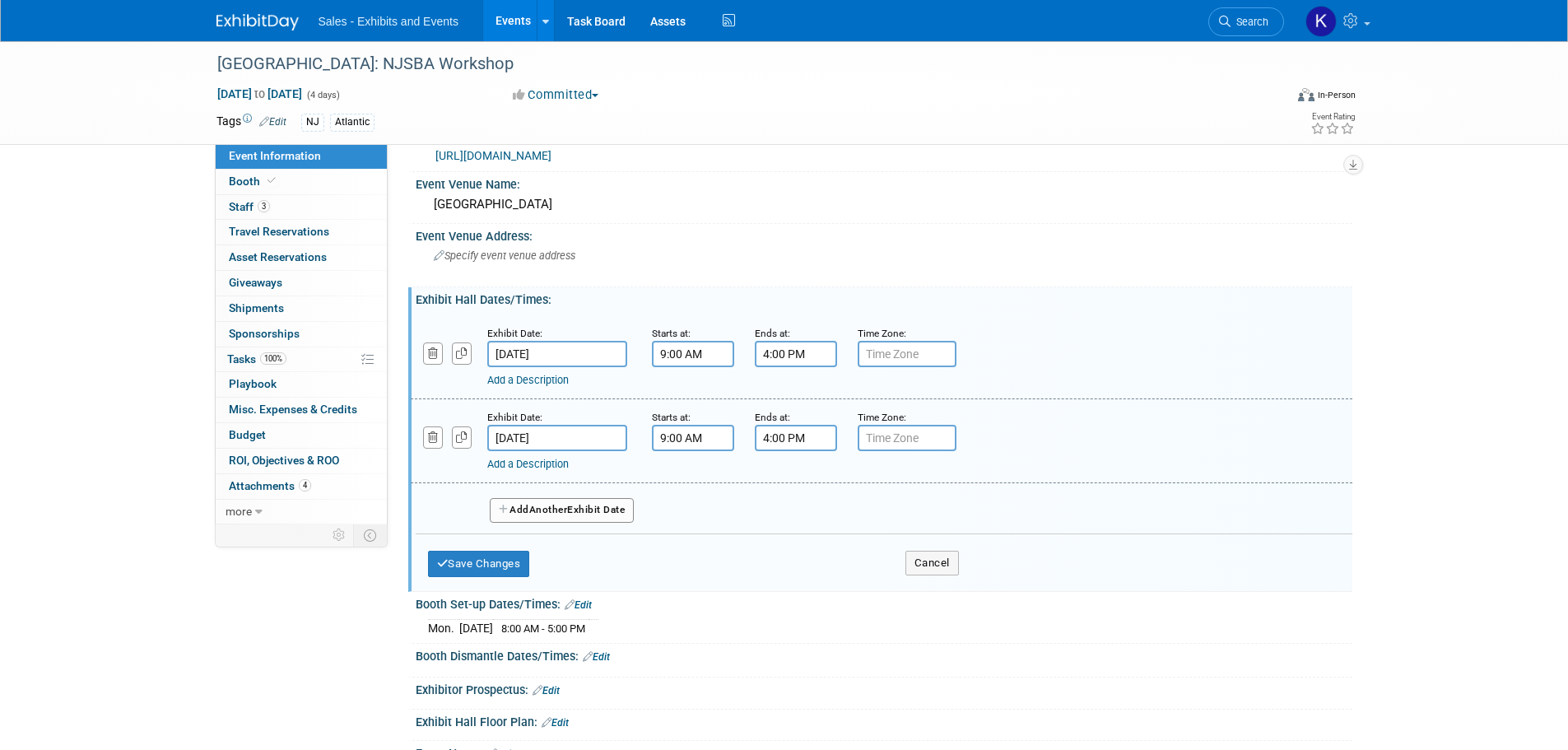
click at [691, 353] on input "9:00 AM" at bounding box center [693, 354] width 83 height 27
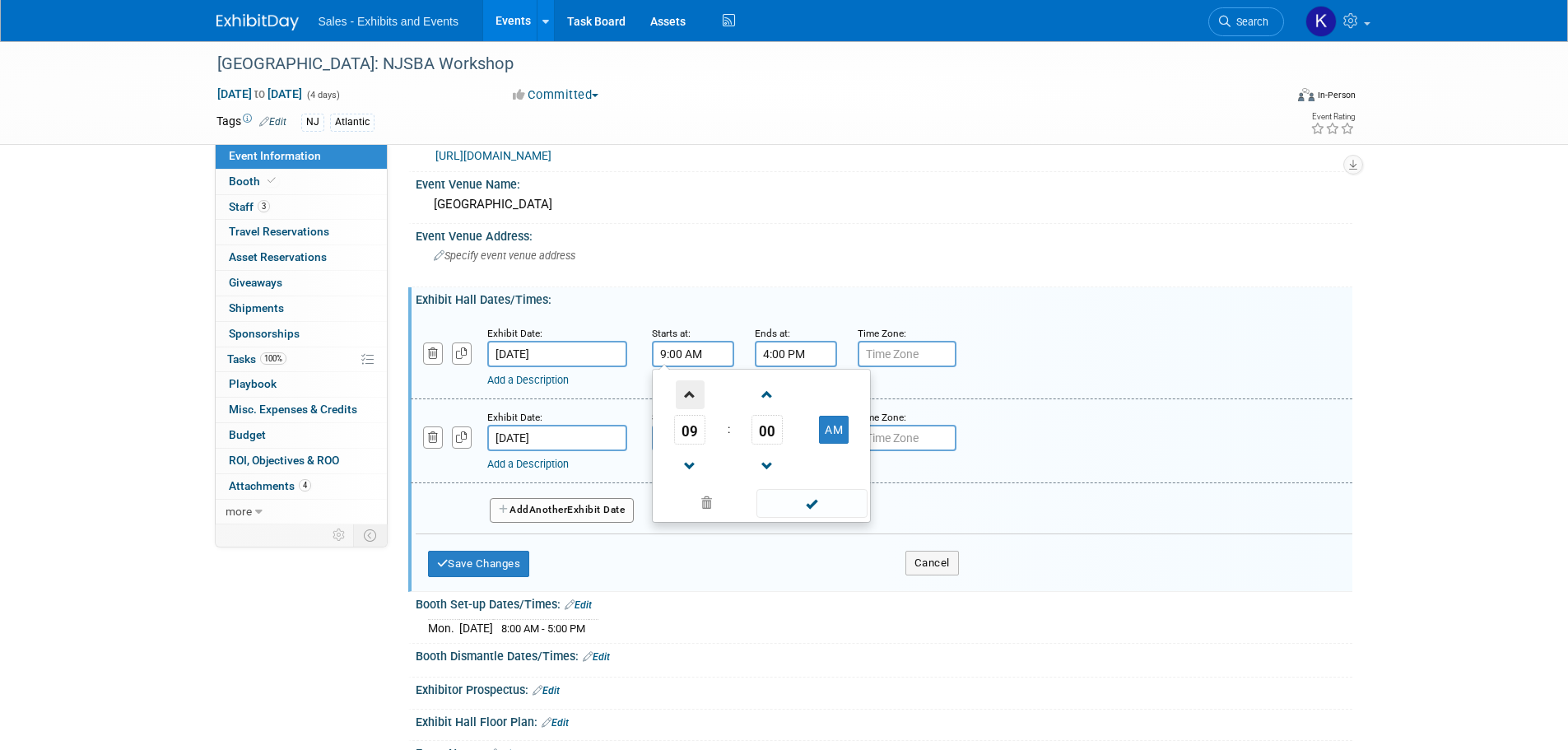
click at [688, 388] on span at bounding box center [690, 395] width 28 height 28
click at [700, 464] on span at bounding box center [690, 466] width 28 height 28
click at [700, 464] on span at bounding box center [690, 466] width 28 height 28
click at [766, 431] on span "00" at bounding box center [767, 429] width 31 height 29
click at [781, 438] on td "30" at bounding box center [788, 440] width 53 height 45
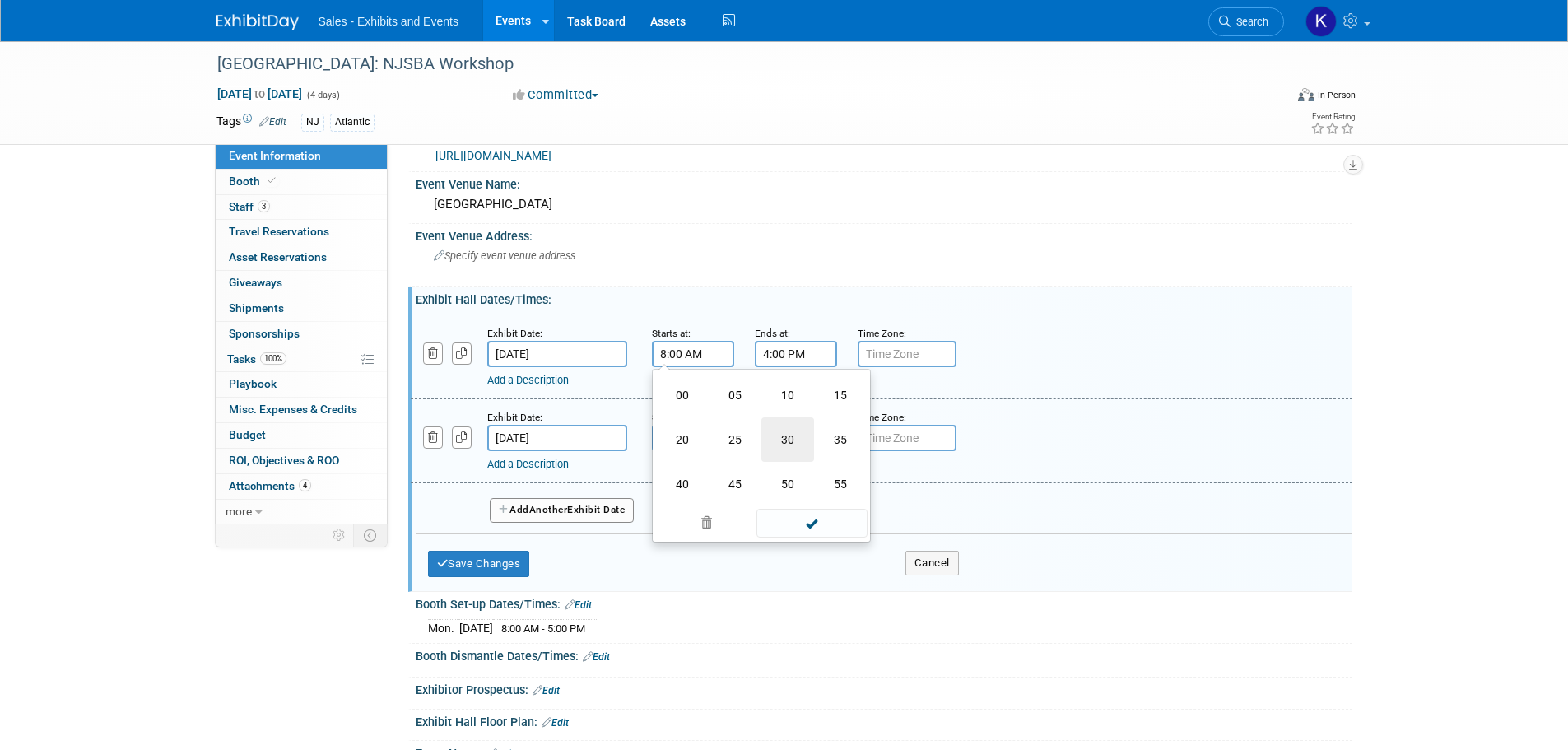
type input "8:30 AM"
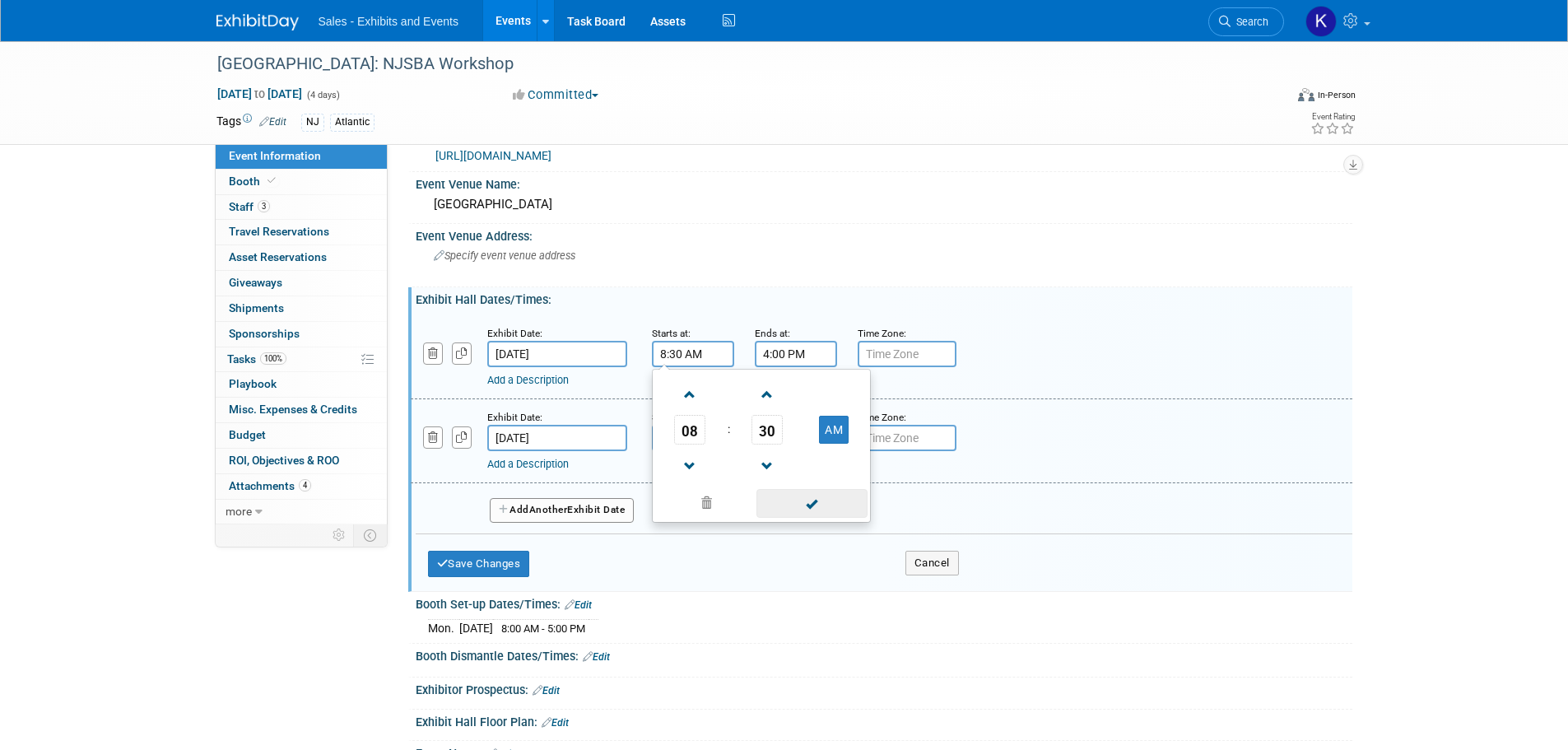
click at [808, 497] on span at bounding box center [812, 503] width 111 height 28
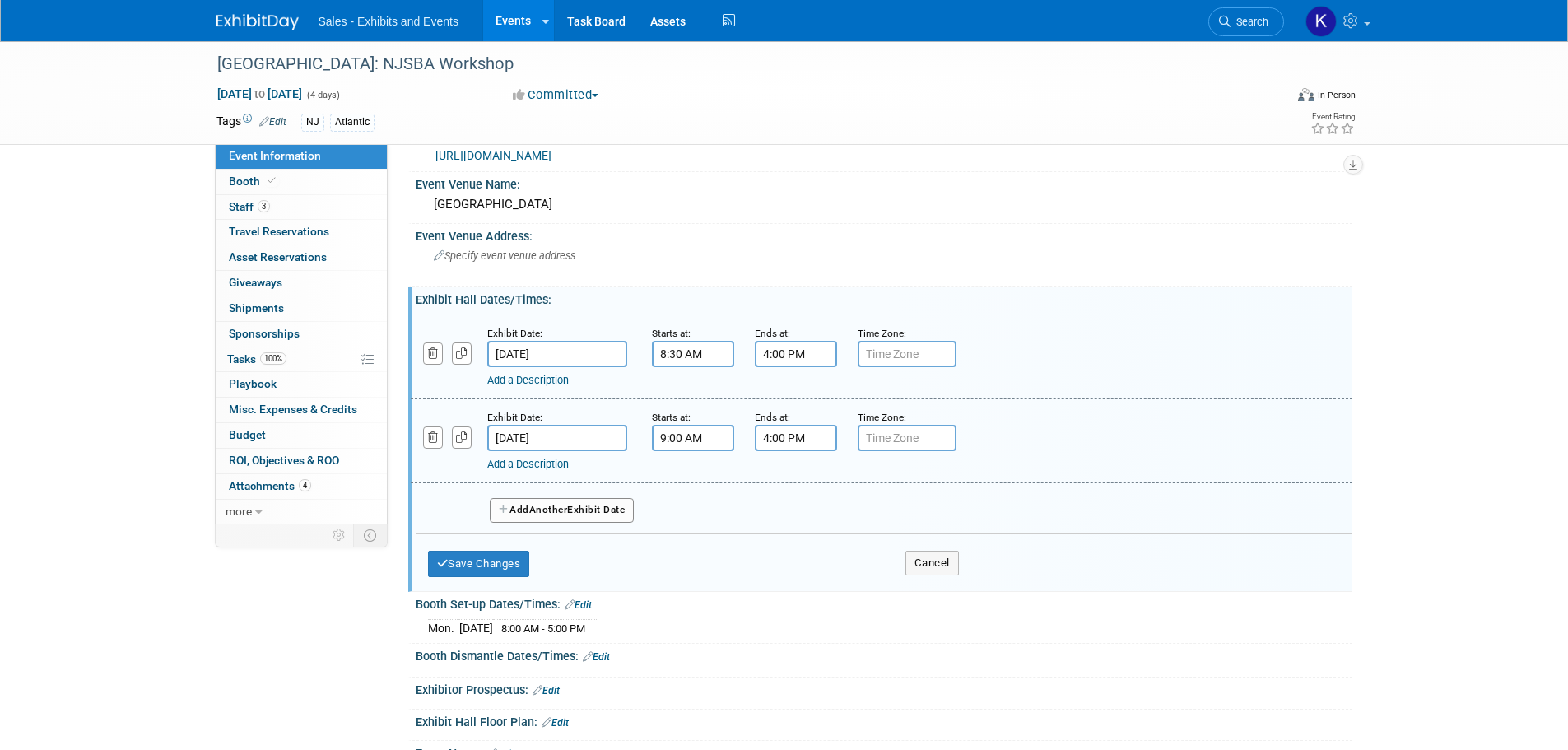
click at [706, 440] on input "9:00 AM" at bounding box center [693, 439] width 83 height 27
click at [695, 543] on span at bounding box center [690, 551] width 28 height 28
click at [776, 512] on span "00" at bounding box center [767, 514] width 31 height 29
click at [801, 525] on td "30" at bounding box center [788, 523] width 53 height 45
type input "8:30 AM"
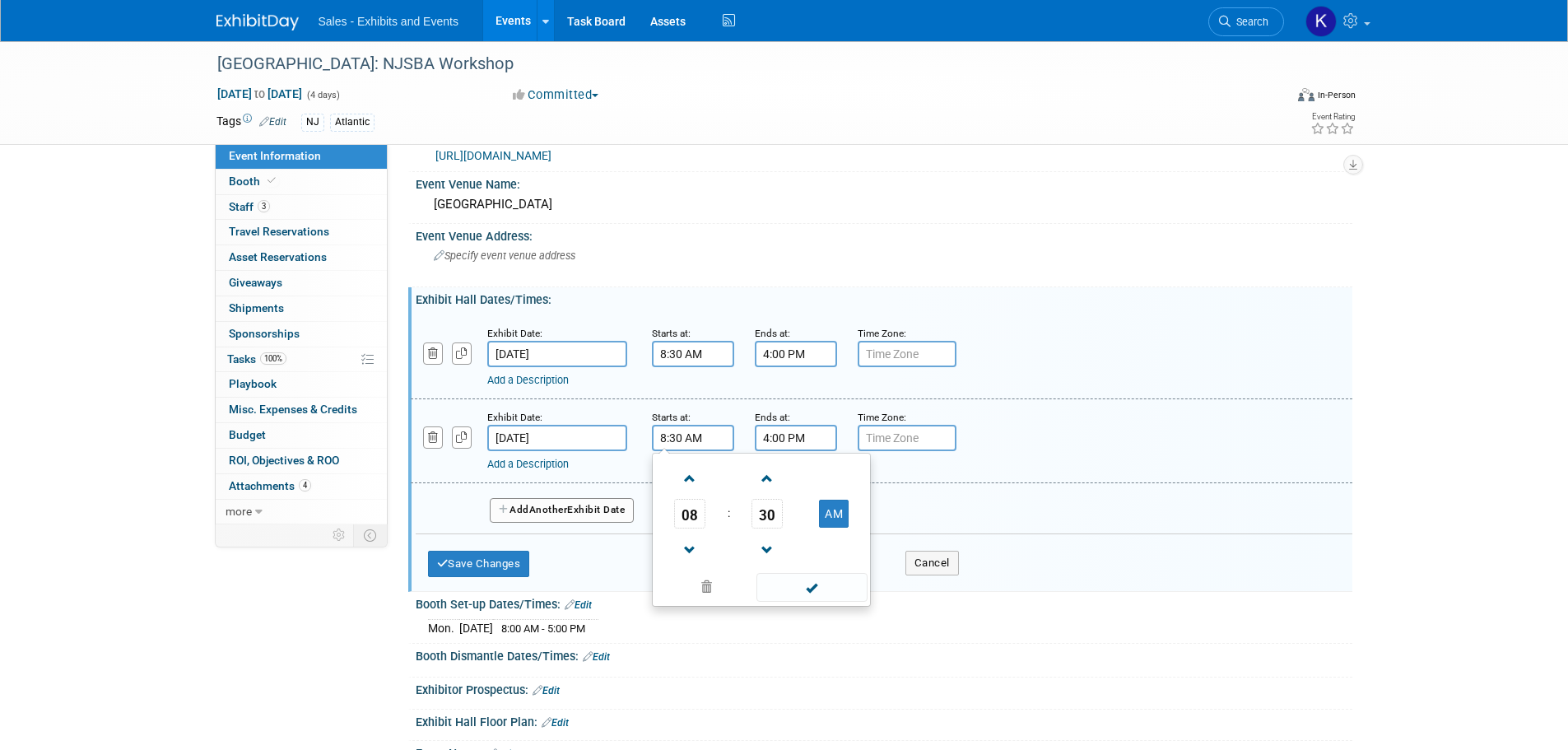
click at [819, 589] on span at bounding box center [812, 588] width 111 height 28
drag, startPoint x: 505, startPoint y: 561, endPoint x: 677, endPoint y: 564, distance: 172.0
click at [506, 561] on button "Save Changes" at bounding box center [479, 564] width 103 height 27
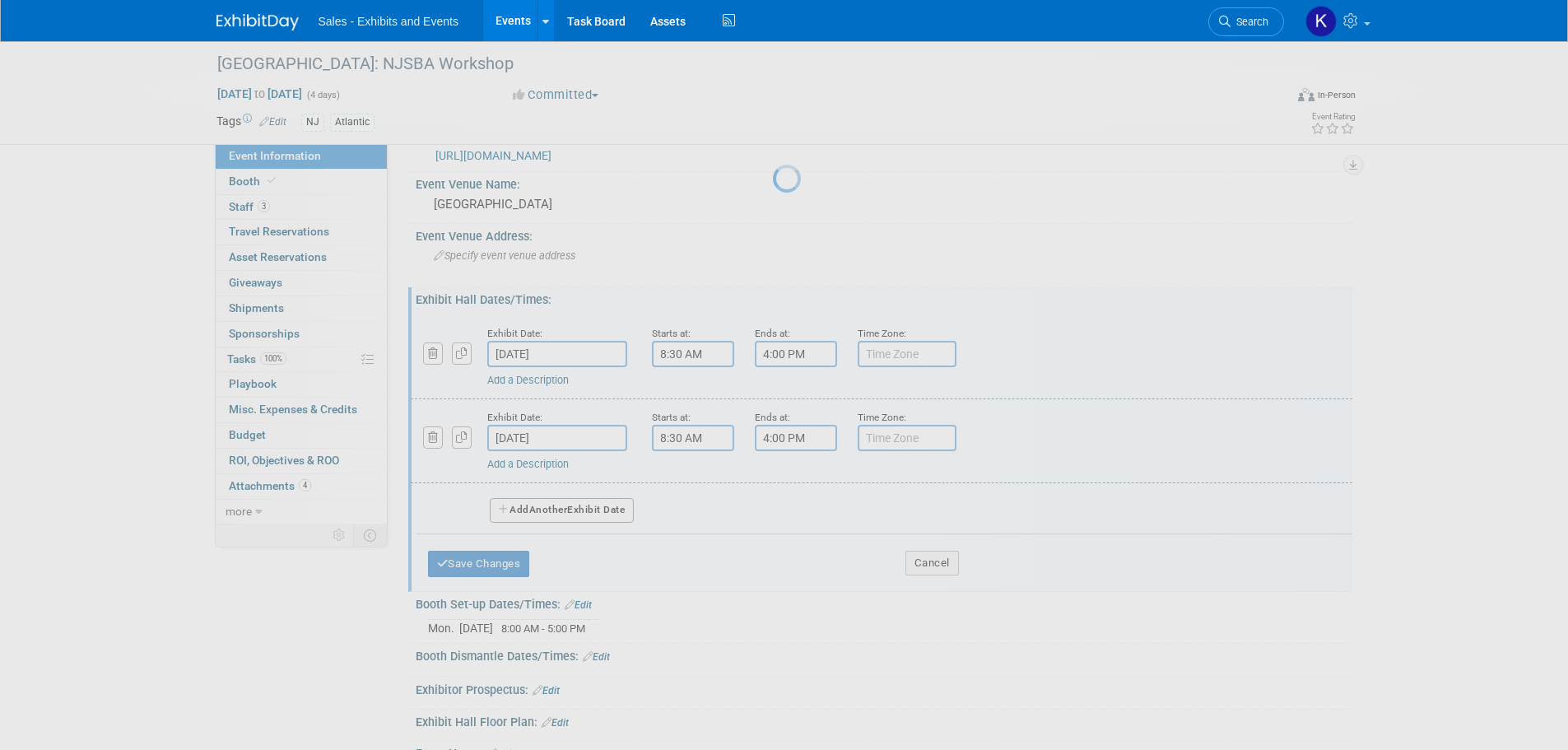
scroll to position [51, 0]
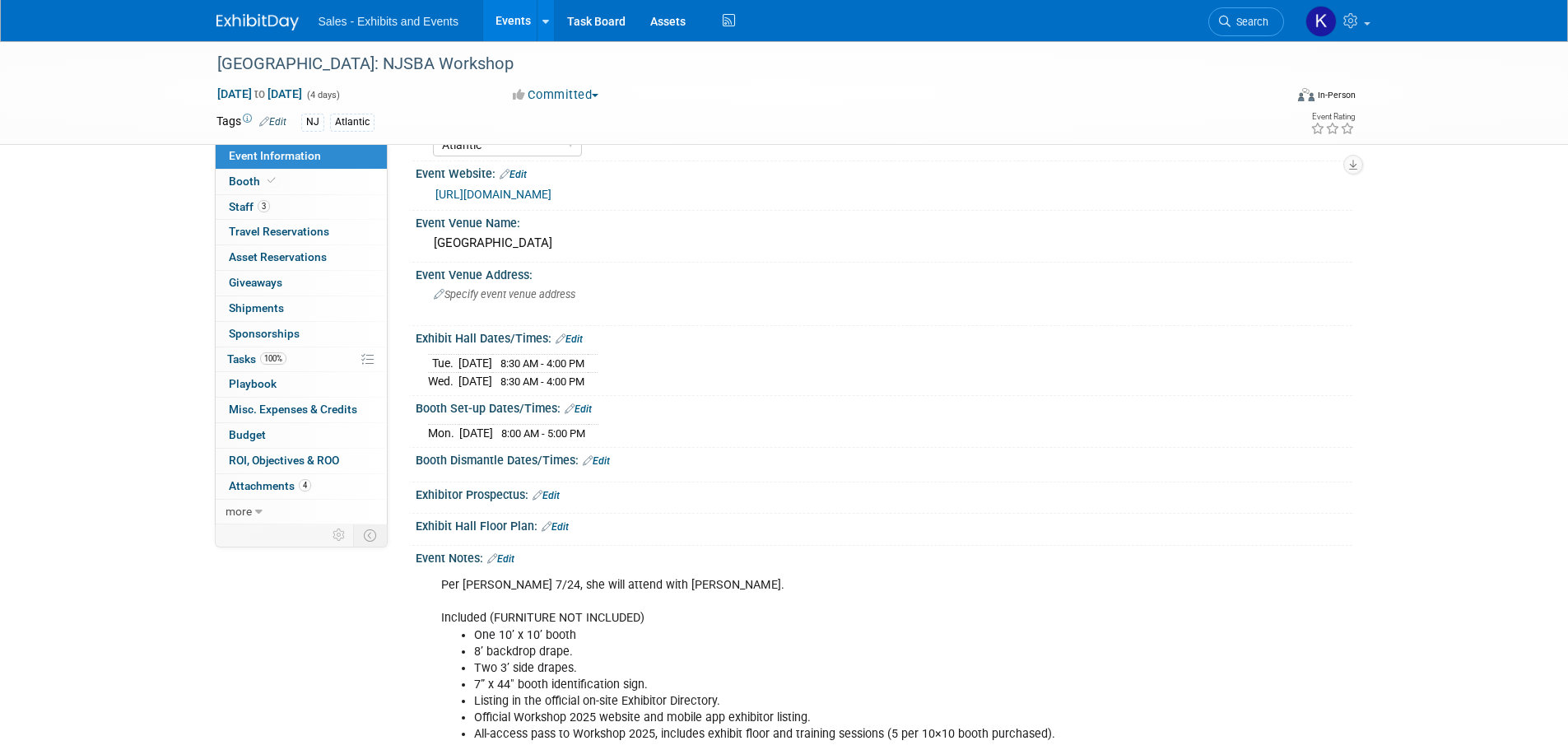
click at [603, 459] on link "Edit" at bounding box center [596, 461] width 28 height 11
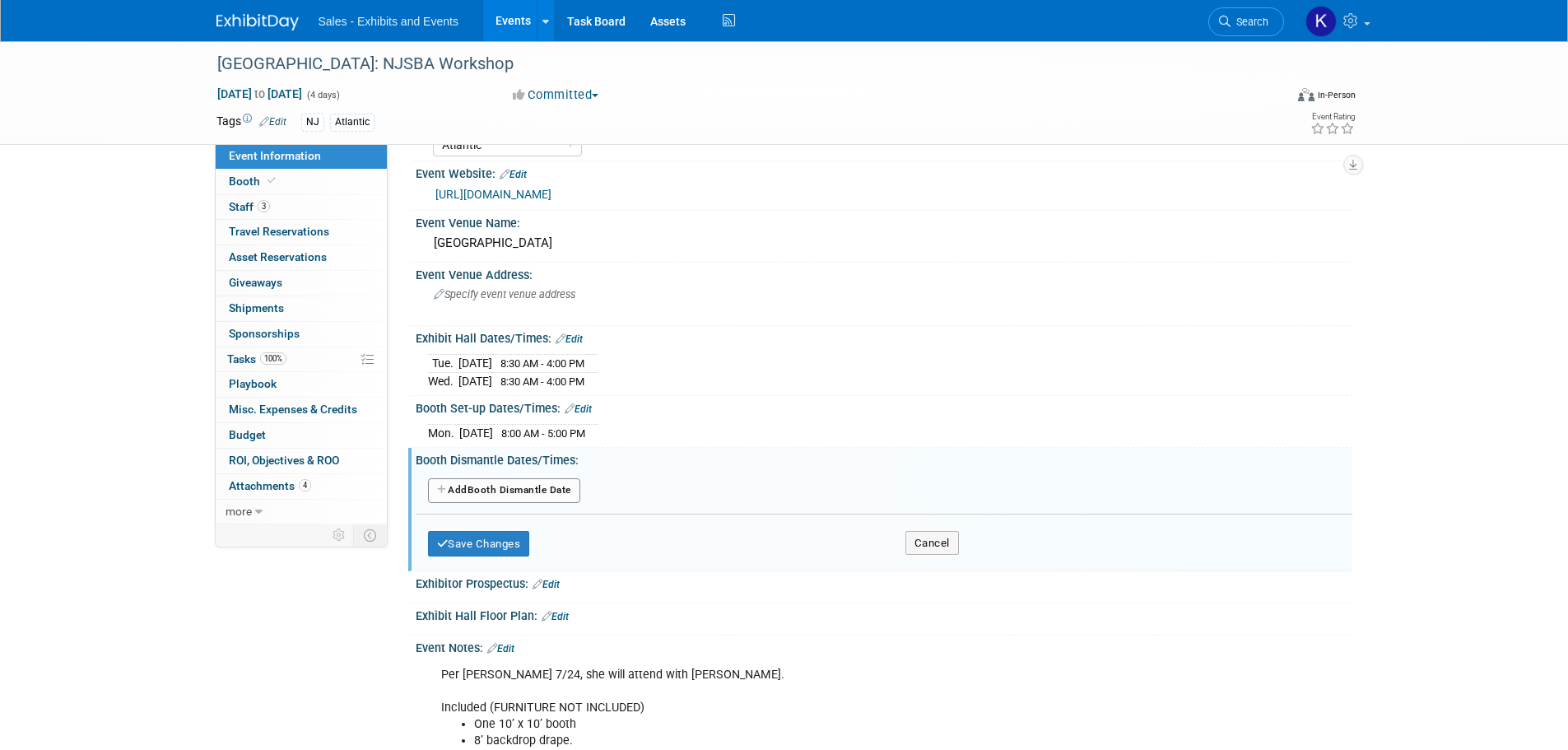
click at [525, 486] on button "Add Another Booth Dismantle Date" at bounding box center [504, 491] width 152 height 25
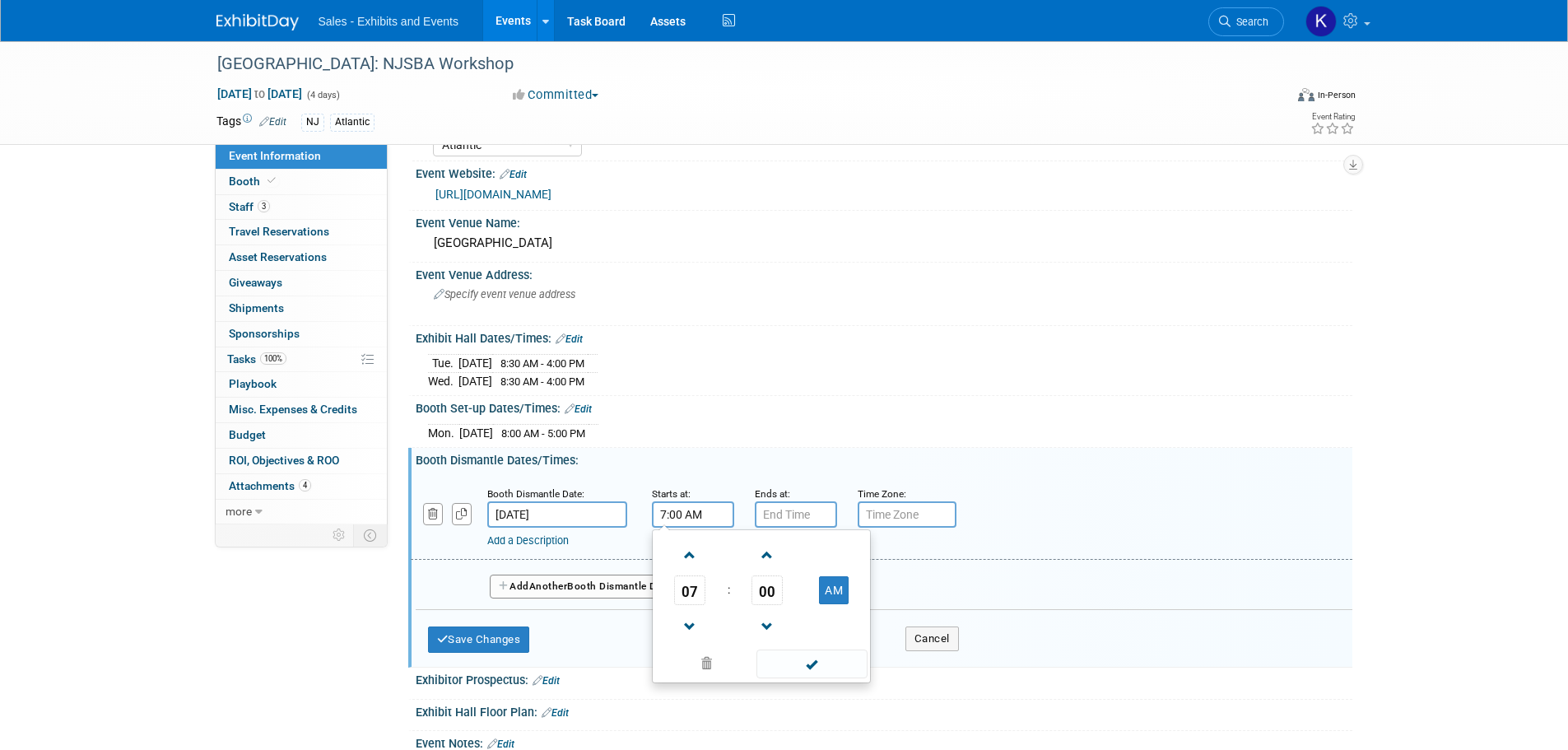
click at [688, 519] on input "7:00 AM" at bounding box center [693, 515] width 83 height 27
click at [692, 550] on span at bounding box center [690, 555] width 28 height 28
type input "8:00 AM"
click at [828, 657] on span at bounding box center [812, 664] width 111 height 28
click at [792, 507] on input "7:00 PM" at bounding box center [795, 515] width 83 height 27
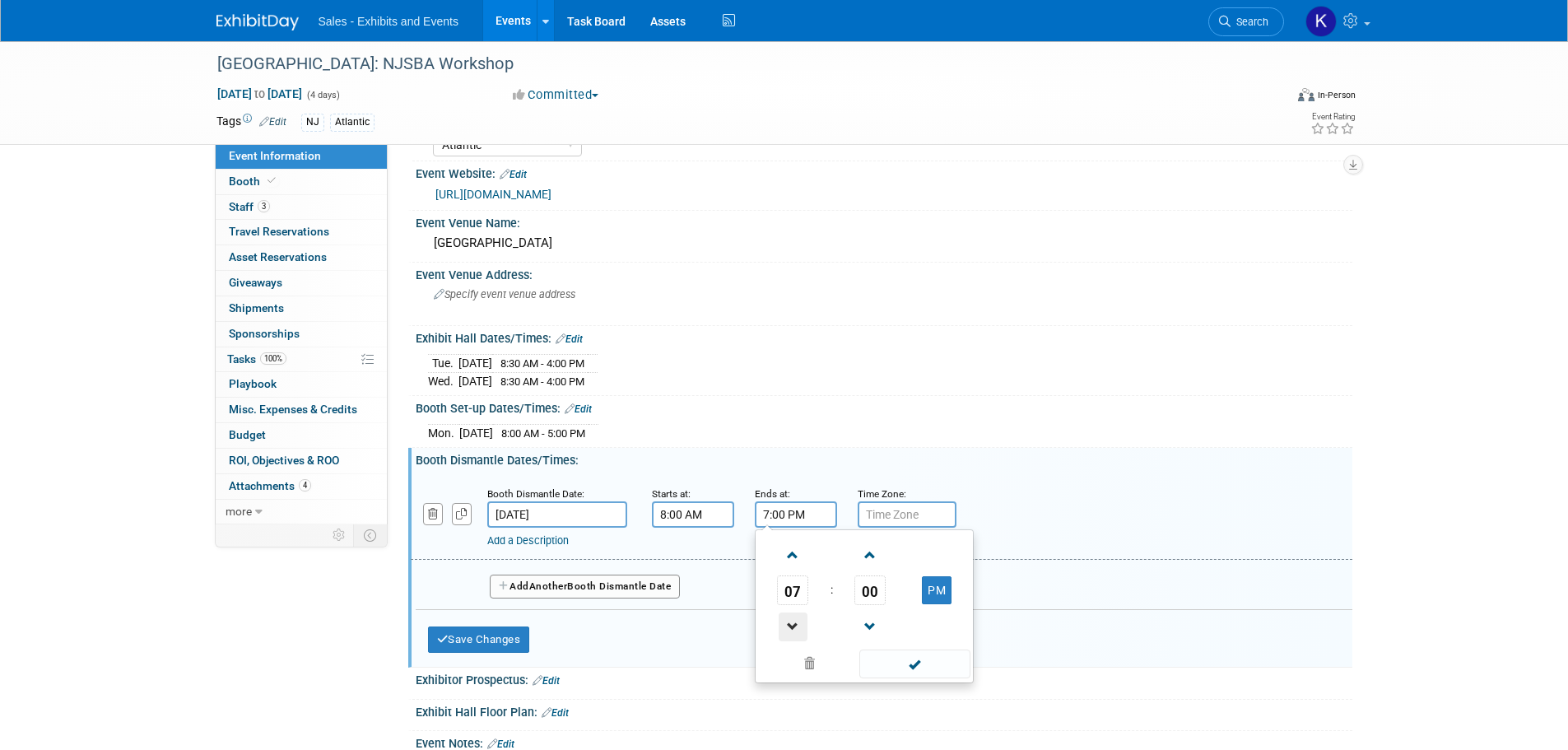
click at [782, 622] on span at bounding box center [793, 627] width 28 height 28
click at [789, 549] on span at bounding box center [793, 555] width 28 height 28
click at [791, 549] on span at bounding box center [793, 555] width 28 height 28
click at [792, 549] on span at bounding box center [793, 555] width 28 height 28
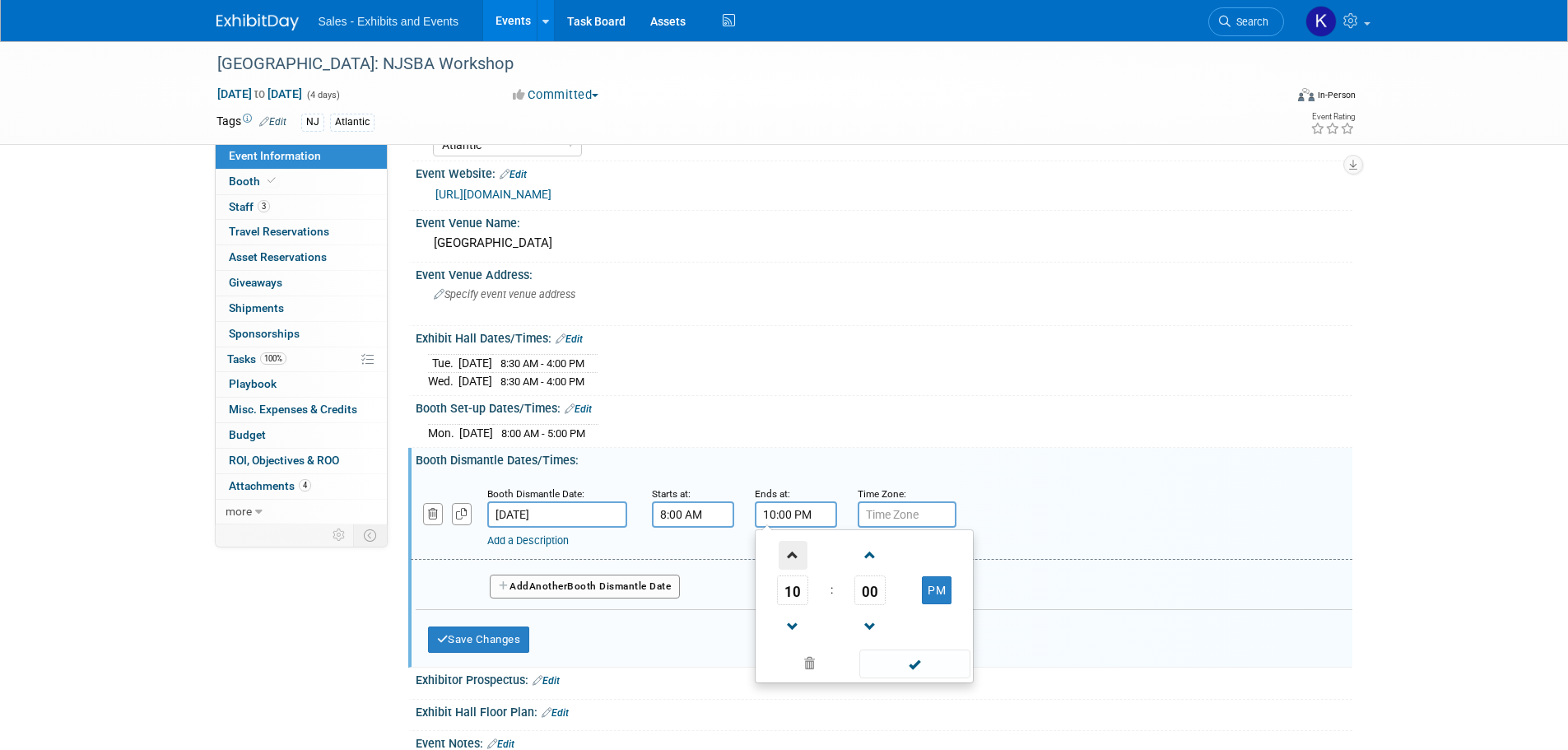
click at [792, 549] on span at bounding box center [793, 555] width 28 height 28
click at [883, 588] on span "00" at bounding box center [869, 590] width 31 height 29
click at [821, 512] on input "12:00 AM" at bounding box center [795, 515] width 83 height 27
click at [914, 678] on span at bounding box center [914, 684] width 111 height 28
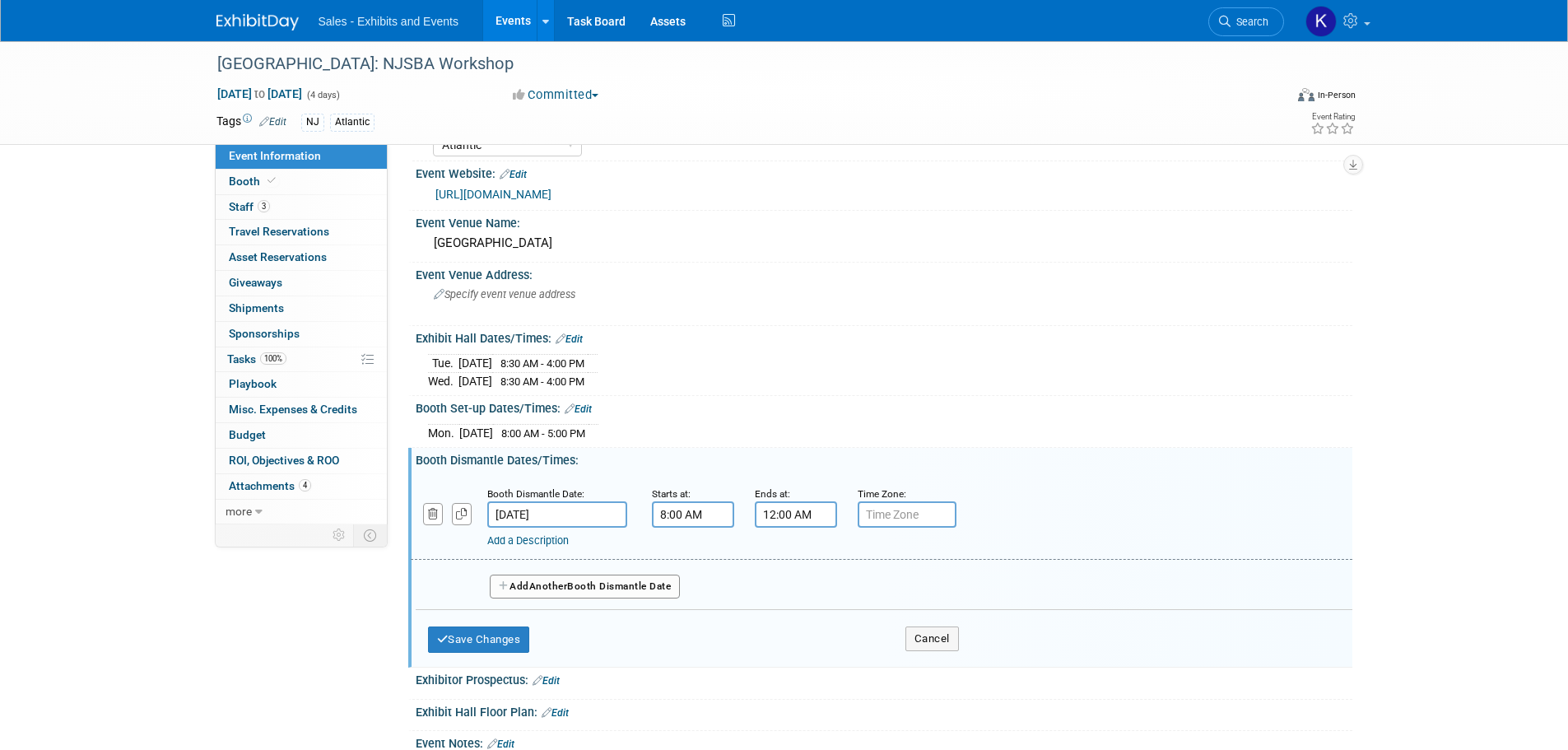
click at [815, 508] on input "12:00 AM" at bounding box center [795, 515] width 83 height 27
click at [927, 586] on button "AM" at bounding box center [936, 590] width 29 height 28
type input "12:00 PM"
click at [929, 666] on span at bounding box center [914, 664] width 111 height 28
click at [505, 634] on button "Save Changes" at bounding box center [479, 640] width 103 height 27
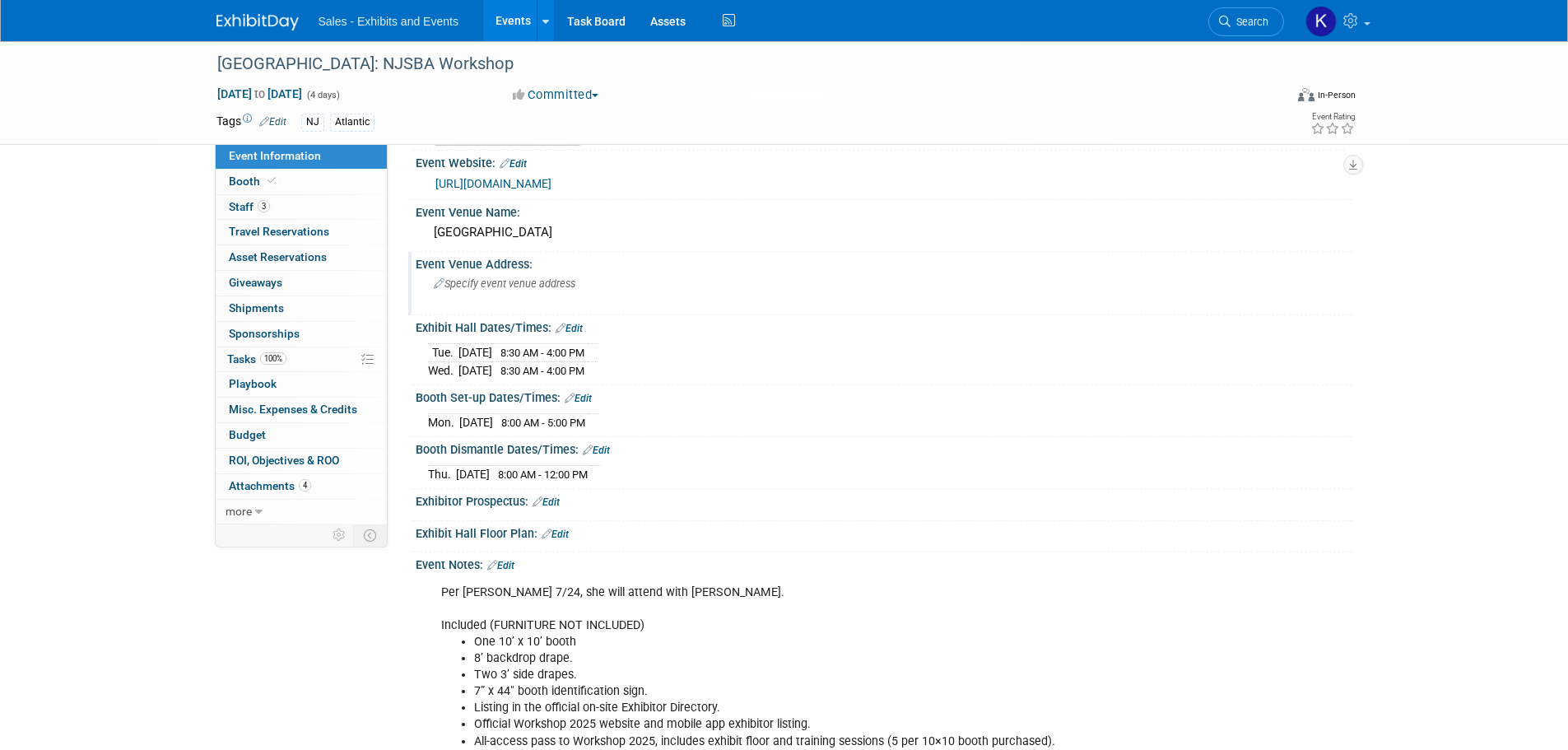
scroll to position [0, 0]
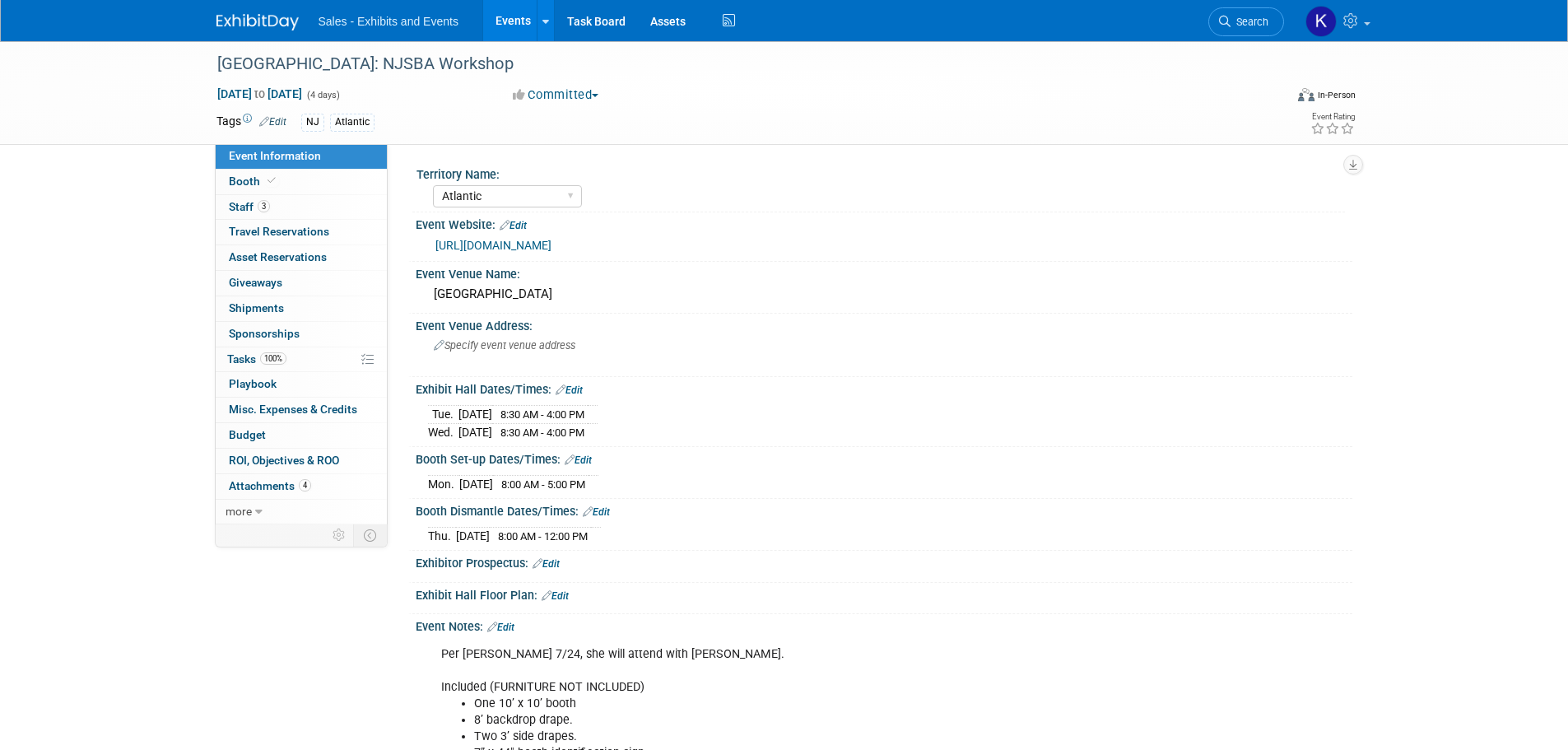
drag, startPoint x: 255, startPoint y: 16, endPoint x: 288, endPoint y: 36, distance: 38.6
click at [255, 16] on img at bounding box center [257, 22] width 83 height 16
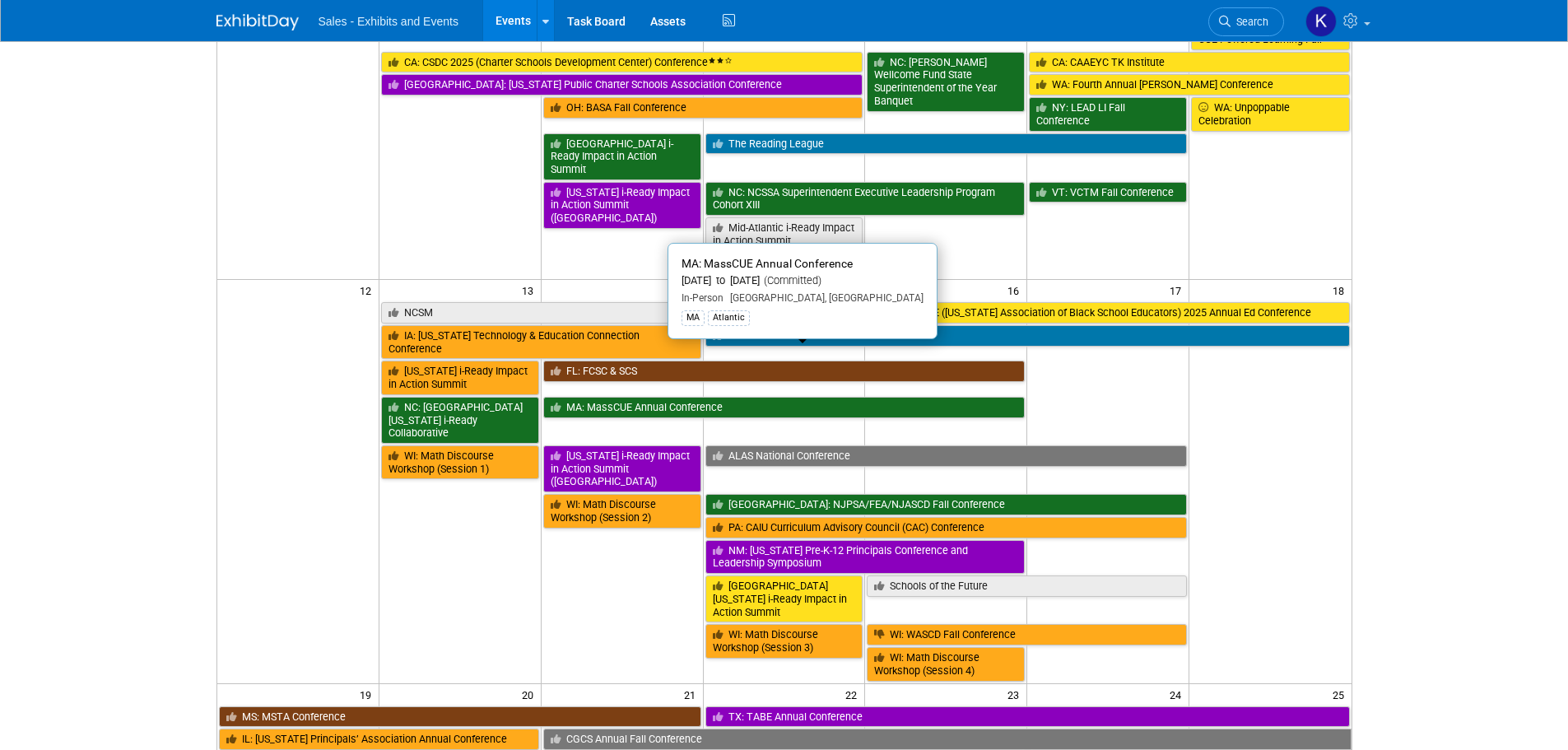
scroll to position [741, 0]
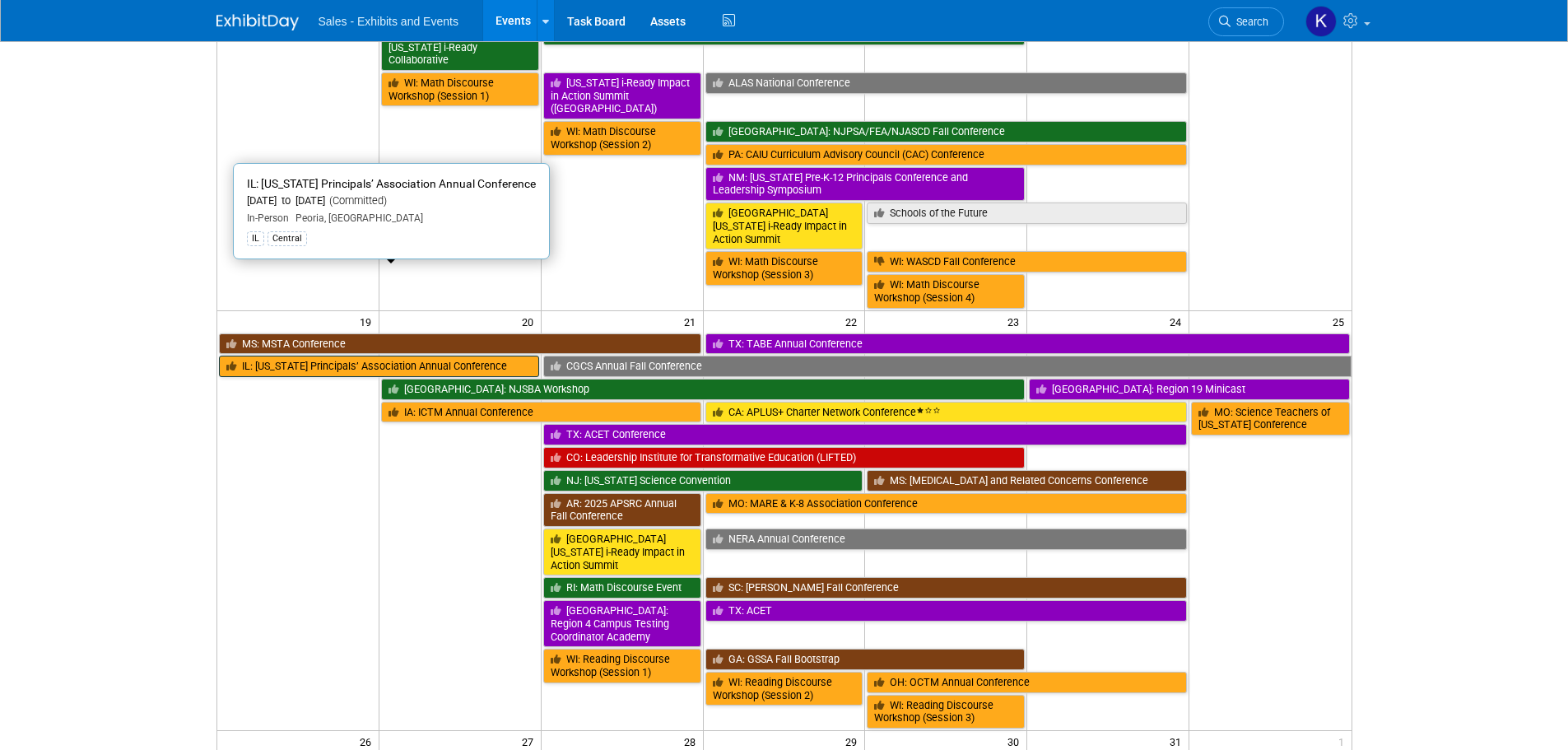
click at [415, 356] on link "IL: Illinois Principals’ Association Annual Conference" at bounding box center [379, 366] width 320 height 22
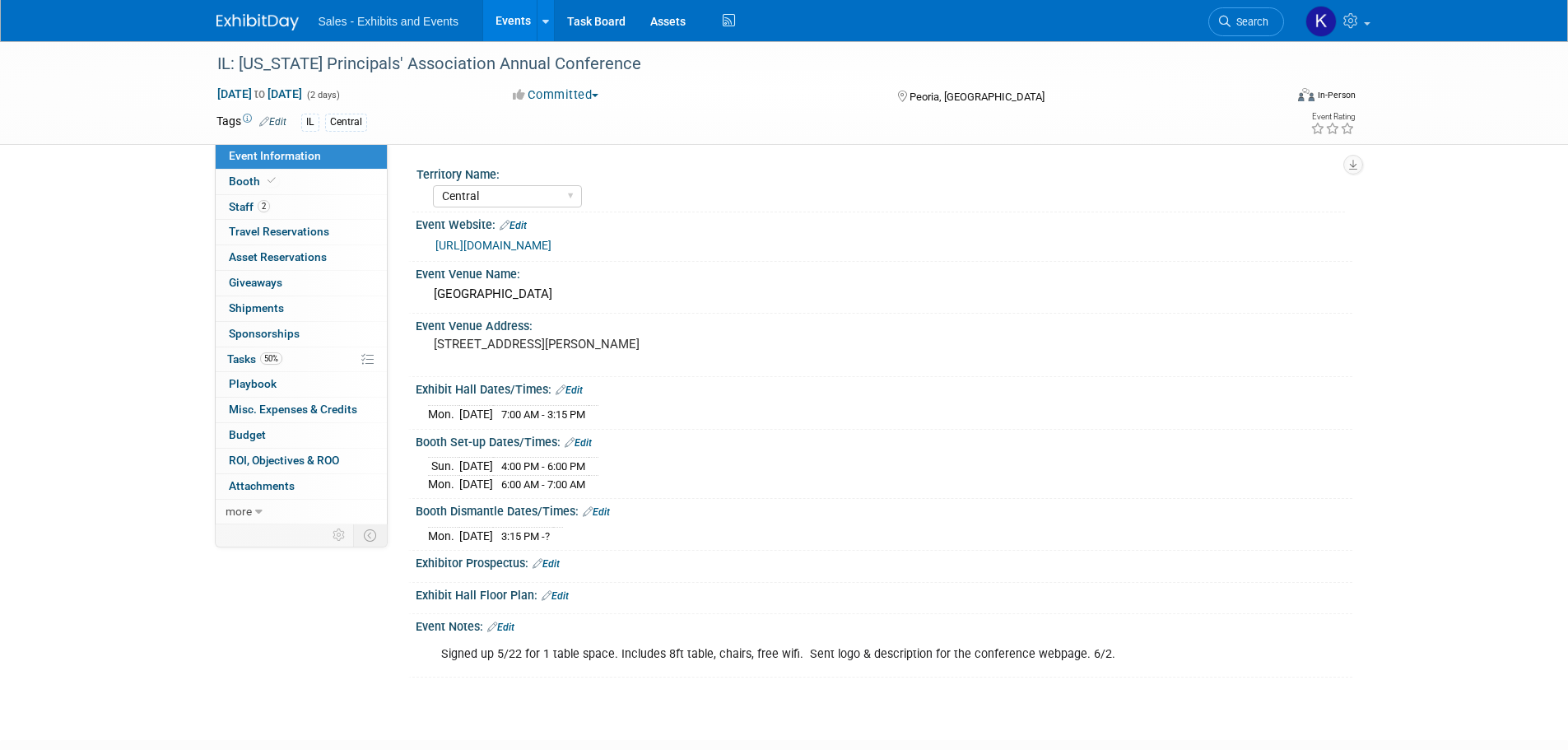
select select "Central"
click at [236, 205] on span "Staff 2" at bounding box center [249, 207] width 41 height 13
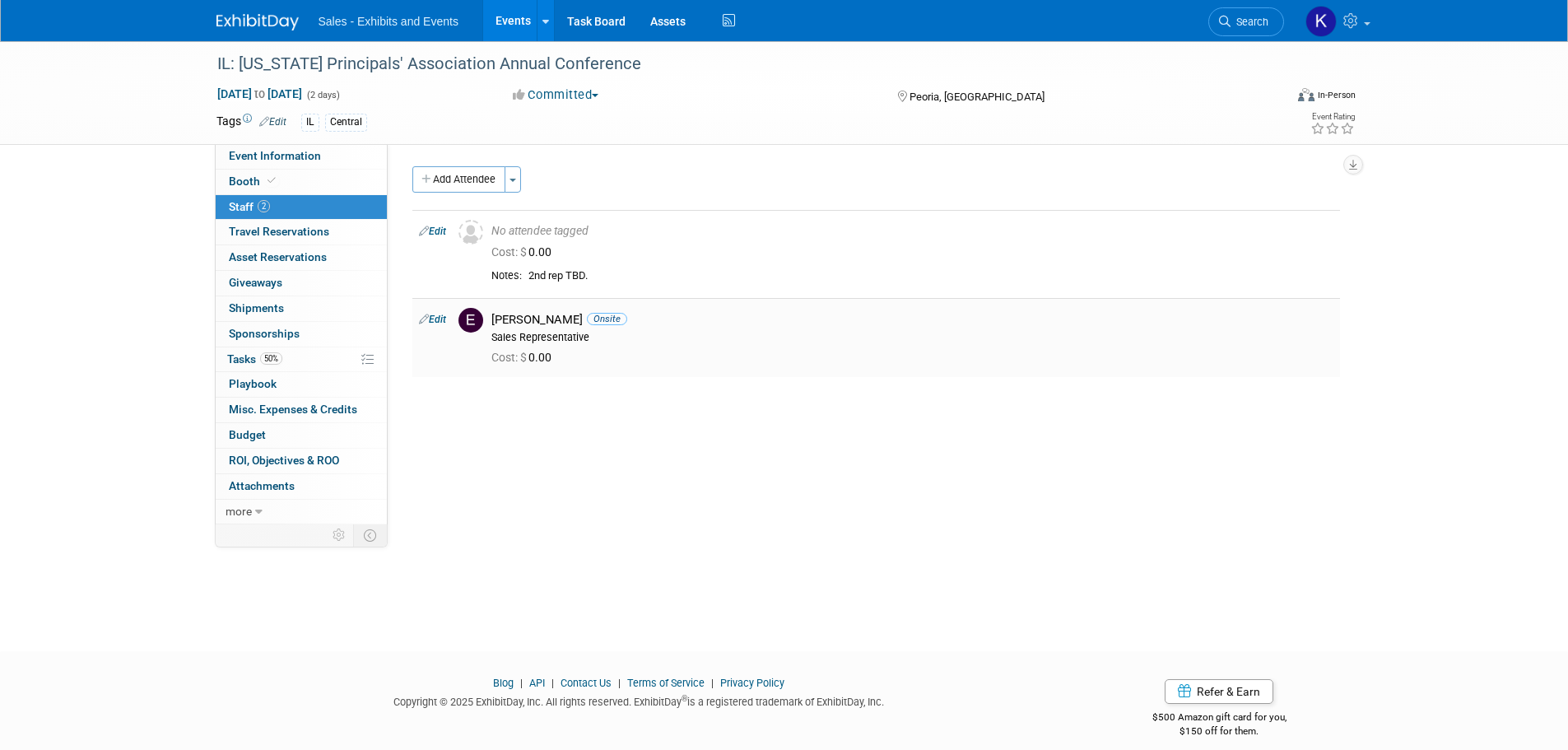
click at [520, 320] on div "Eileen Townsend Onsite" at bounding box center [912, 320] width 842 height 15
click at [448, 320] on td "Edit" at bounding box center [433, 337] width 40 height 79
click at [433, 320] on link "Edit" at bounding box center [432, 319] width 28 height 11
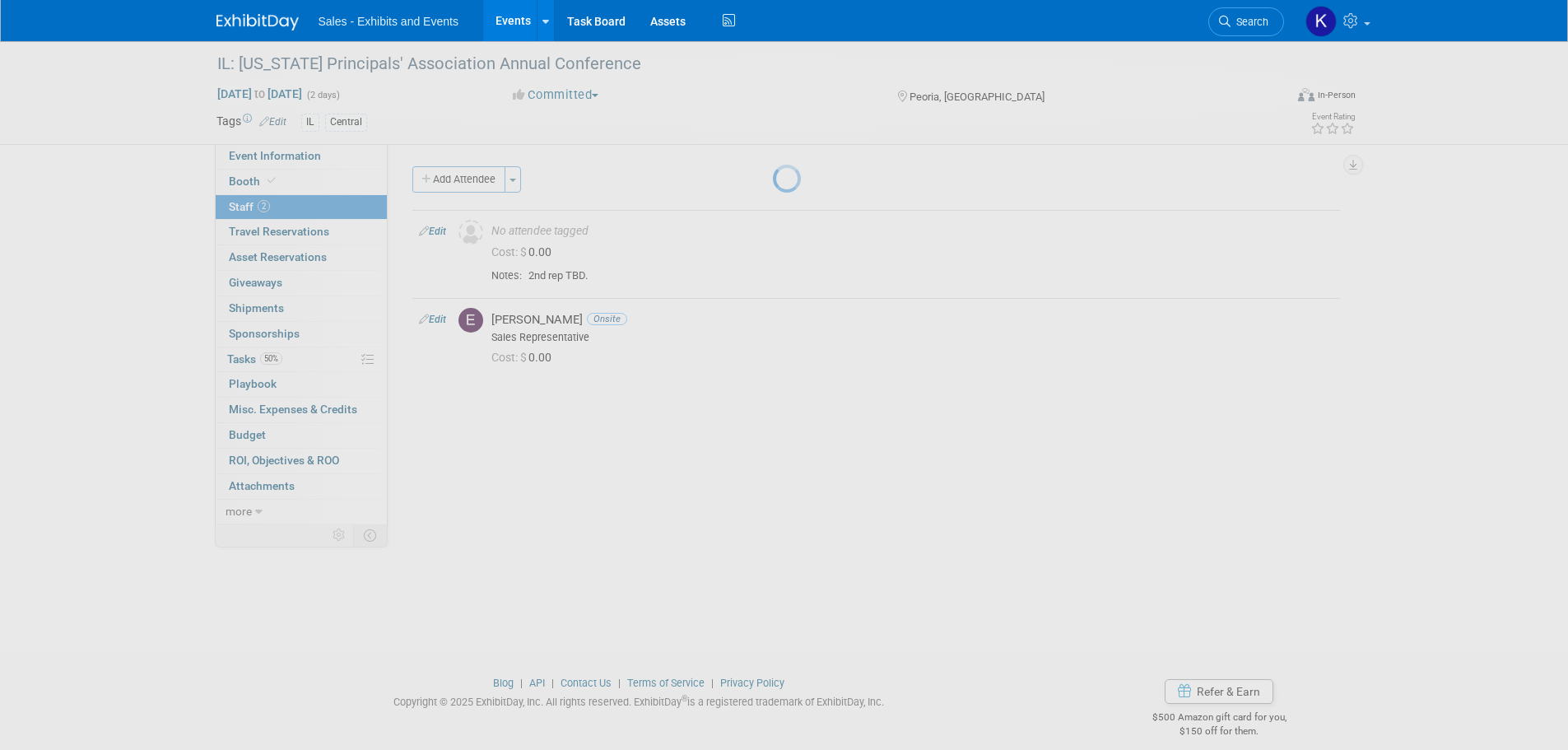
select select "1fe09b39-05ab-4215-9db9-8abc450160e6"
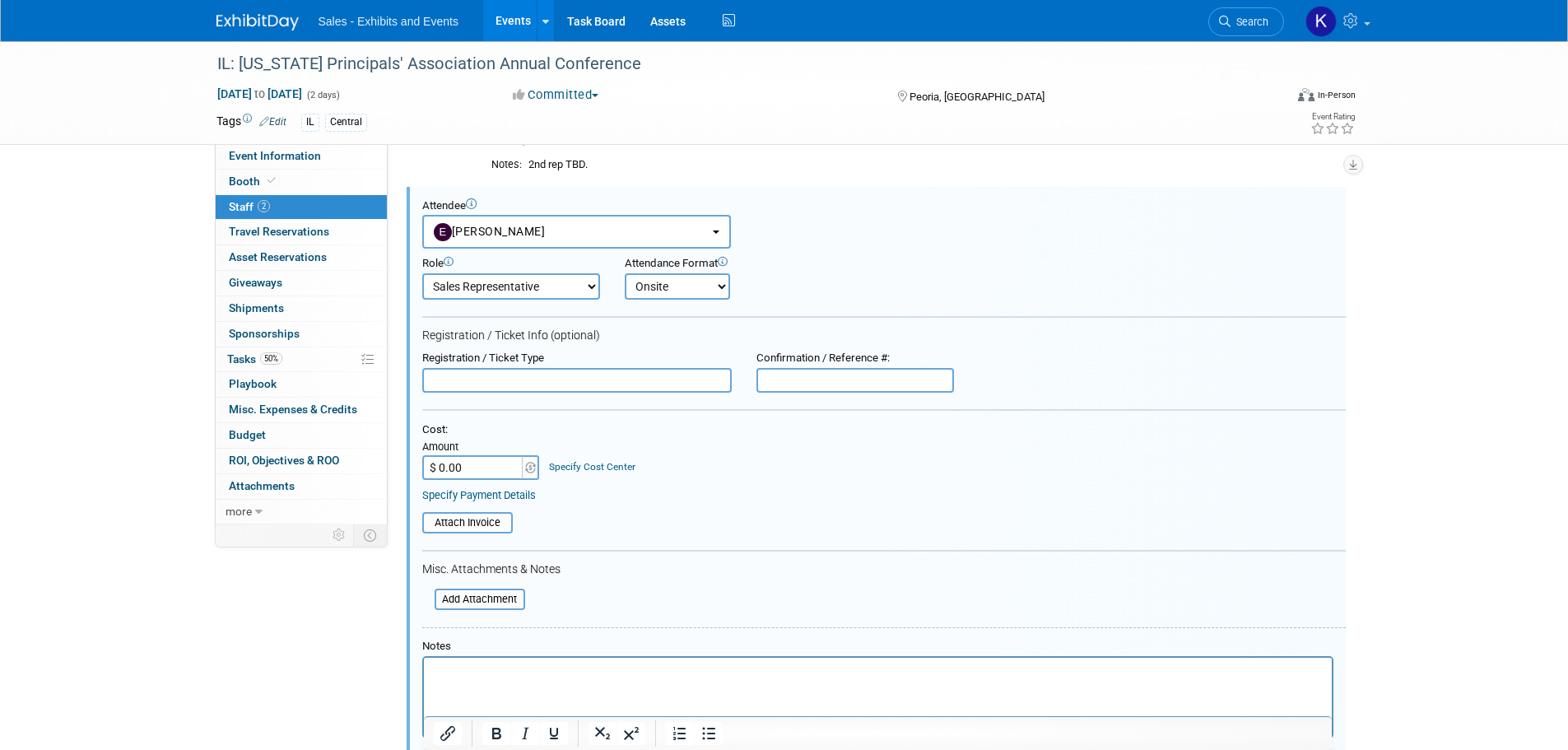
click at [486, 660] on html at bounding box center [877, 668] width 908 height 23
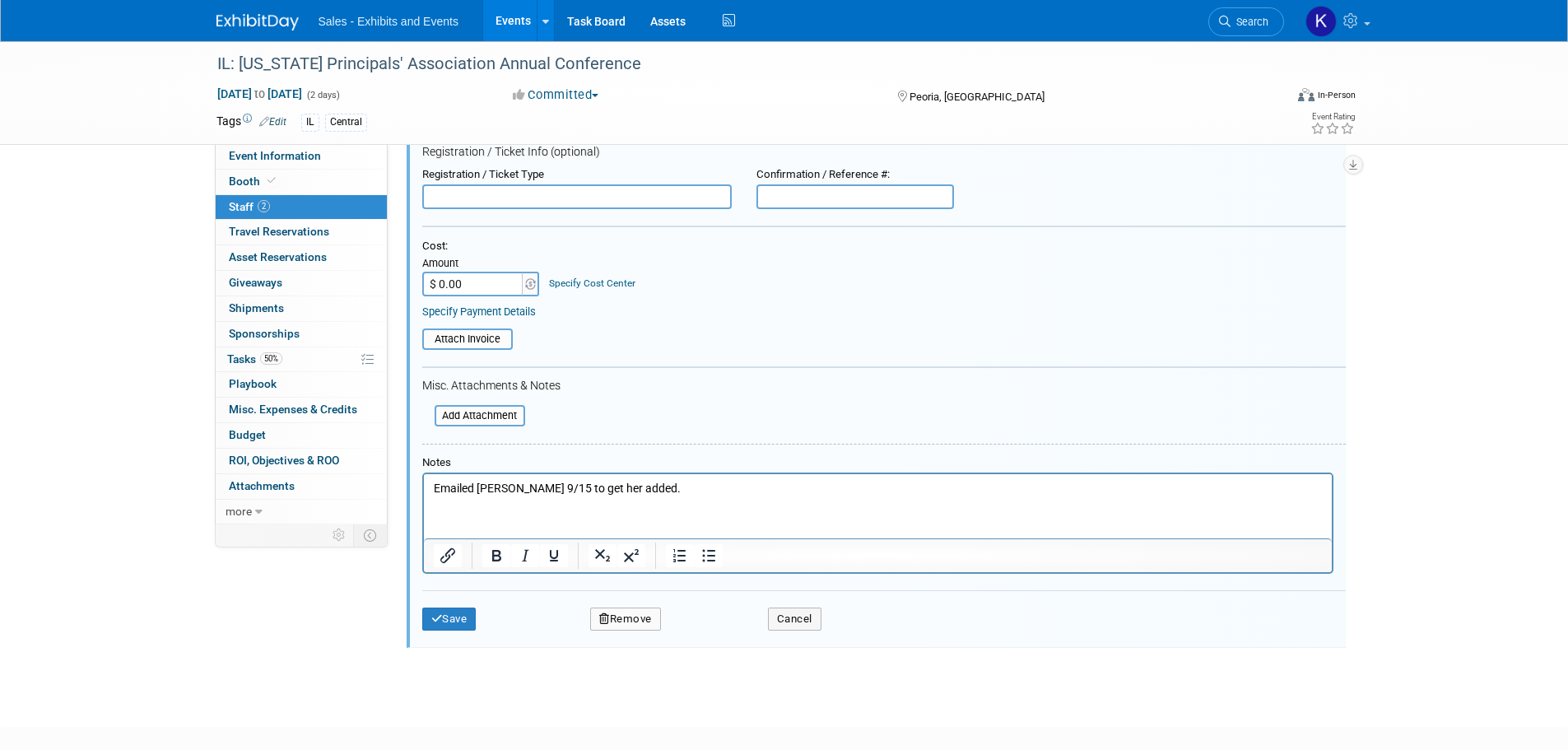
scroll to position [387, 0]
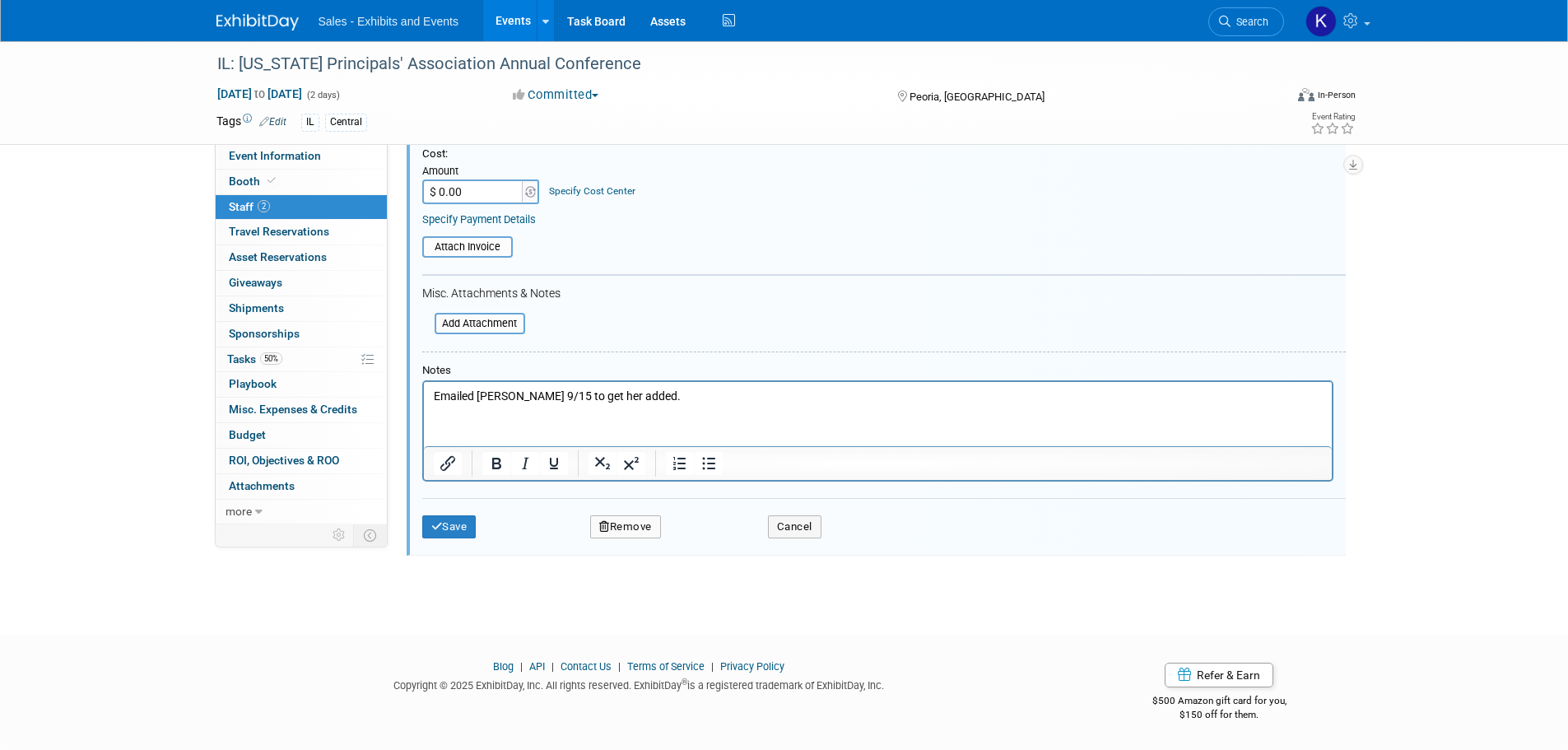
click at [454, 522] on button "Save" at bounding box center [449, 527] width 54 height 23
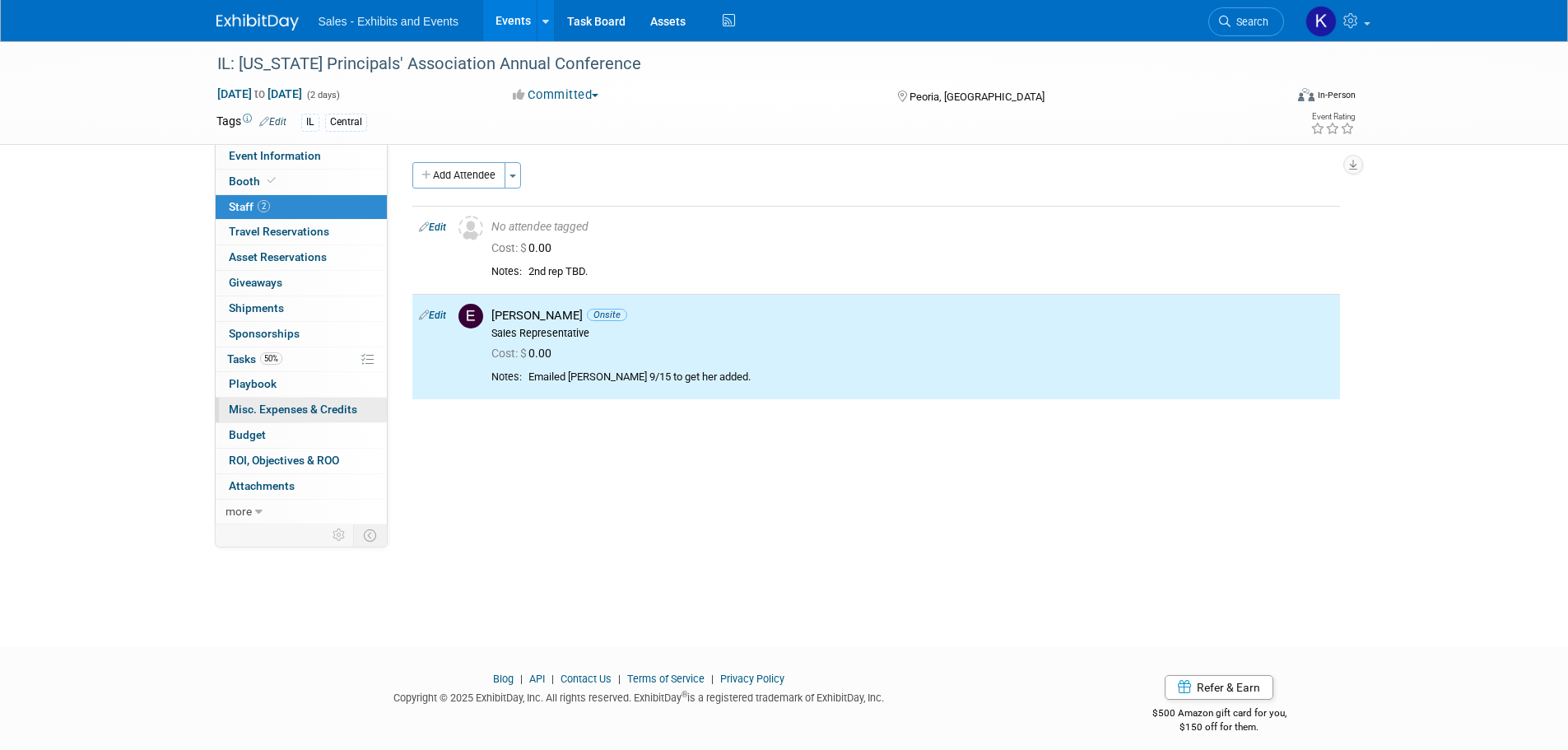
scroll to position [0, 0]
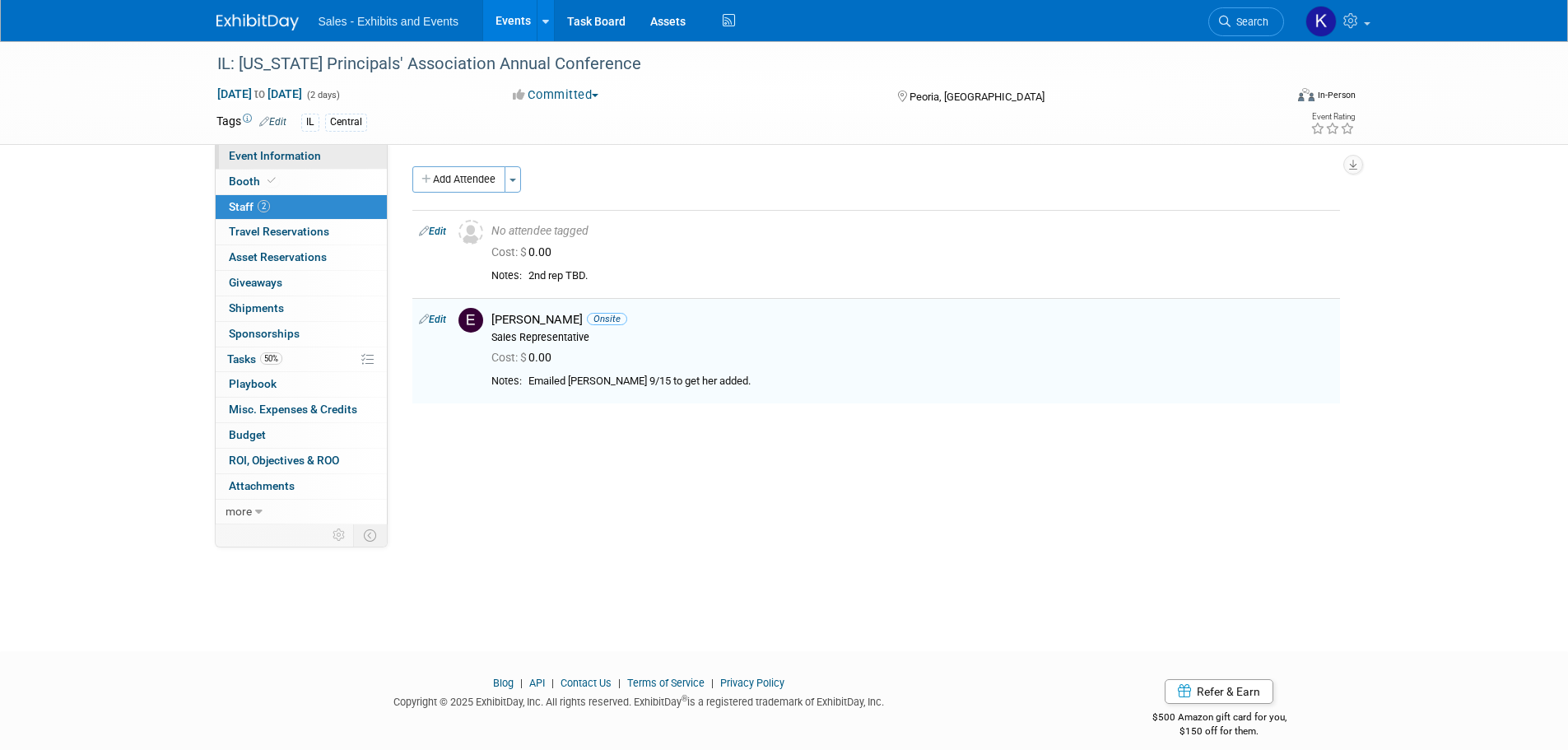
click at [289, 150] on span "Event Information" at bounding box center [274, 156] width 92 height 13
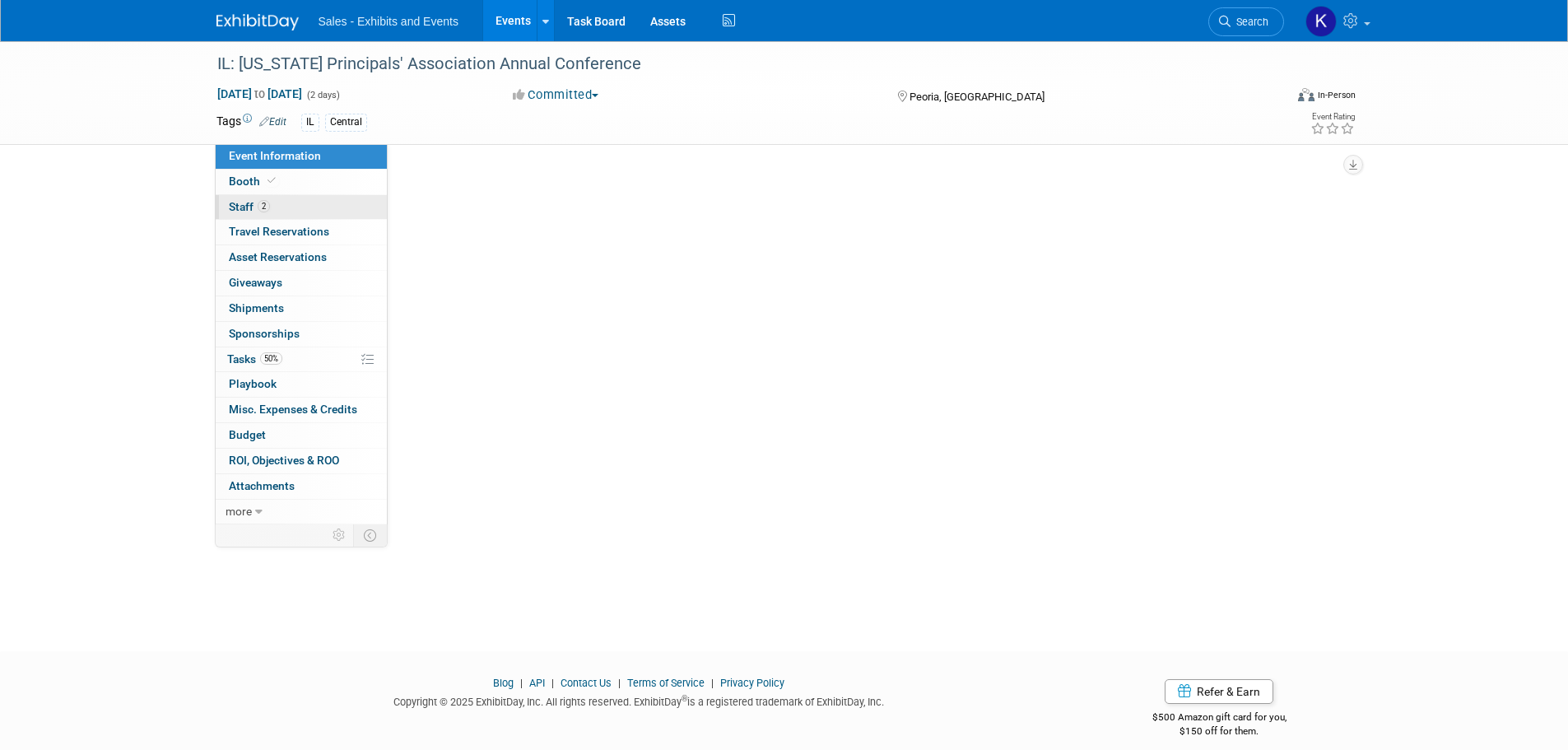
select select "Central"
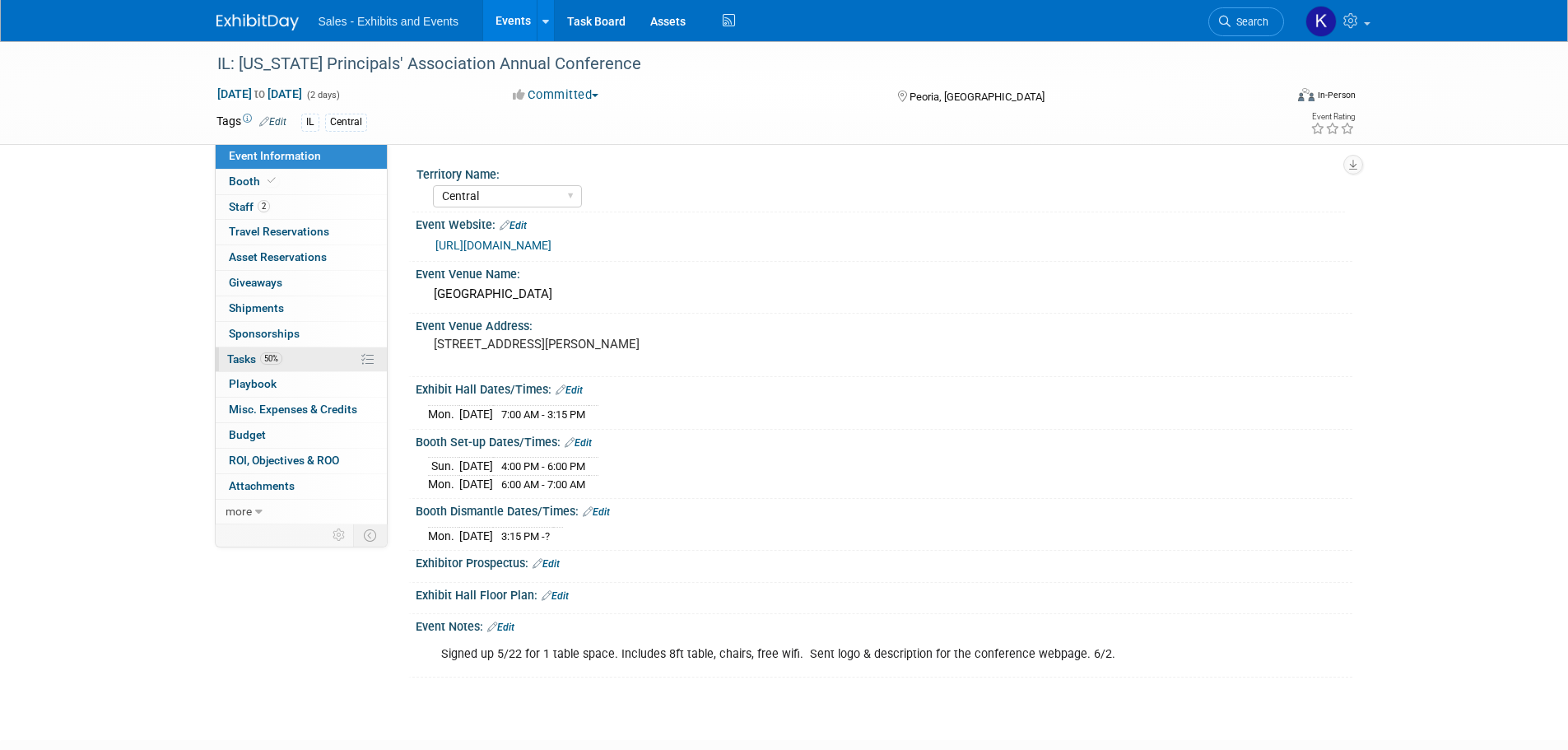
click at [236, 362] on span "Tasks 50%" at bounding box center [254, 359] width 55 height 13
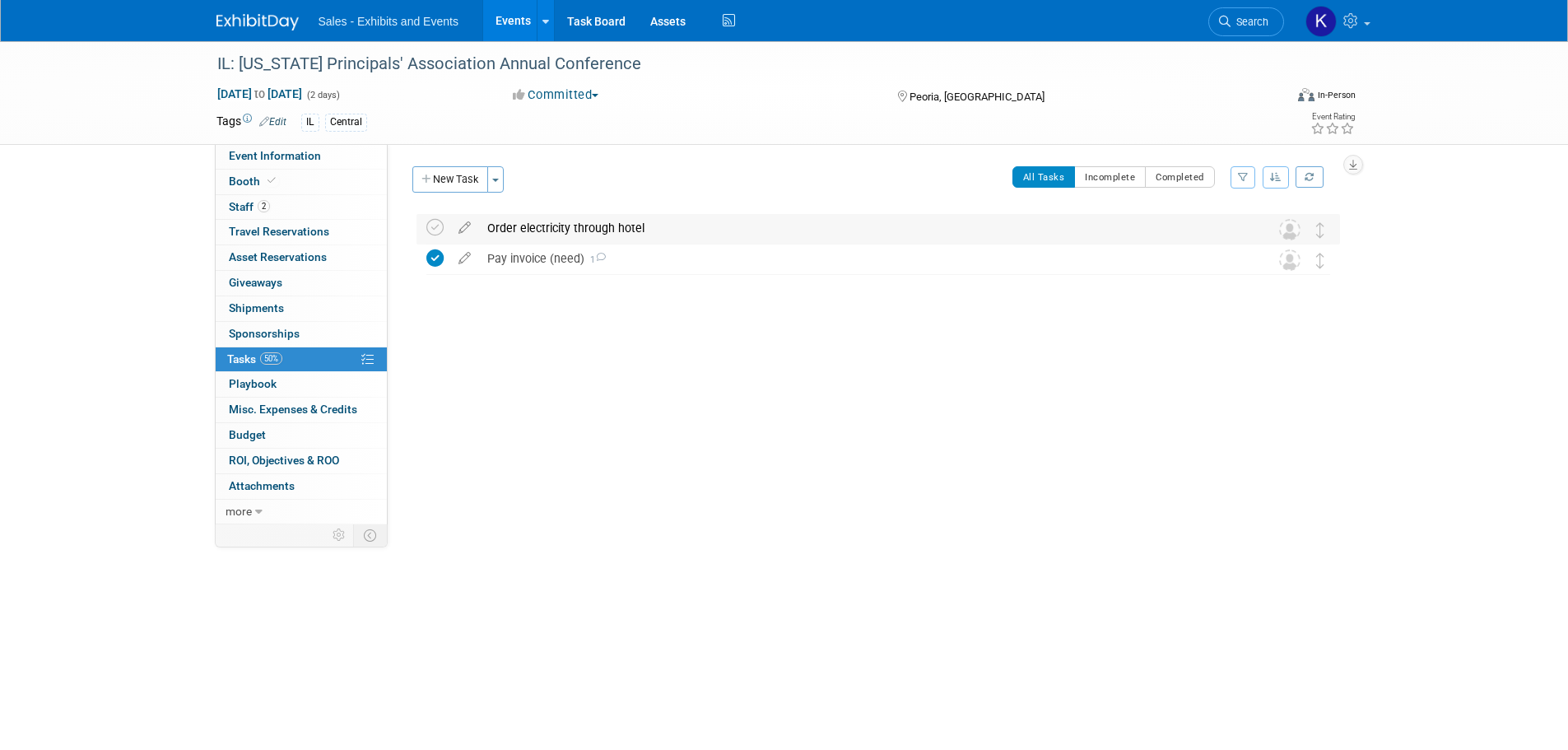
click at [581, 221] on div "Order electricity through hotel" at bounding box center [863, 227] width 767 height 28
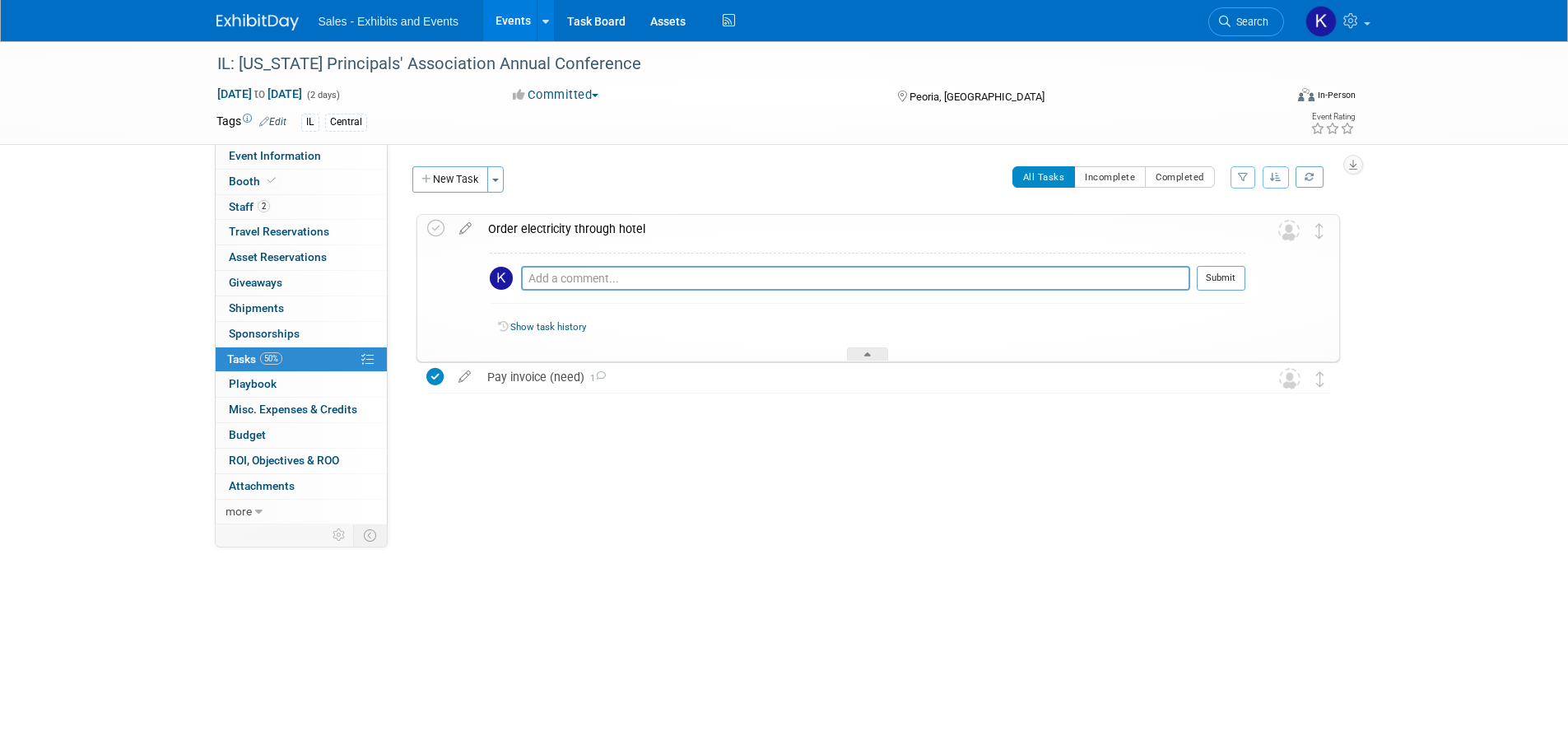
click at [581, 221] on div "Order electricity through hotel" at bounding box center [863, 228] width 766 height 28
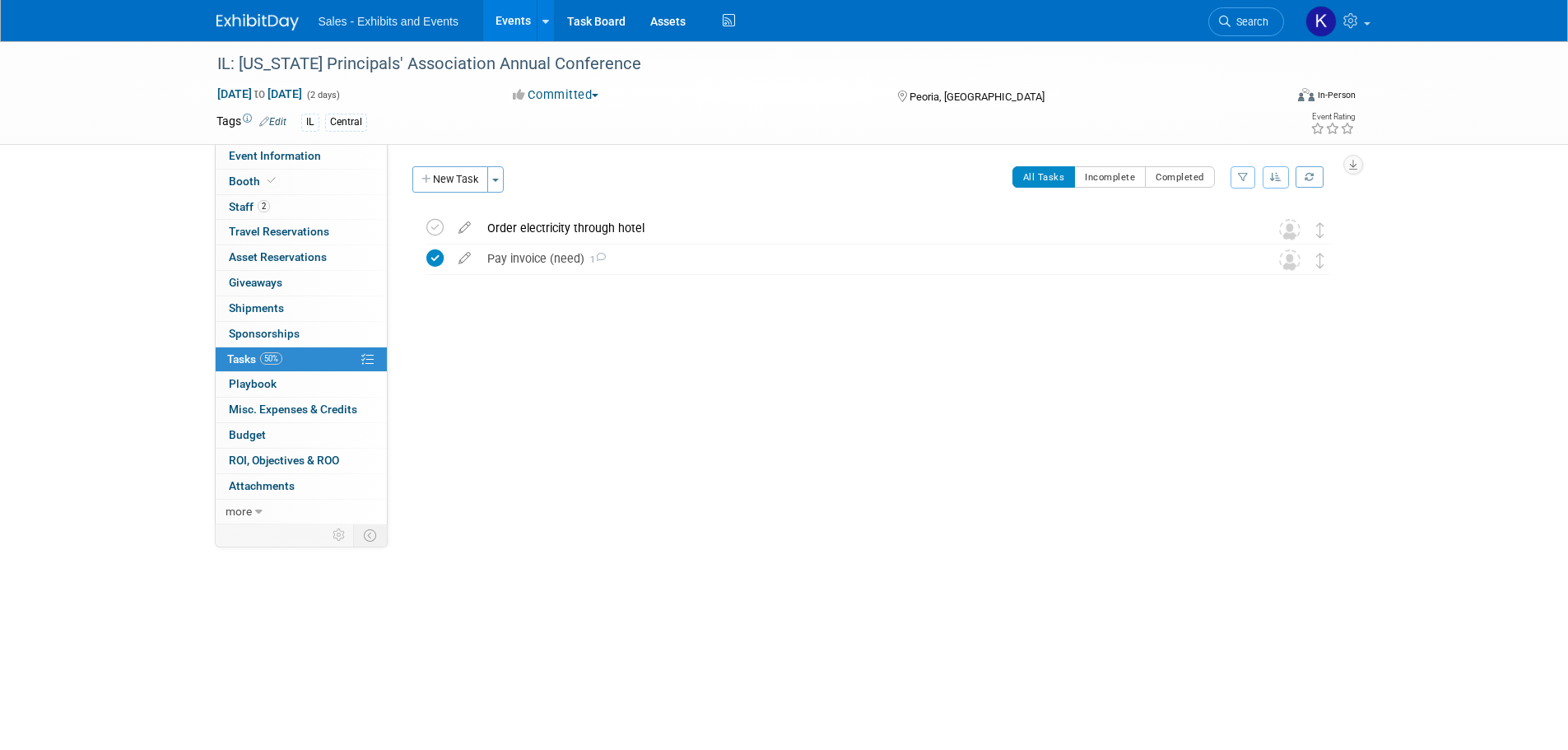
click at [1324, 398] on div "Territory Name: Atlantic Southeast Central Southwest Pacific Mountain National …" at bounding box center [869, 334] width 964 height 381
